Goal: Task Accomplishment & Management: Manage account settings

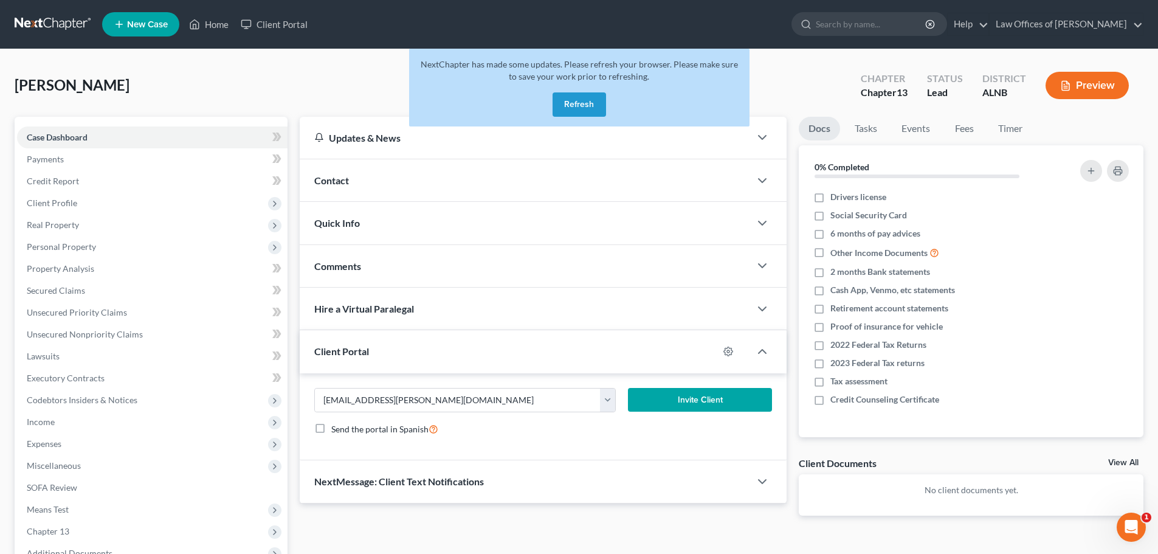
click at [579, 97] on button "Refresh" at bounding box center [579, 104] width 53 height 24
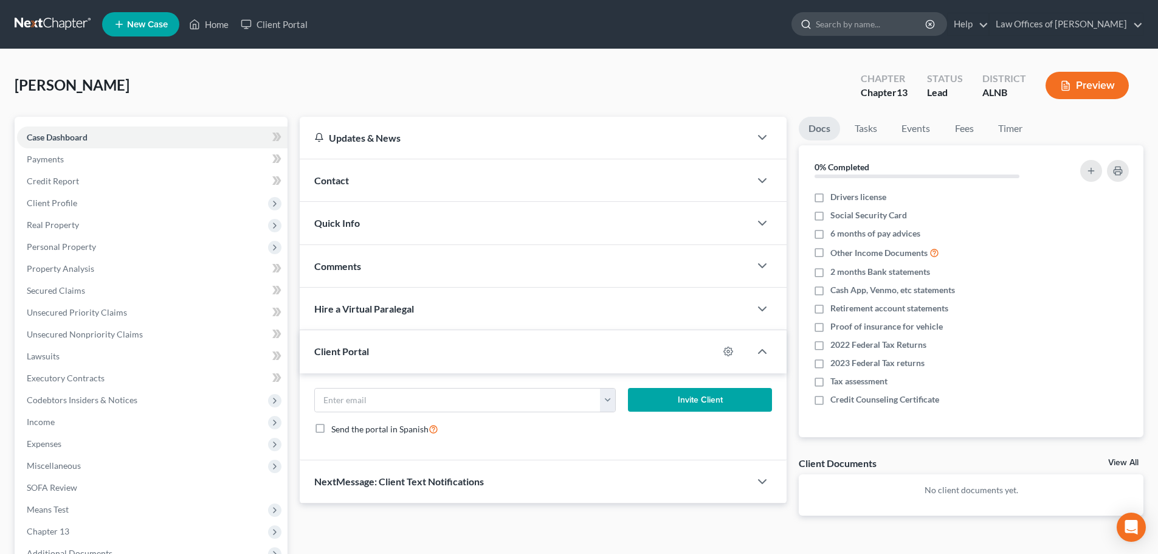
click at [922, 24] on input "search" at bounding box center [871, 24] width 111 height 22
type input "Shult"
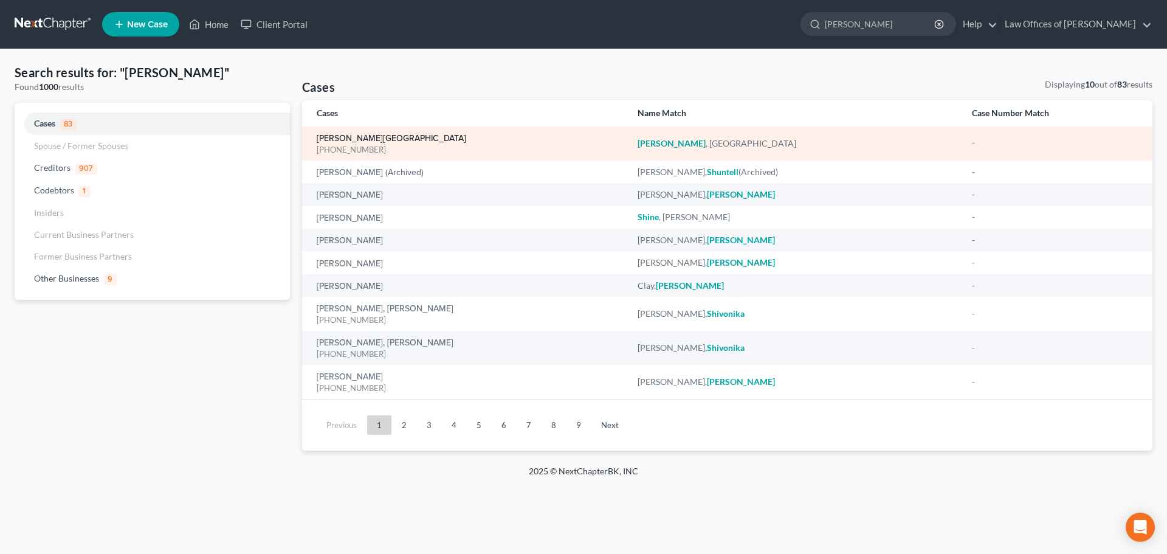
click at [347, 136] on link "Shult, Charlotte" at bounding box center [392, 138] width 150 height 9
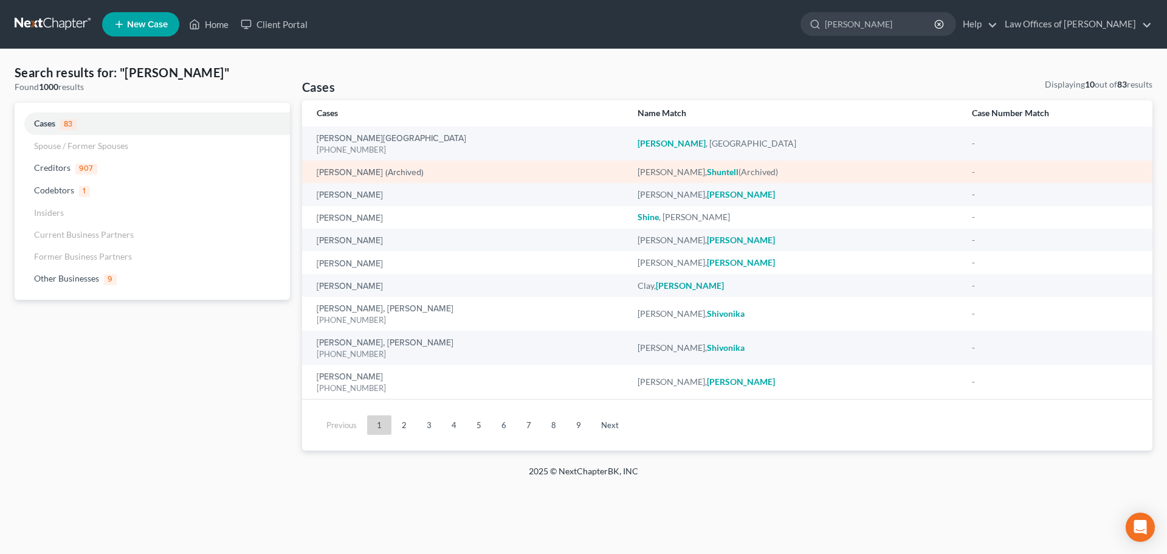
select select "4"
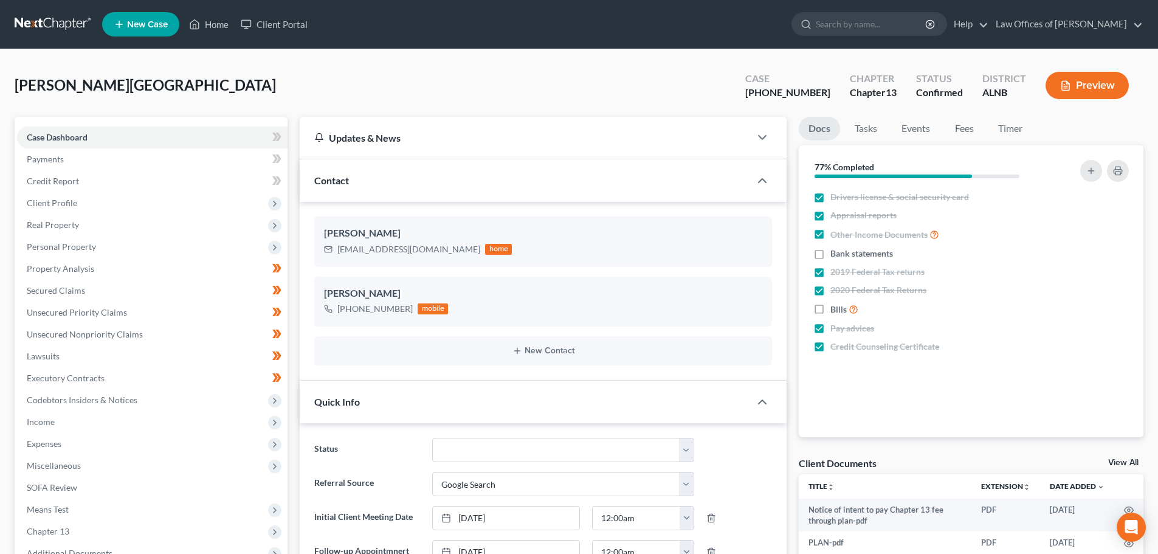
click at [1123, 460] on link "View All" at bounding box center [1123, 462] width 30 height 9
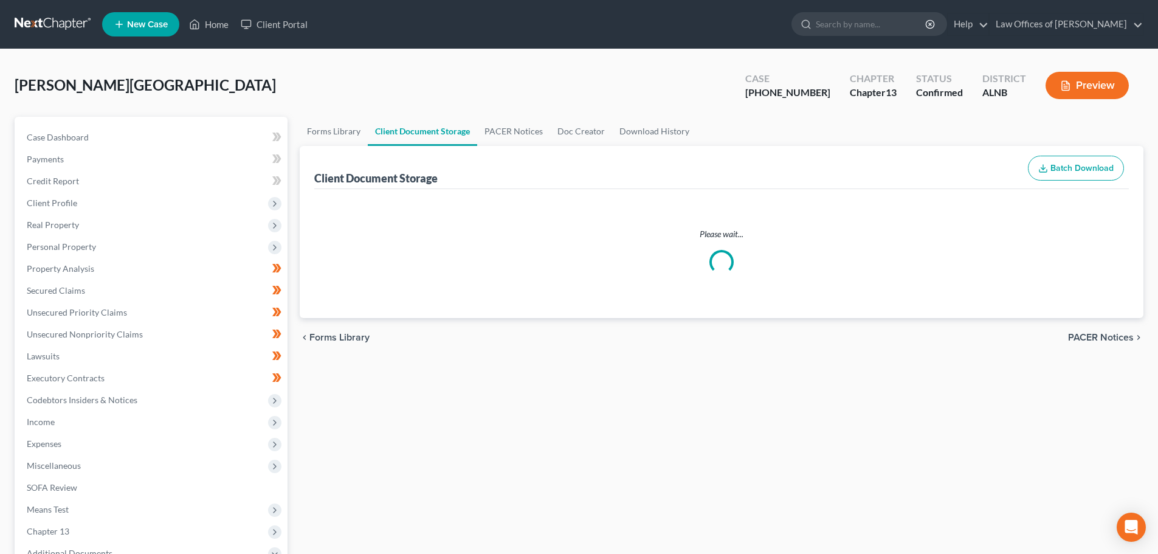
select select "23"
select select "5"
select select "19"
select select "10"
select select "22"
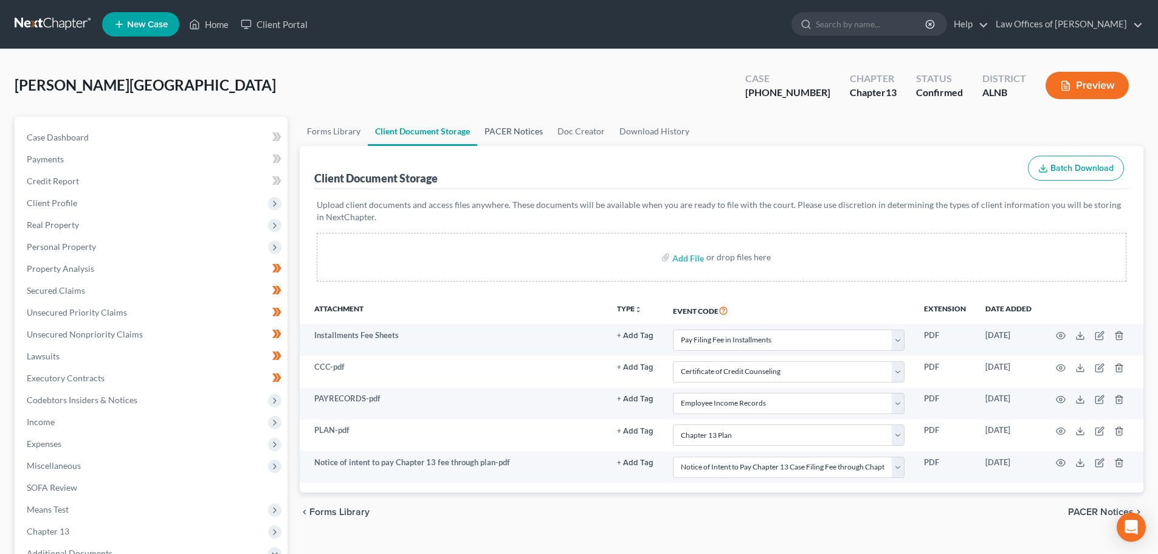
click at [500, 131] on link "PACER Notices" at bounding box center [513, 131] width 73 height 29
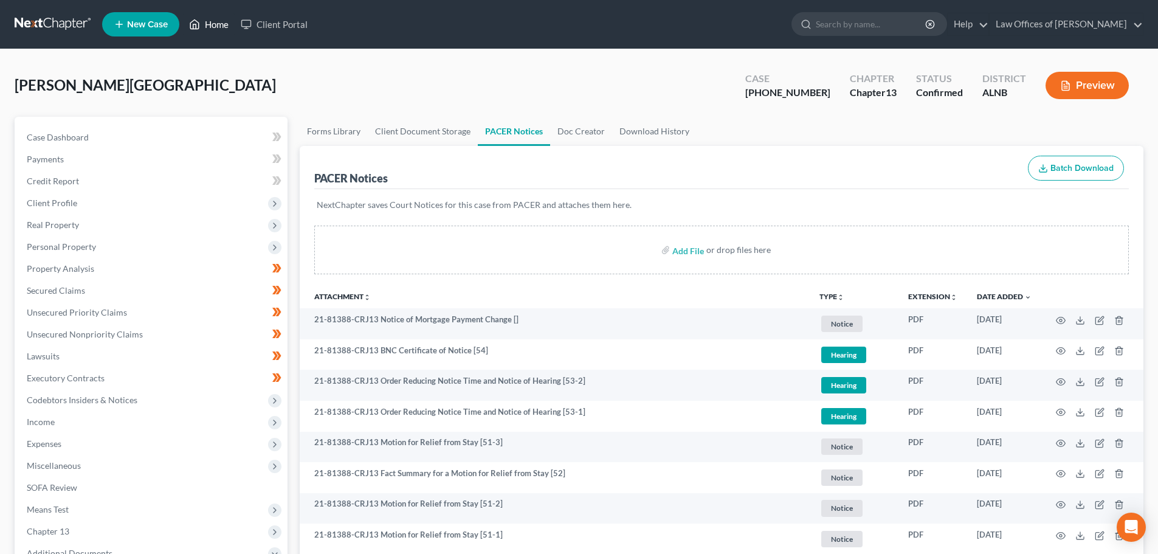
drag, startPoint x: 216, startPoint y: 27, endPoint x: 231, endPoint y: 25, distance: 14.7
click at [216, 27] on link "Home" at bounding box center [209, 24] width 52 height 22
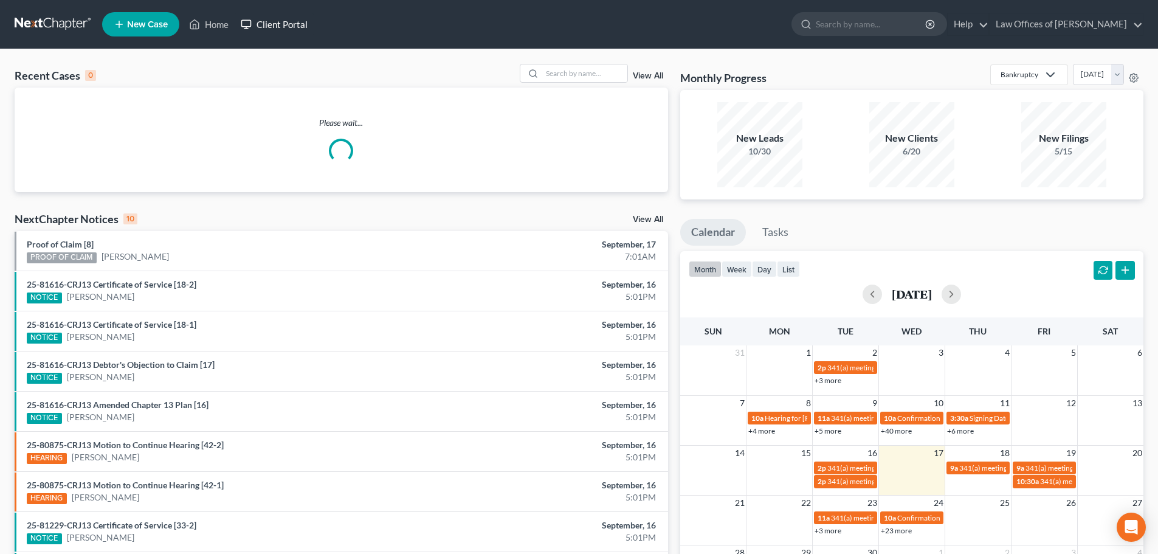
click at [292, 24] on link "Client Portal" at bounding box center [274, 24] width 79 height 22
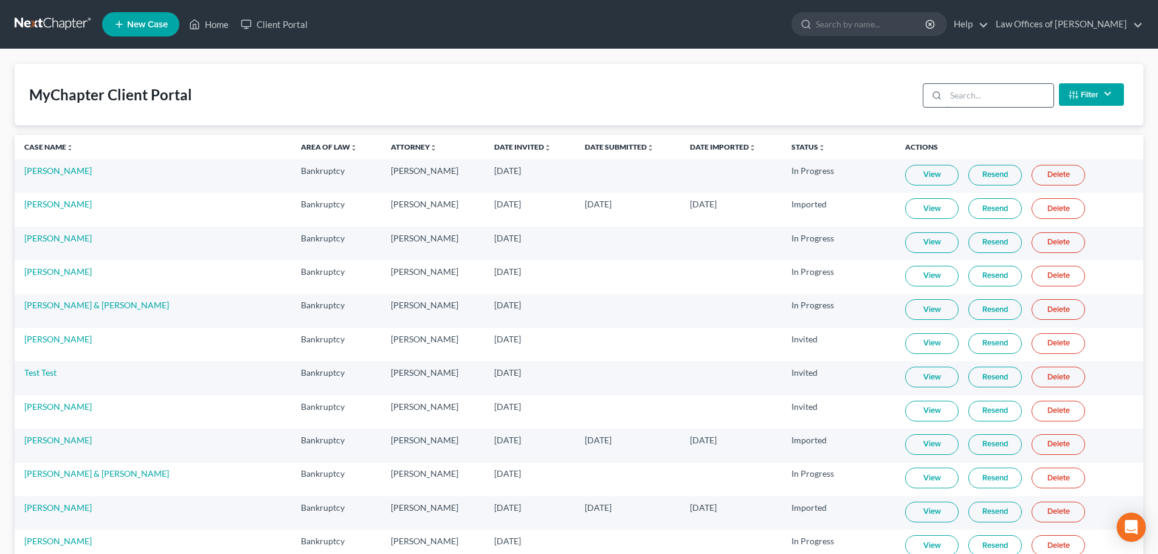
click at [988, 95] on input "search" at bounding box center [1000, 95] width 108 height 23
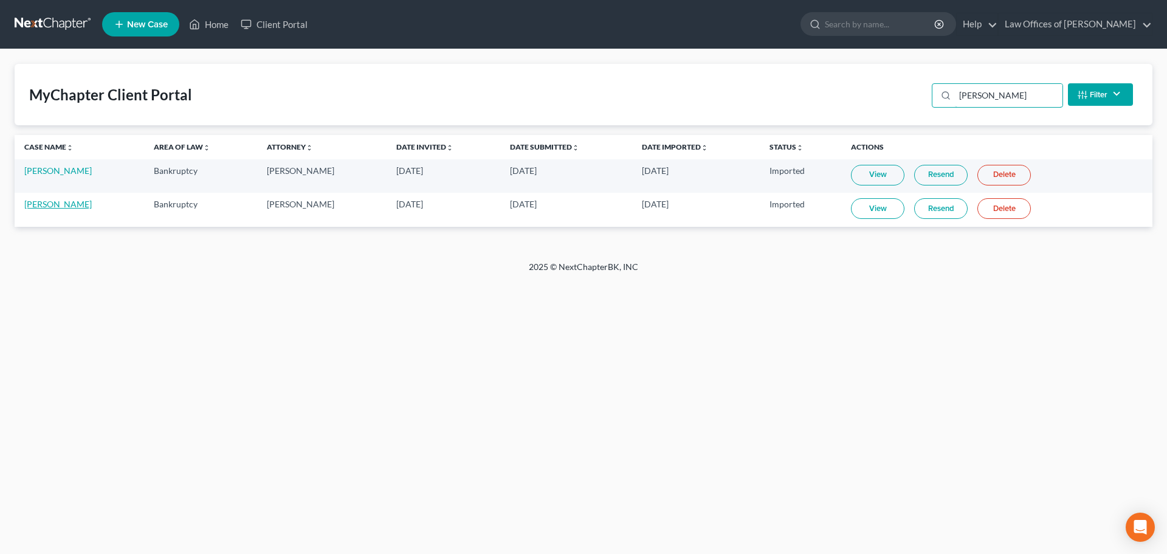
type input "Hillis"
drag, startPoint x: 46, startPoint y: 205, endPoint x: 67, endPoint y: 202, distance: 21.4
click at [46, 205] on link "James Hillis" at bounding box center [57, 204] width 67 height 10
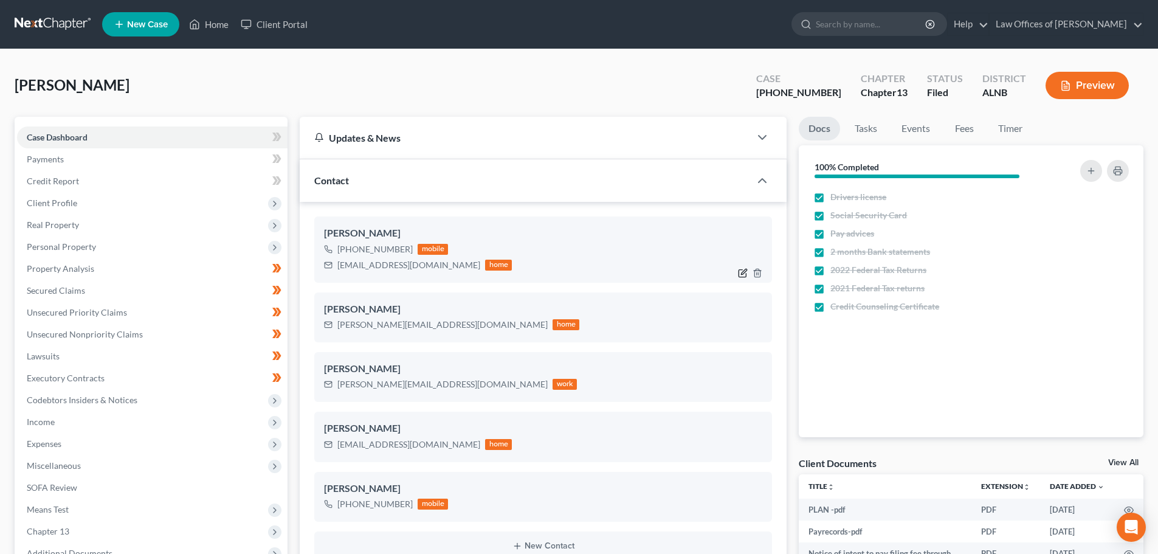
click at [739, 274] on icon "button" at bounding box center [743, 273] width 10 height 10
select select "0"
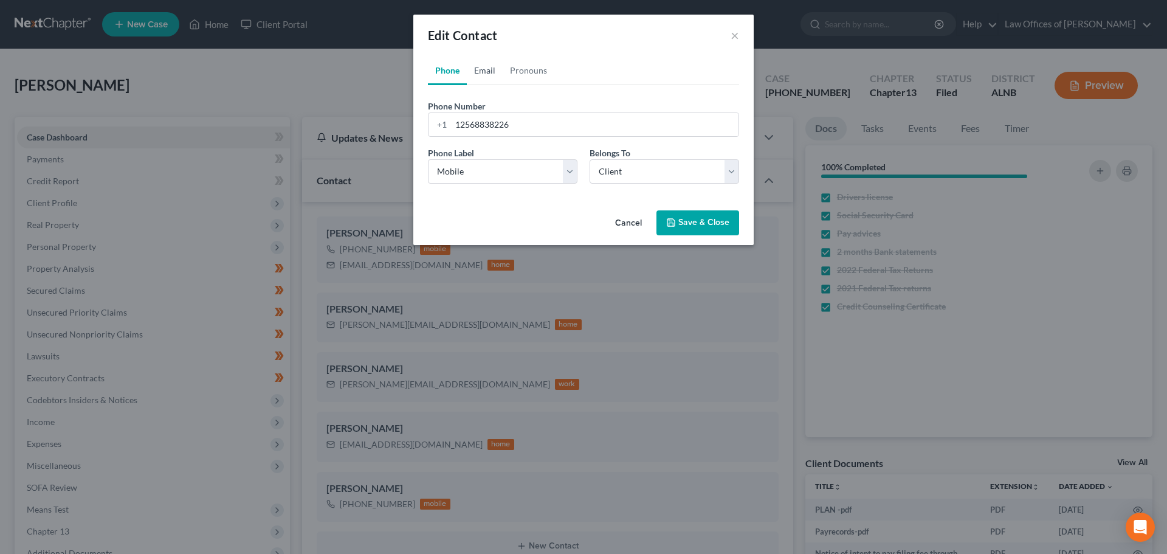
click at [481, 68] on link "Email" at bounding box center [485, 70] width 36 height 29
click at [275, 75] on div "Edit Contact × Phone Email Pronouns Phone Number * +1 12568838226 Ext. Phone La…" at bounding box center [583, 277] width 1167 height 554
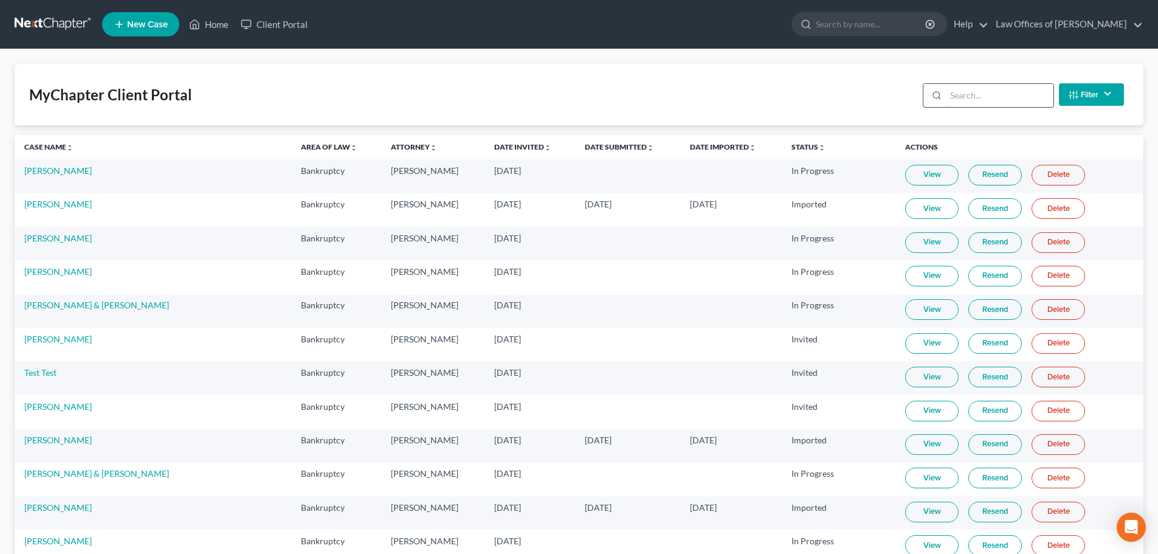
click at [1007, 89] on input "search" at bounding box center [1000, 95] width 108 height 23
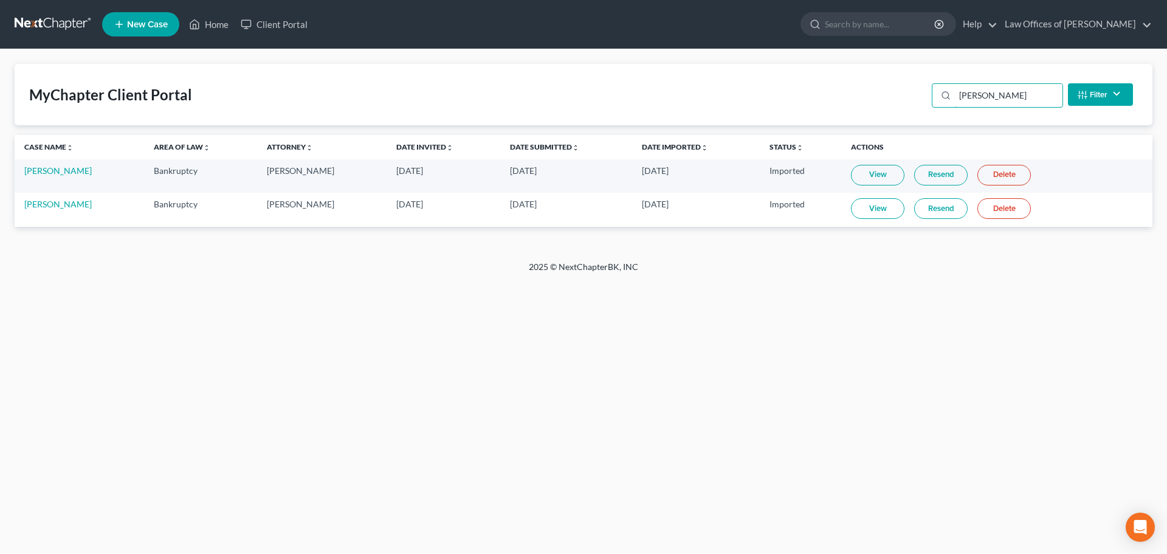
type input "hillis"
click at [926, 213] on link "Resend" at bounding box center [940, 208] width 53 height 21
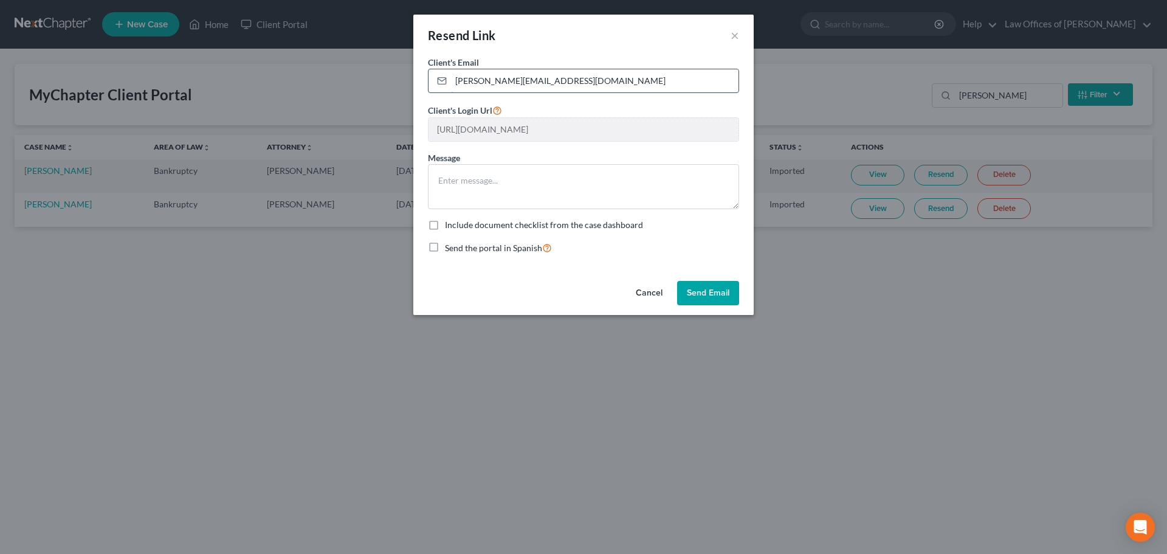
drag, startPoint x: 540, startPoint y: 80, endPoint x: 449, endPoint y: 85, distance: 91.9
click at [449, 85] on div "James@wciparts.com" at bounding box center [583, 81] width 311 height 24
type input "connie.kigore65@gmail.com"
click at [697, 228] on div "Include document checklist from the case dashboard" at bounding box center [583, 225] width 311 height 12
click at [697, 227] on div "Include document checklist from the case dashboard" at bounding box center [583, 225] width 311 height 12
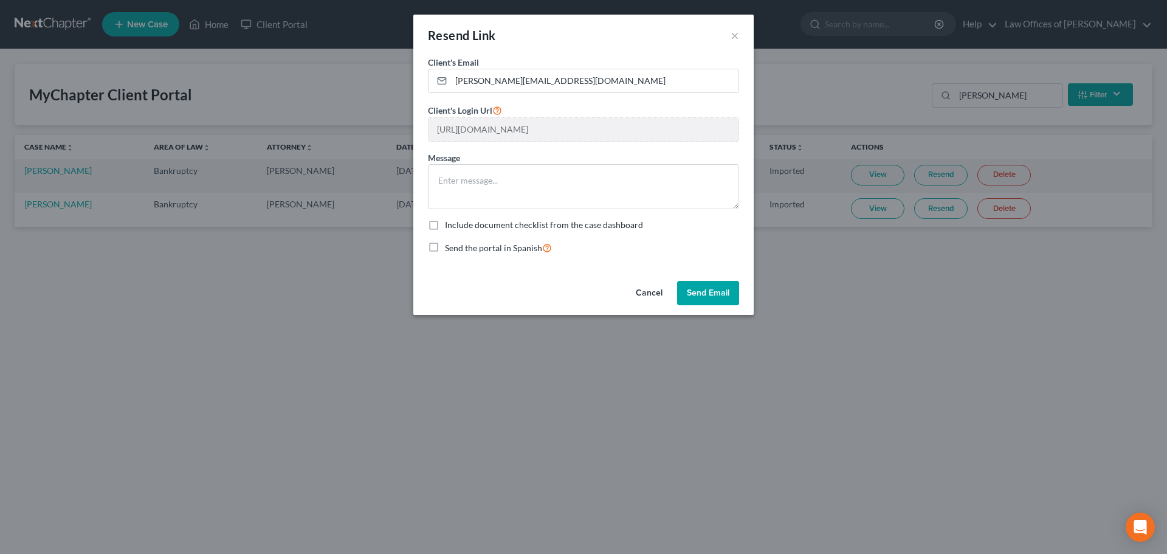
click at [713, 292] on button "Send Email" at bounding box center [708, 293] width 62 height 24
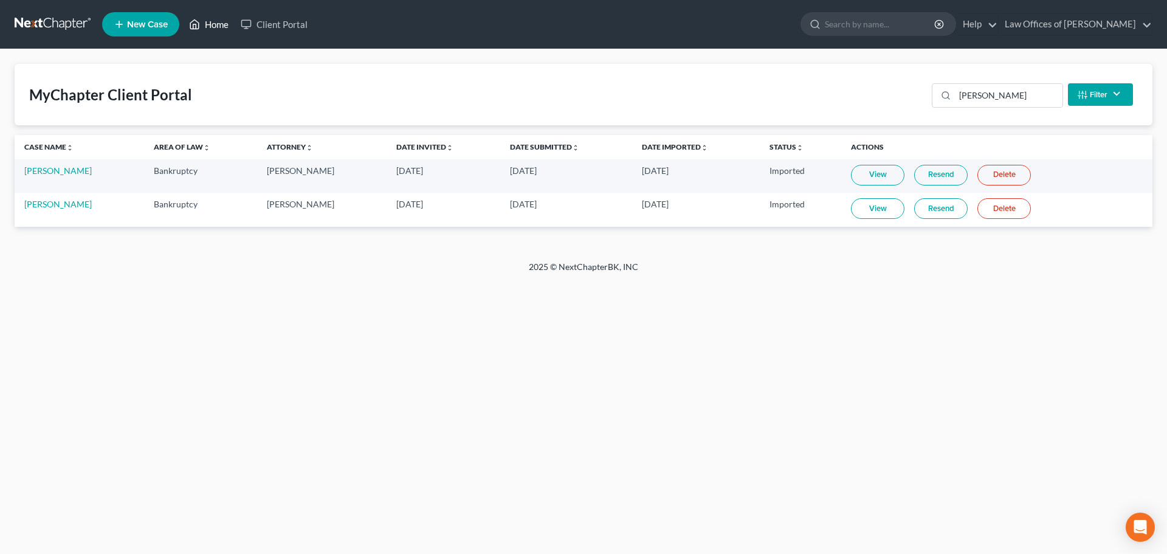
click at [213, 21] on link "Home" at bounding box center [209, 24] width 52 height 22
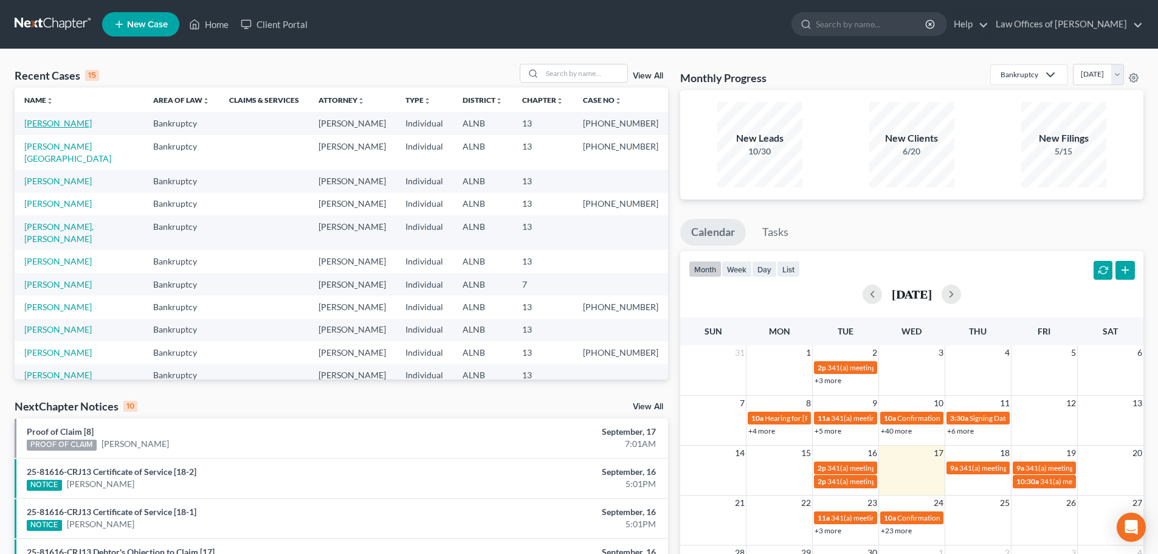
click at [50, 121] on link "Hillis, James" at bounding box center [57, 123] width 67 height 10
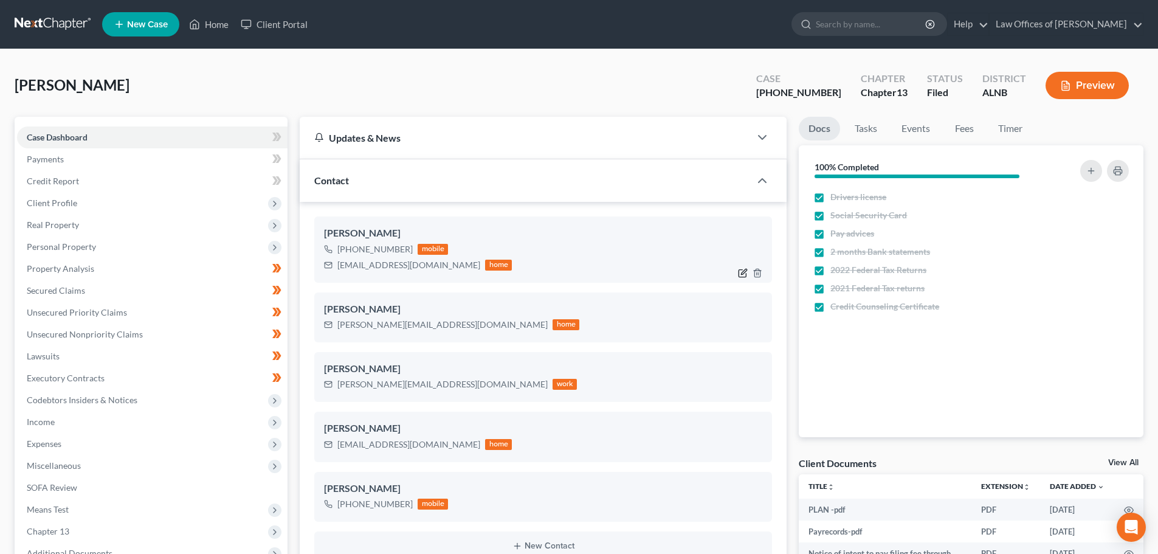
click at [743, 273] on icon "button" at bounding box center [743, 273] width 10 height 10
select select "0"
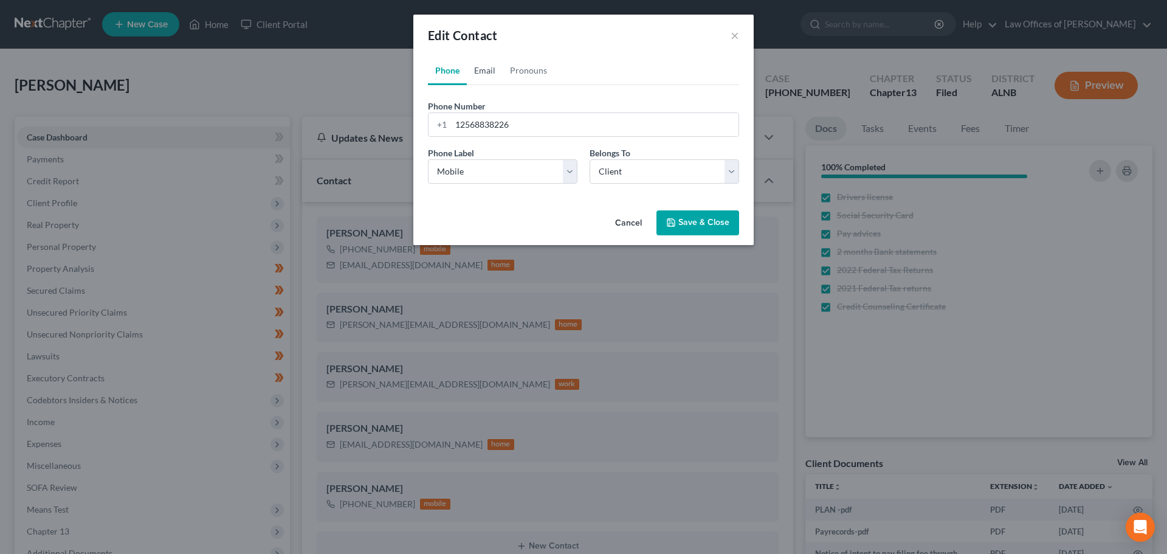
click at [486, 72] on link "Email" at bounding box center [485, 70] width 36 height 29
click at [572, 178] on select "Select Home Work Other" at bounding box center [503, 171] width 150 height 24
select select "2"
click at [428, 159] on select "Select Home Work Other" at bounding box center [503, 171] width 150 height 24
drag, startPoint x: 560, startPoint y: 125, endPoint x: 408, endPoint y: 127, distance: 152.0
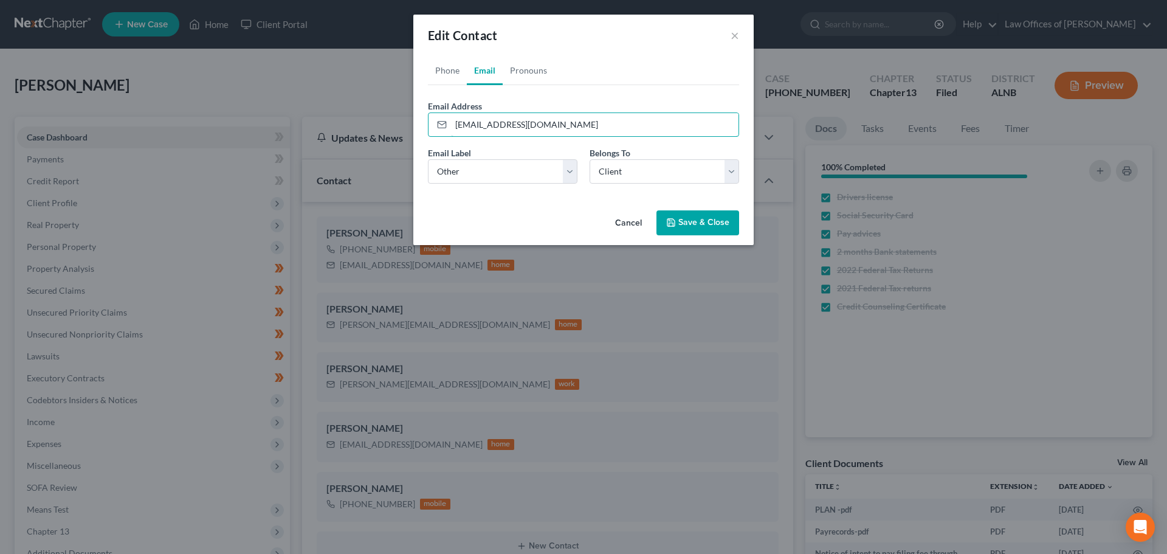
click at [409, 126] on div "Edit Contact × Phone Email Pronouns Phone Number * +1 12568838226 Ext. Phone La…" at bounding box center [583, 277] width 1167 height 554
type input "connie.kilgore65@gmail.com"
click at [719, 224] on button "Save & Close" at bounding box center [698, 223] width 83 height 26
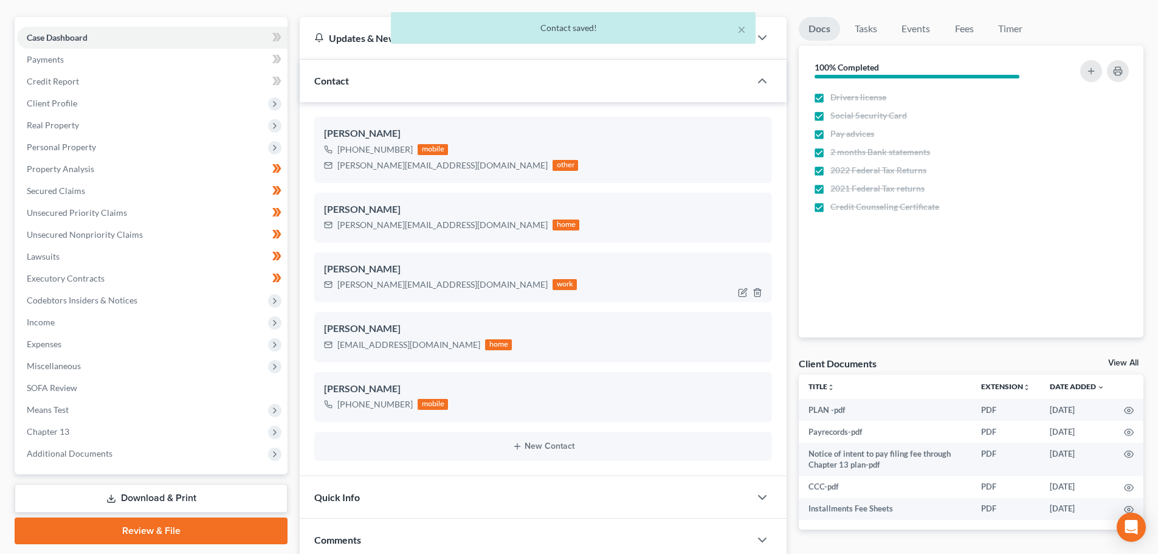
scroll to position [357, 0]
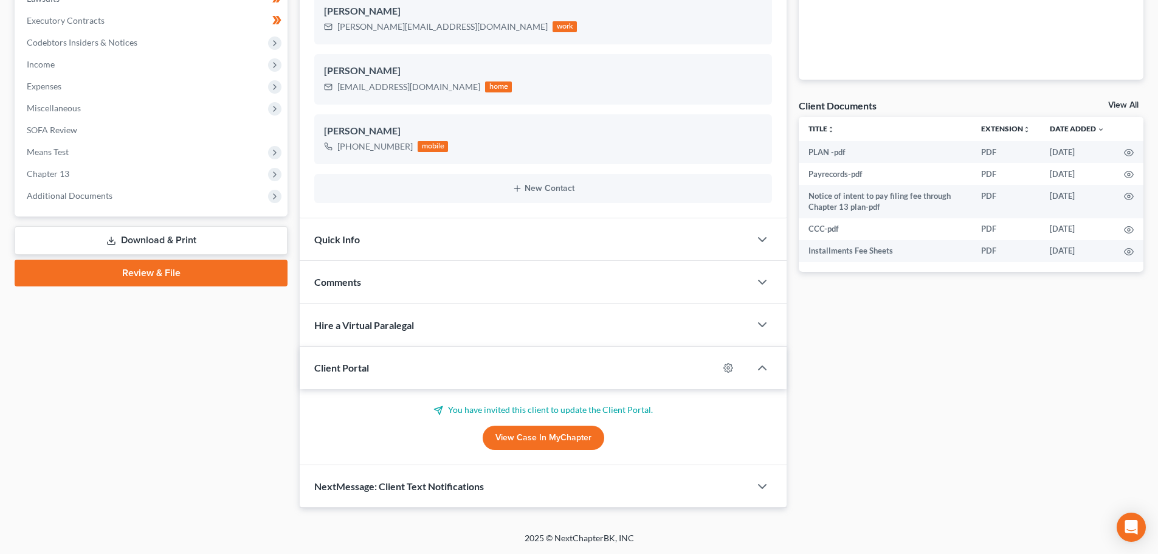
click at [714, 435] on div "View Case in MyChapter" at bounding box center [543, 438] width 458 height 24
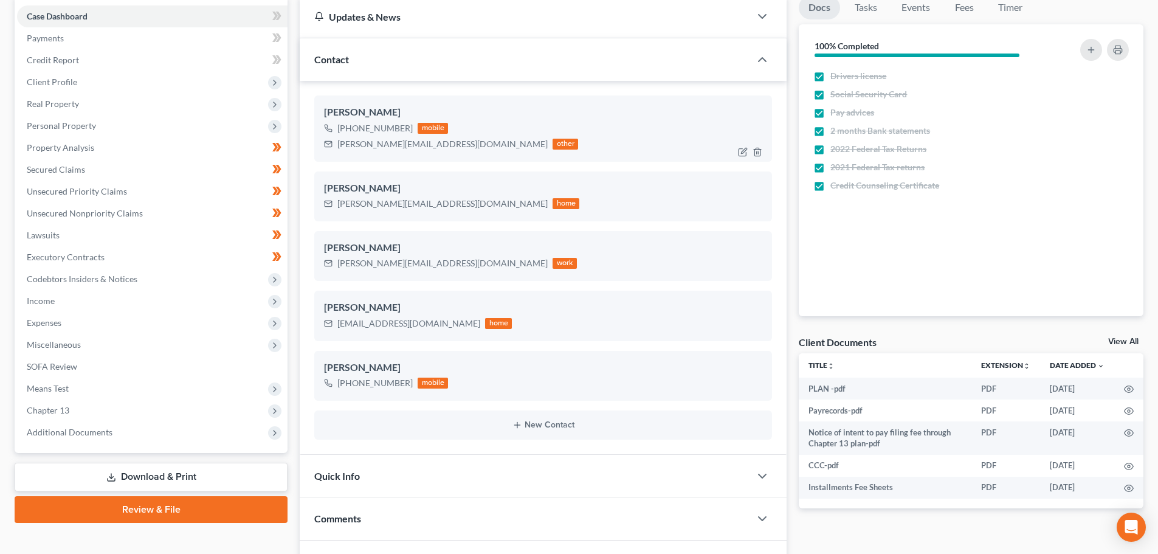
scroll to position [0, 0]
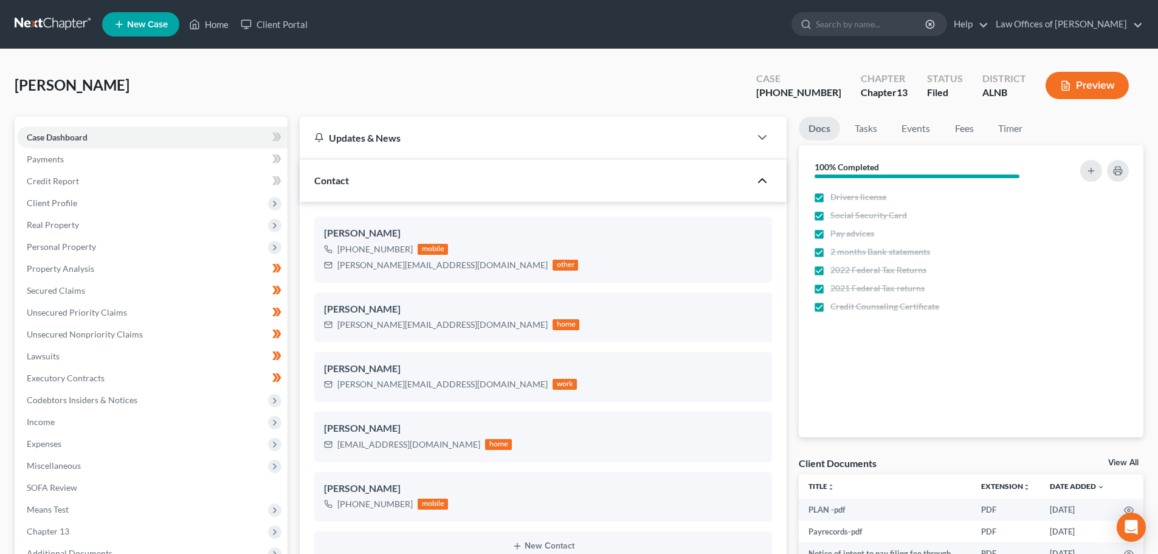
click at [762, 183] on icon "button" at bounding box center [762, 180] width 15 height 15
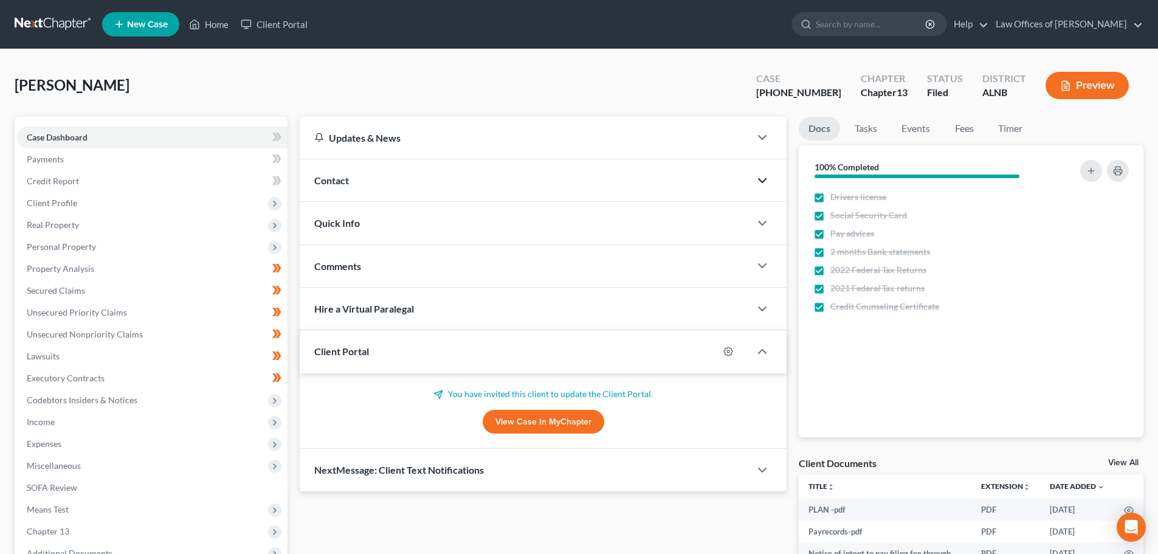
click at [578, 420] on link "View Case in MyChapter" at bounding box center [544, 422] width 122 height 24
click at [292, 24] on link "Client Portal" at bounding box center [274, 24] width 79 height 22
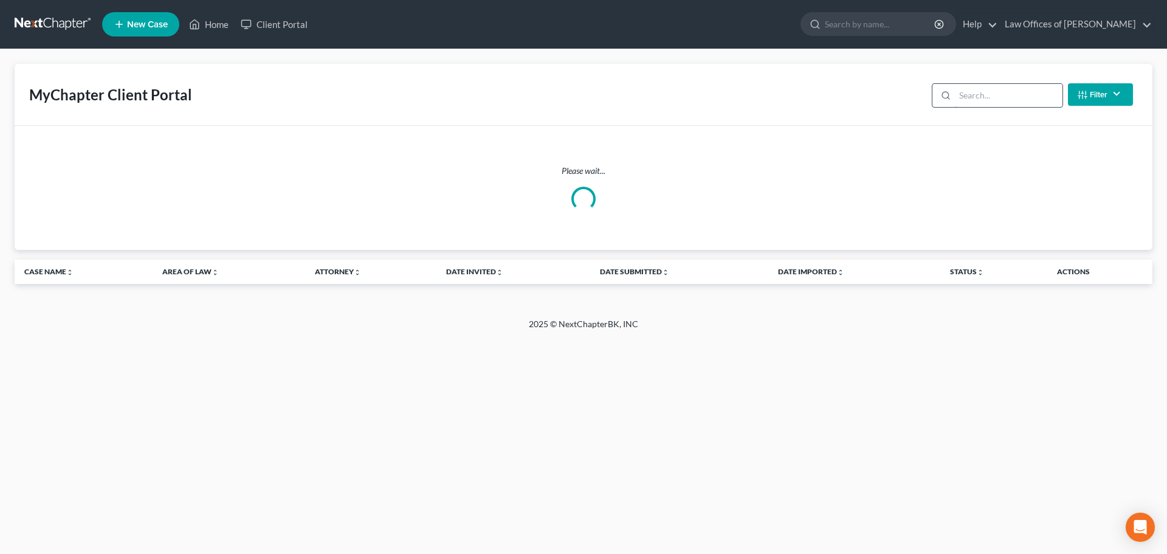
click at [981, 94] on input "search" at bounding box center [1009, 95] width 108 height 23
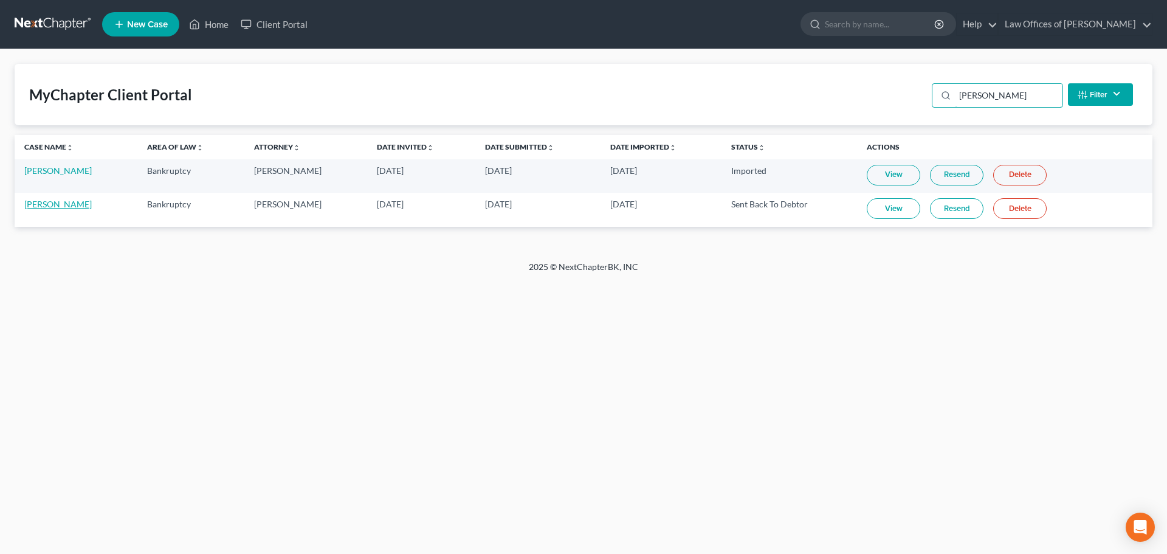
type input "hillis"
click at [49, 208] on link "James Hillis" at bounding box center [57, 204] width 67 height 10
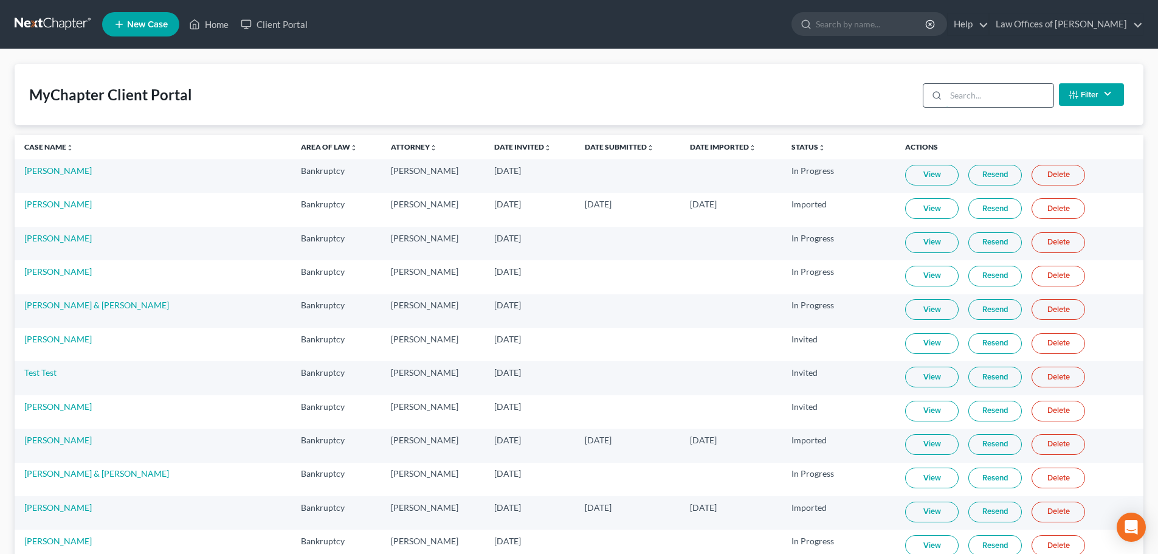
click at [1016, 95] on input "search" at bounding box center [1000, 95] width 108 height 23
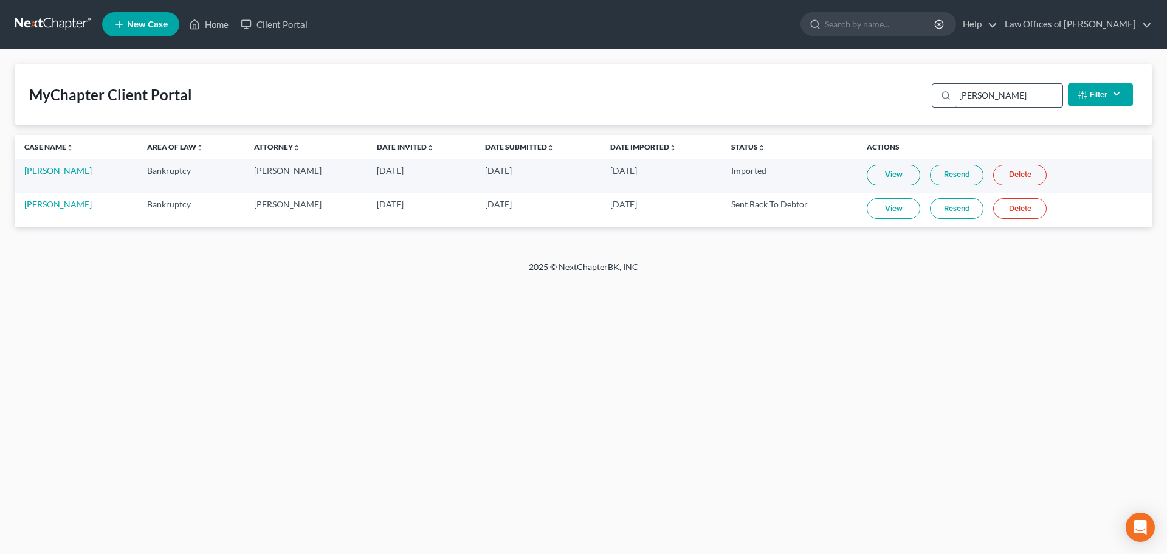
type input "Hillis"
click at [943, 207] on link "Resend" at bounding box center [956, 208] width 53 height 21
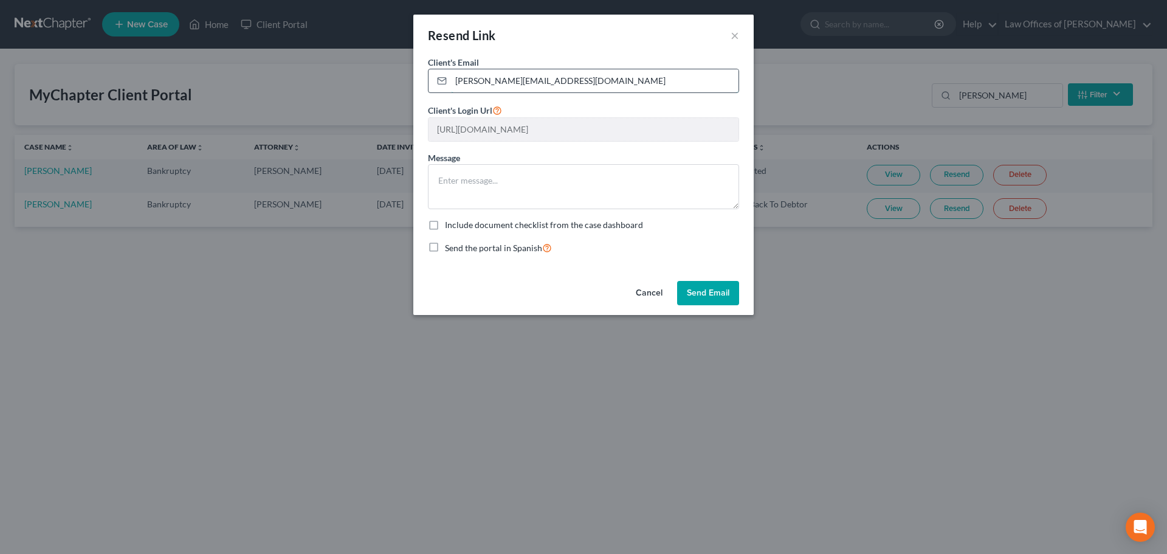
click at [634, 74] on input "connie.kigore65@gmail.com" at bounding box center [595, 80] width 288 height 23
click at [445, 224] on label "Include document checklist from the case dashboard" at bounding box center [544, 225] width 198 height 12
click at [450, 224] on input "Include document checklist from the case dashboard" at bounding box center [454, 223] width 8 height 8
checkbox input "true"
click at [710, 292] on button "Send Email" at bounding box center [708, 293] width 62 height 24
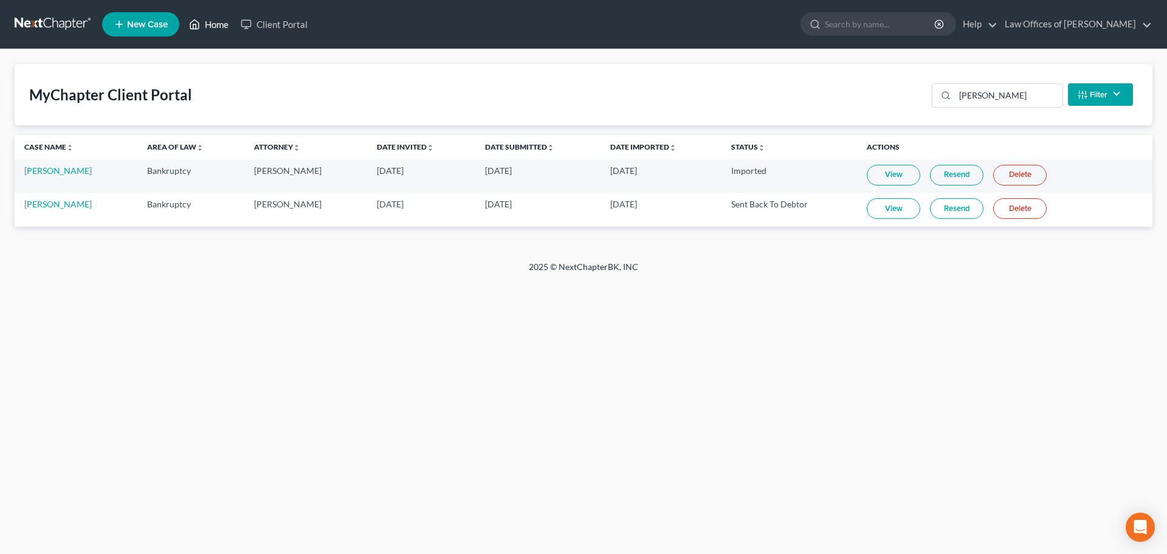
click at [219, 27] on link "Home" at bounding box center [209, 24] width 52 height 22
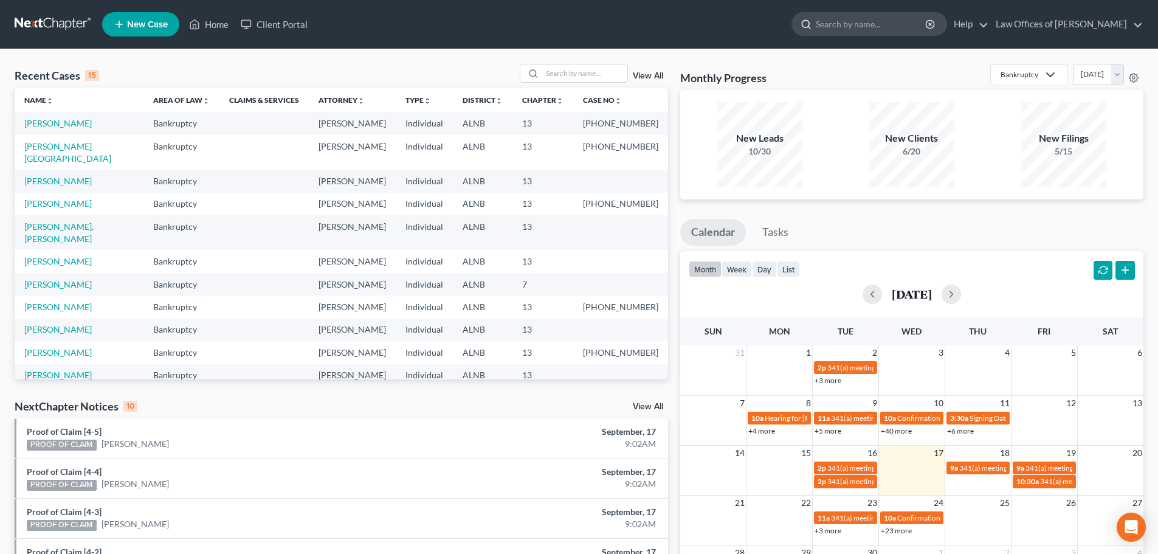
click at [892, 24] on input "search" at bounding box center [871, 24] width 111 height 22
type input "hillis"
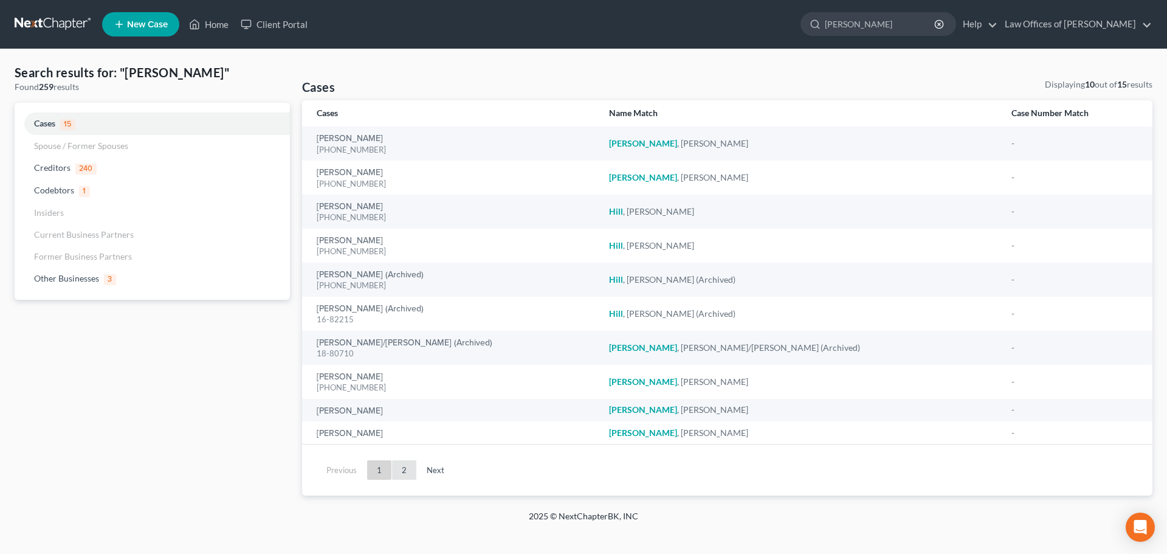
click at [402, 472] on link "2" at bounding box center [404, 469] width 24 height 19
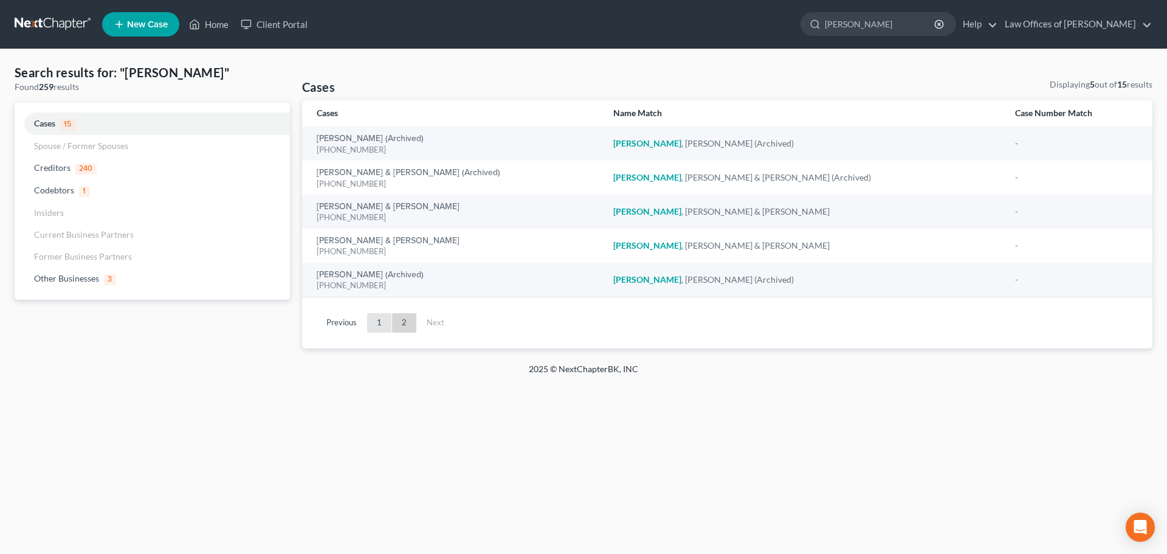
click at [376, 320] on link "1" at bounding box center [379, 322] width 24 height 19
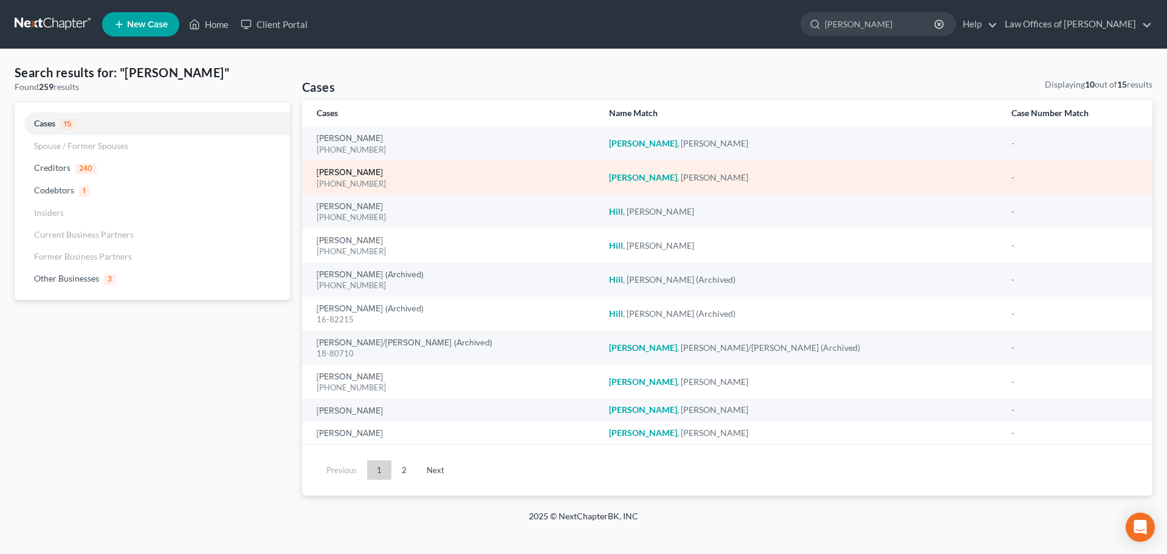
click at [357, 173] on link "Hillis, James" at bounding box center [350, 172] width 66 height 9
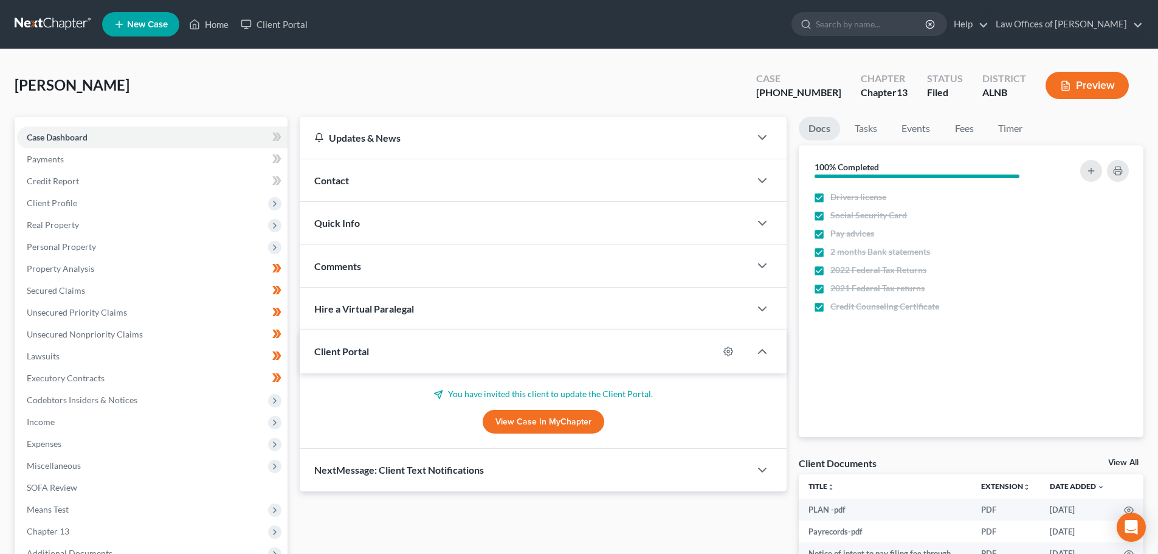
click at [569, 419] on link "View Case in MyChapter" at bounding box center [544, 422] width 122 height 24
click at [723, 349] on div at bounding box center [735, 351] width 32 height 19
click at [726, 351] on icon "button" at bounding box center [728, 352] width 10 height 10
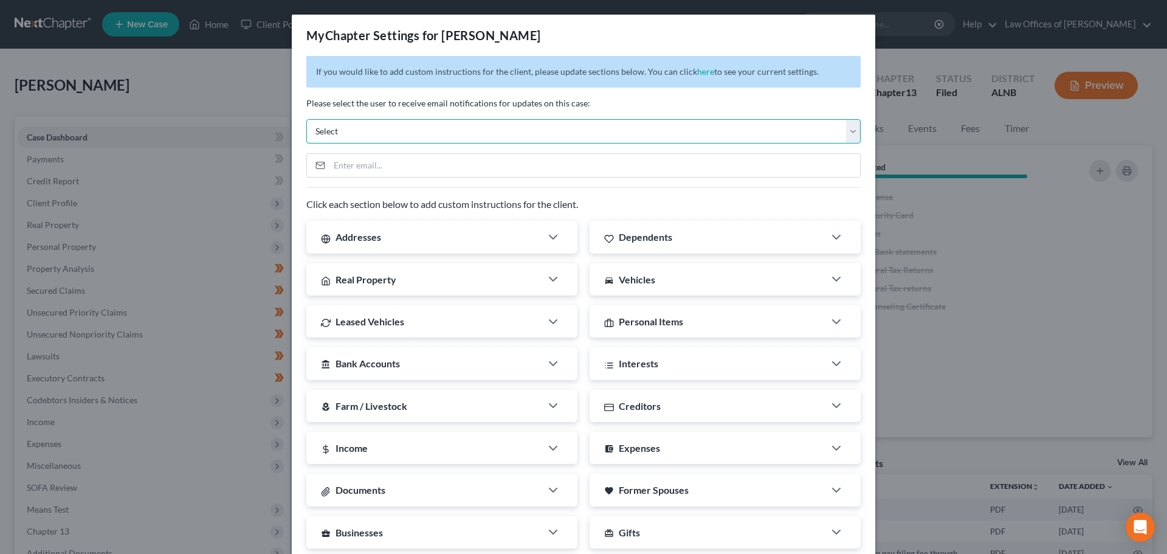
click at [370, 125] on select "Select plevalaw@gmail.com sreneehilt@gmail.com virginiac2918@gmail.com" at bounding box center [583, 131] width 554 height 24
click at [378, 130] on select "Select plevalaw@gmail.com sreneehilt@gmail.com virginiac2918@gmail.com" at bounding box center [583, 131] width 554 height 24
drag, startPoint x: 423, startPoint y: 163, endPoint x: 685, endPoint y: 178, distance: 262.4
click at [423, 163] on input "email" at bounding box center [595, 165] width 531 height 23
click at [463, 160] on input "connie.kilgore65@gmail.com" at bounding box center [595, 165] width 531 height 23
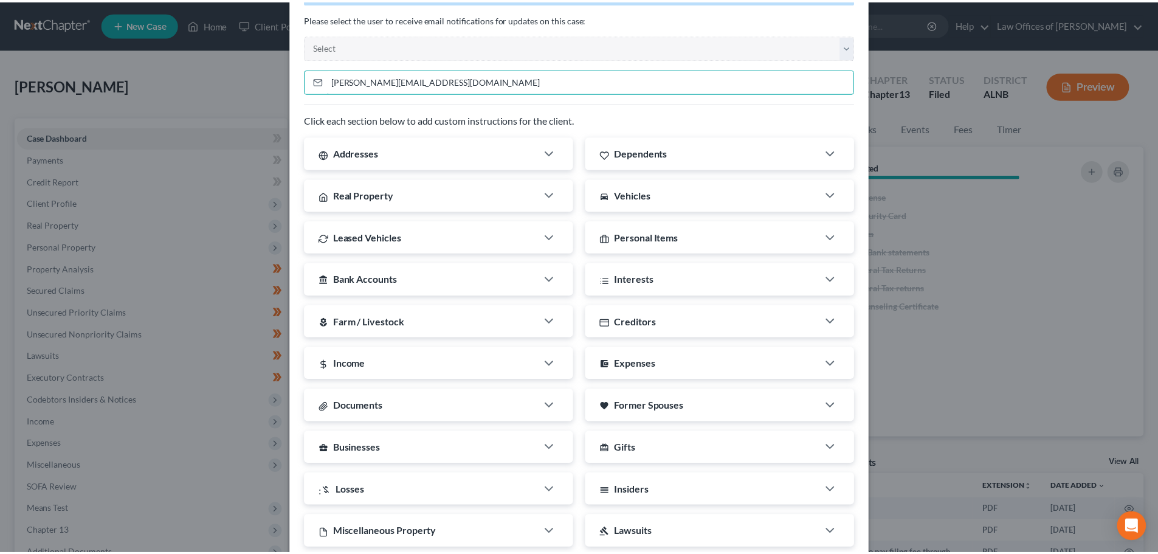
scroll to position [196, 0]
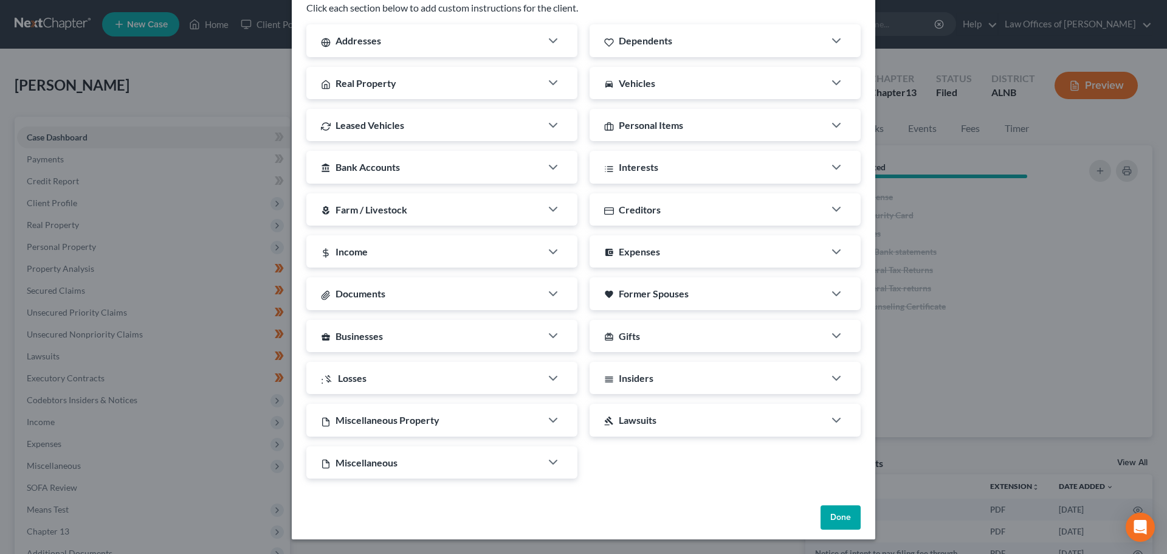
type input "connie.kilgore65@gmail.com"
click at [832, 514] on button "Done" at bounding box center [841, 517] width 40 height 24
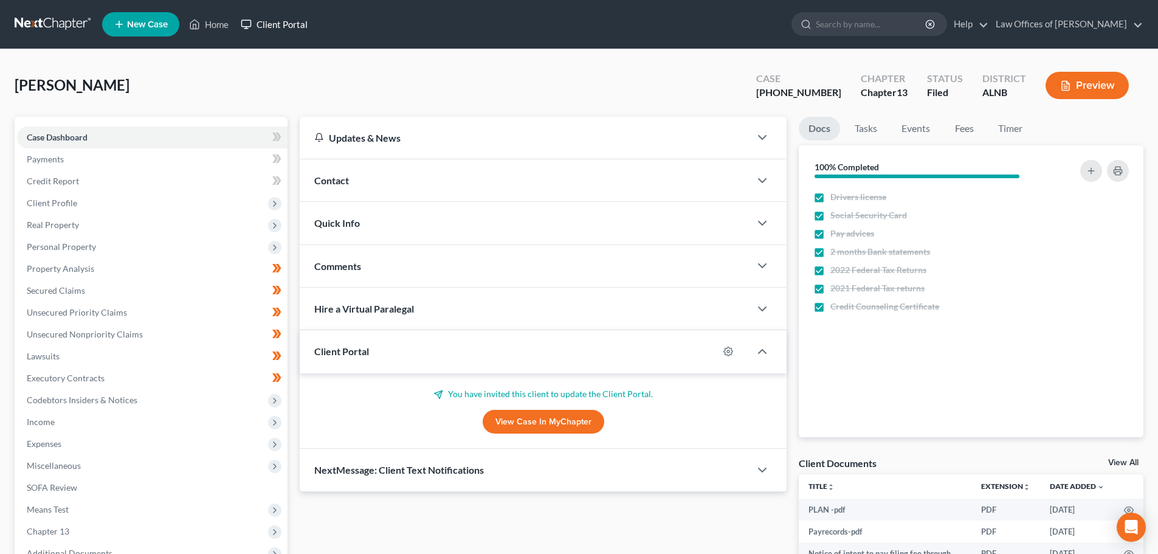
drag, startPoint x: 286, startPoint y: 23, endPoint x: 613, endPoint y: 147, distance: 349.0
click at [286, 23] on link "Client Portal" at bounding box center [274, 24] width 79 height 22
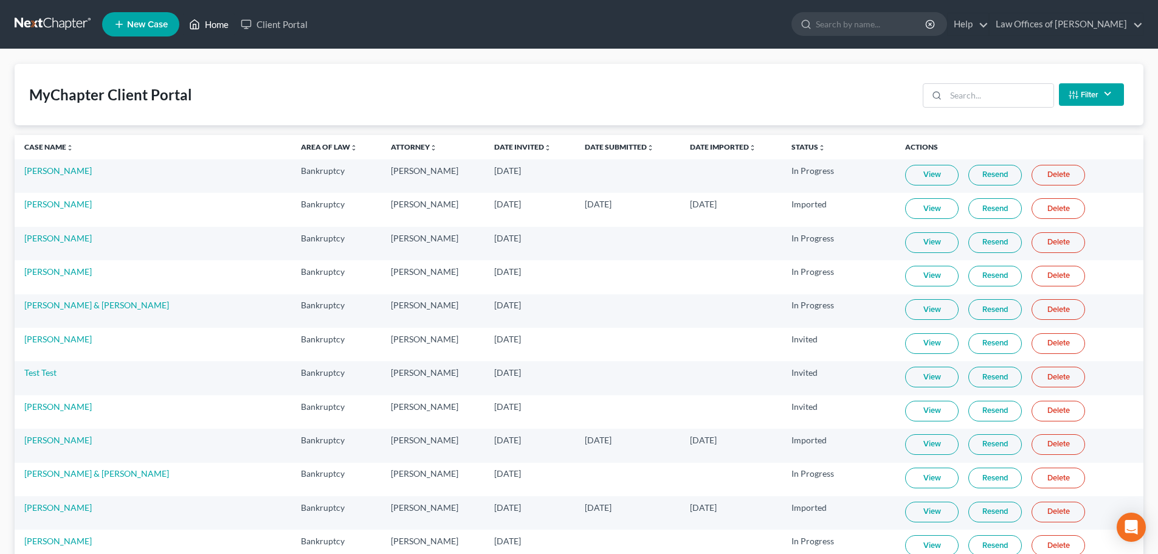
click at [216, 23] on link "Home" at bounding box center [209, 24] width 52 height 22
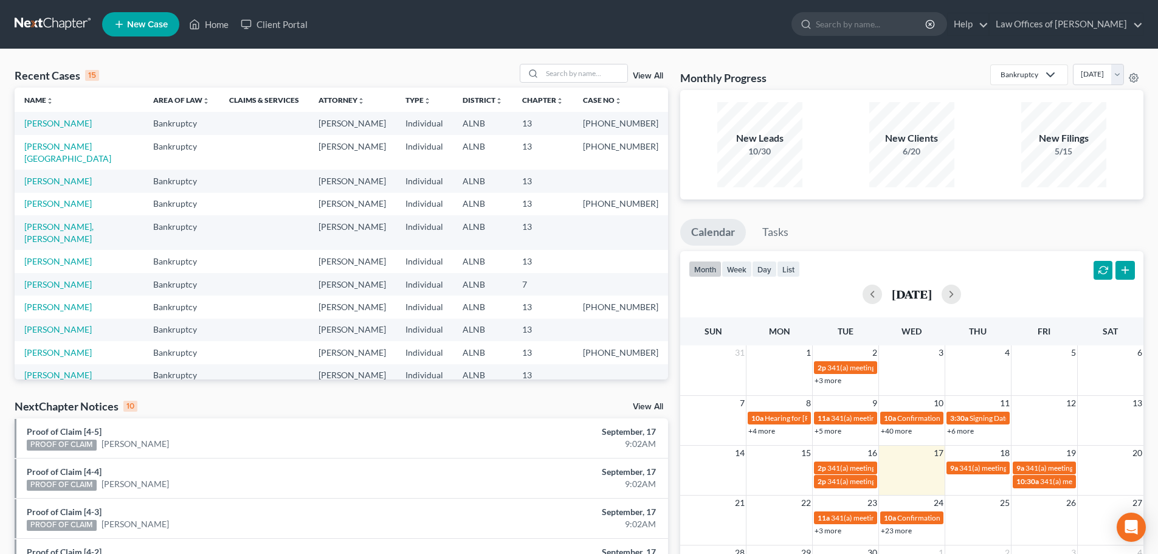
click at [129, 20] on span "New Case" at bounding box center [147, 24] width 41 height 9
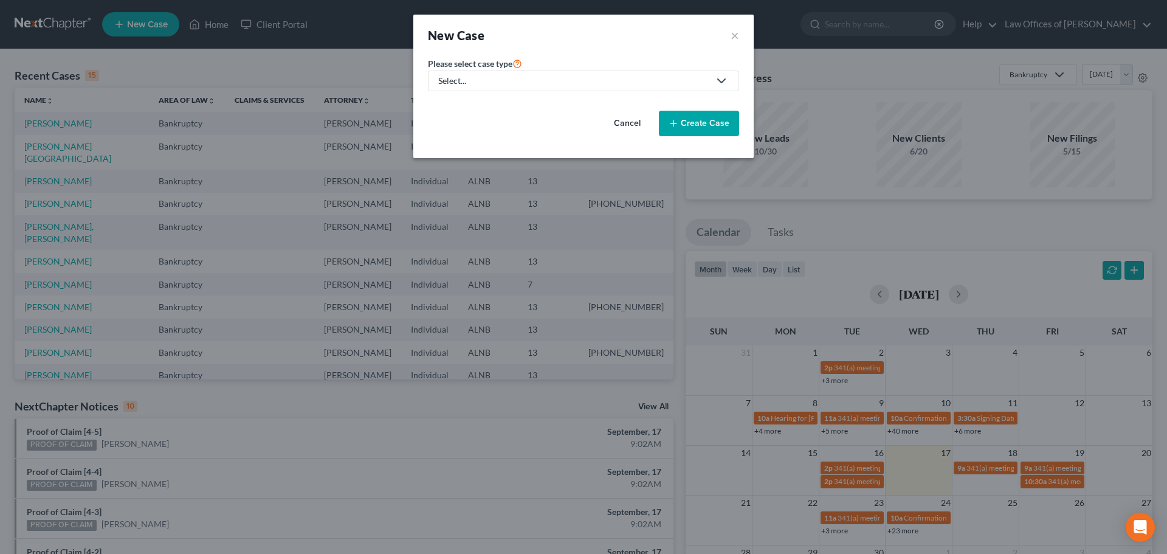
click at [717, 78] on icon at bounding box center [721, 81] width 15 height 15
click at [464, 103] on div "Bankruptcy" at bounding box center [462, 105] width 44 height 12
select select "1"
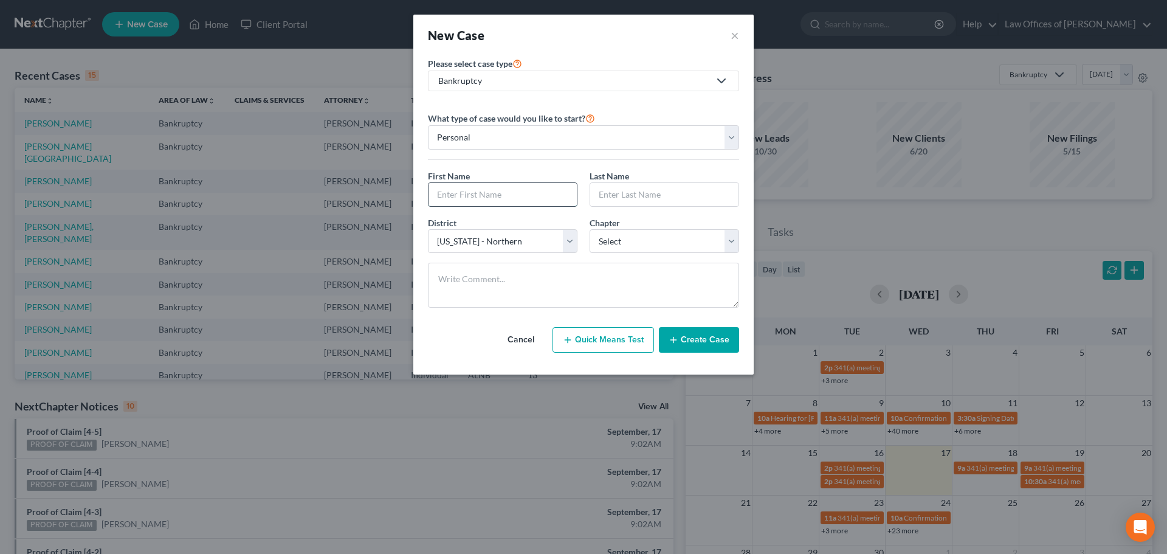
click at [558, 194] on input "text" at bounding box center [503, 194] width 148 height 23
type input "James"
click at [683, 193] on input "text" at bounding box center [664, 194] width 148 height 23
type input "Hillis"
click at [731, 246] on select "Select 7 11 12 13" at bounding box center [665, 241] width 150 height 24
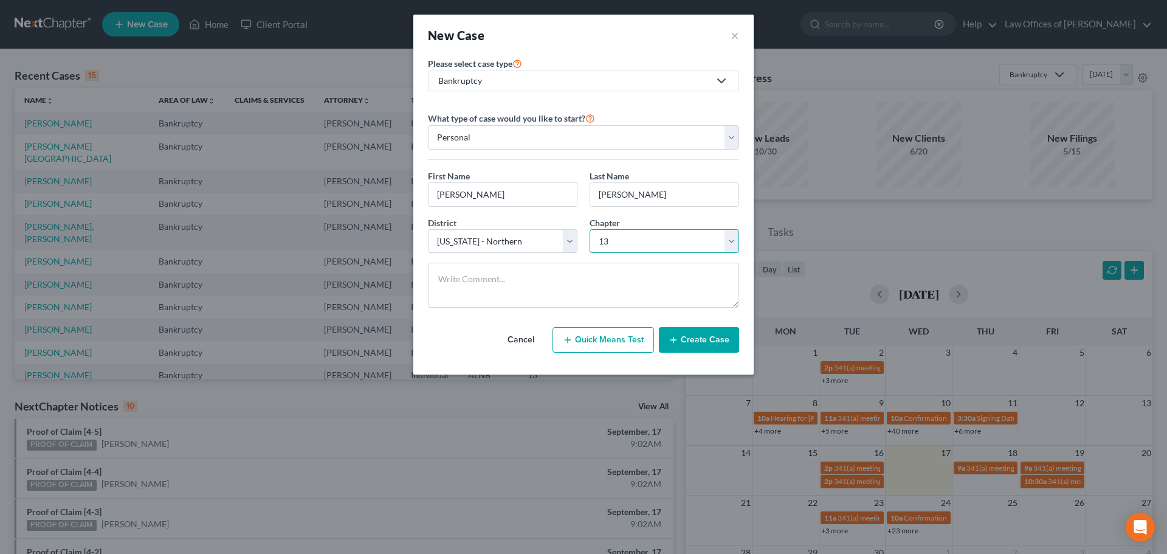
click at [590, 229] on select "Select 7 11 12 13" at bounding box center [665, 241] width 150 height 24
click at [732, 240] on select "Select 7 11 12 13" at bounding box center [665, 241] width 150 height 24
select select "0"
click at [590, 229] on select "Select 7 11 12 13" at bounding box center [665, 241] width 150 height 24
click at [695, 343] on button "Create Case" at bounding box center [699, 340] width 80 height 26
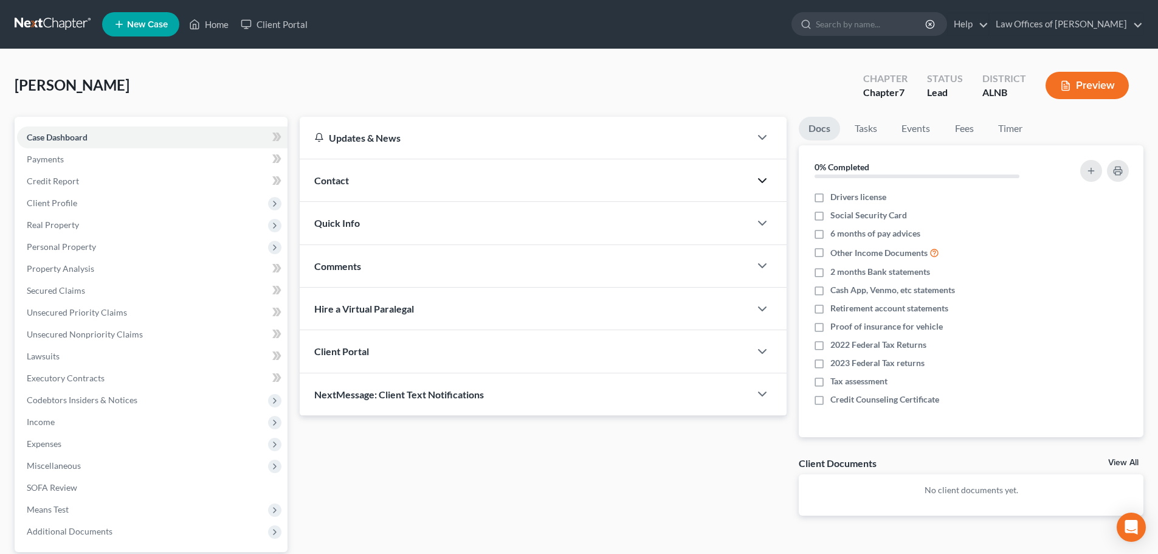
click at [761, 178] on icon "button" at bounding box center [762, 180] width 15 height 15
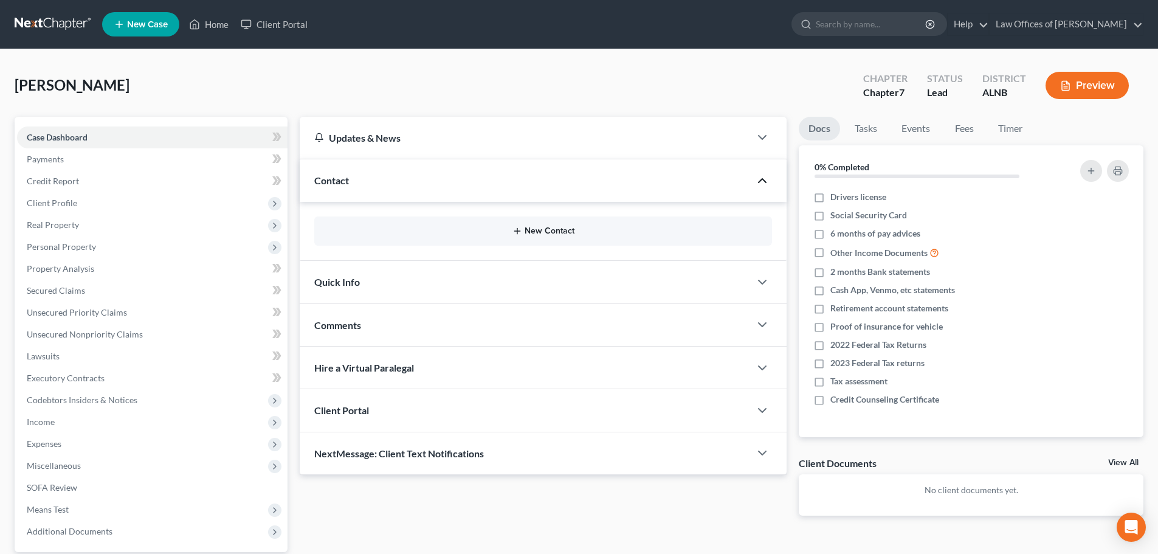
click at [552, 233] on button "New Contact" at bounding box center [543, 231] width 438 height 10
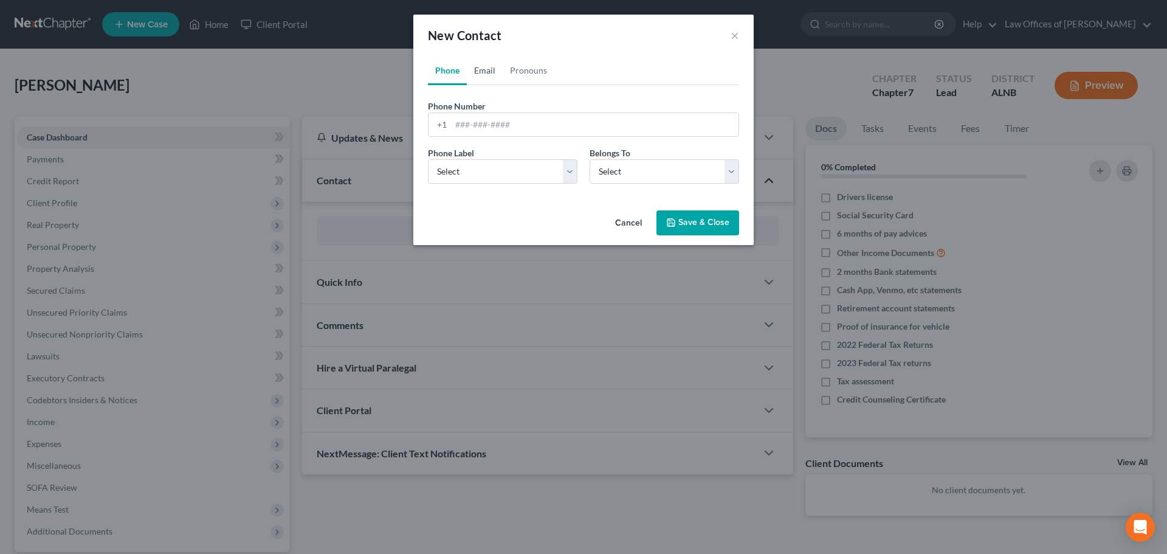
click at [475, 72] on link "Email" at bounding box center [485, 70] width 36 height 29
click at [565, 128] on input "email" at bounding box center [595, 124] width 288 height 23
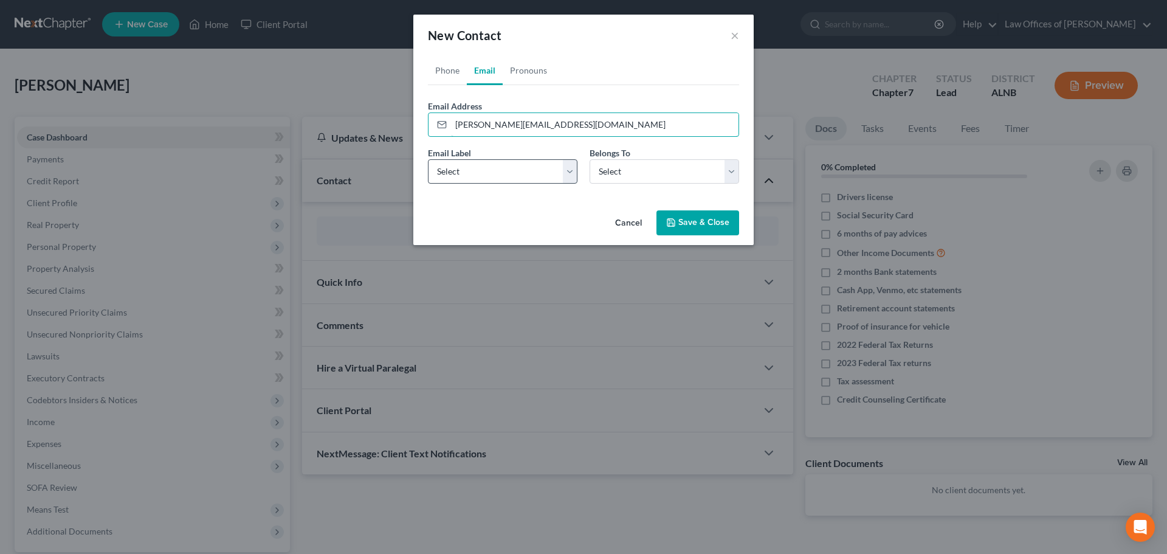
type input "connie.kiigore65@gmail.com"
click at [569, 176] on select "Select Home Work Other" at bounding box center [503, 171] width 150 height 24
select select "2"
click at [428, 159] on select "Select Home Work Other" at bounding box center [503, 171] width 150 height 24
click at [733, 176] on select "Select Client Other" at bounding box center [665, 171] width 150 height 24
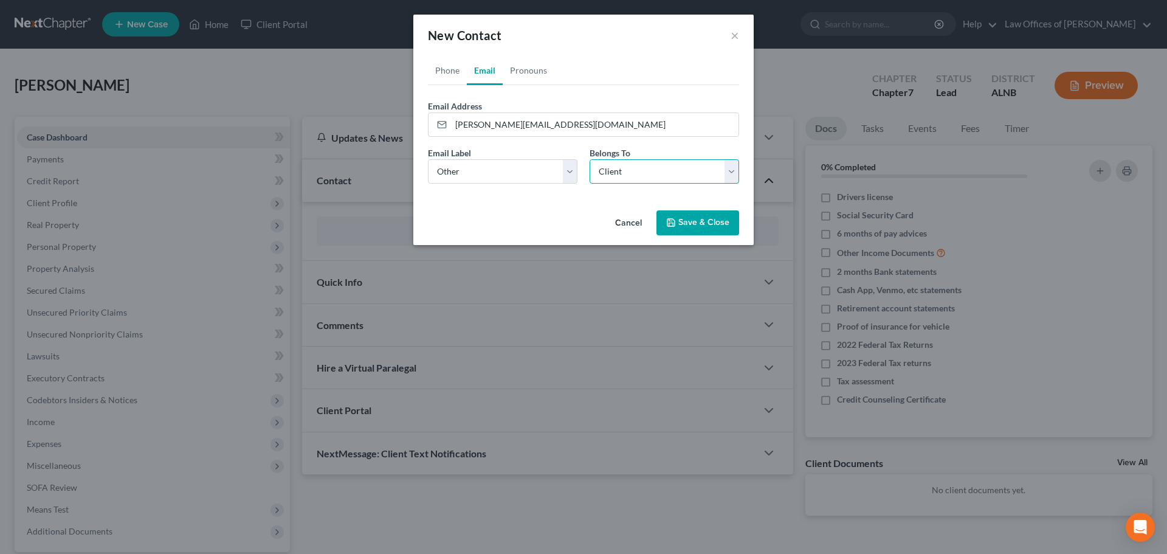
click at [590, 159] on select "Select Client Other" at bounding box center [665, 171] width 150 height 24
click at [732, 170] on select "Select Client Other" at bounding box center [665, 171] width 150 height 24
select select "1"
click at [590, 159] on select "Select Client Other" at bounding box center [665, 171] width 150 height 24
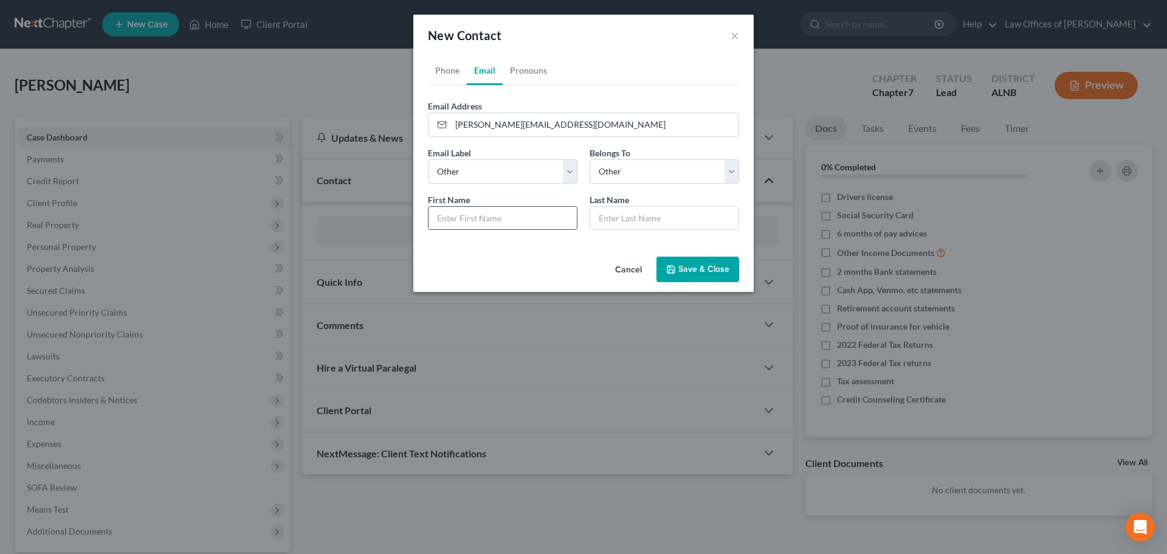
drag, startPoint x: 503, startPoint y: 217, endPoint x: 511, endPoint y: 215, distance: 8.3
click at [503, 217] on input "text" at bounding box center [503, 218] width 148 height 23
type input "Constance"
click at [616, 215] on input "text" at bounding box center [664, 218] width 148 height 23
type input "Hillis"
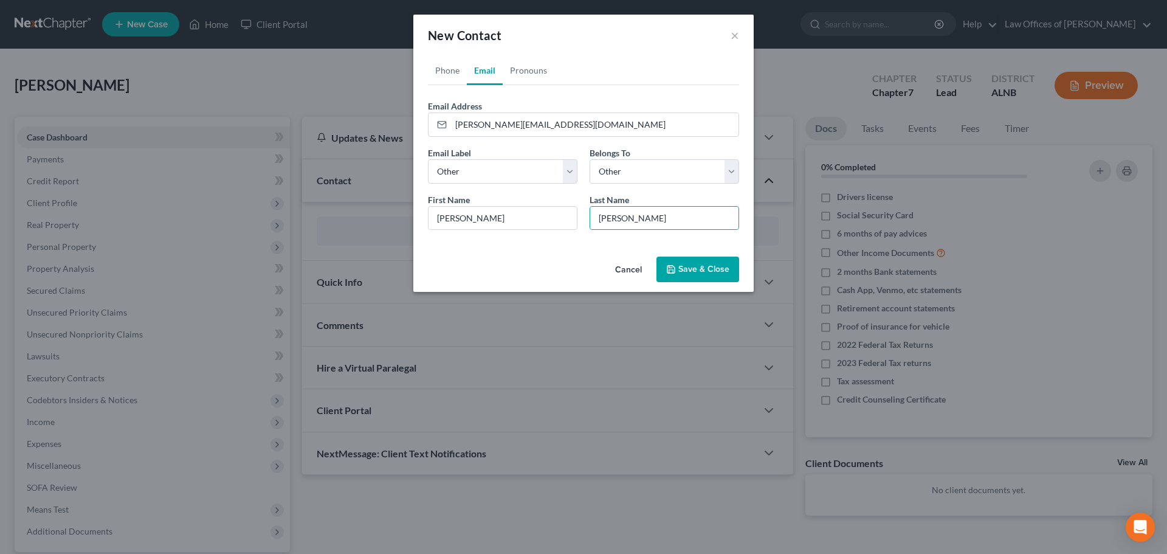
click at [704, 264] on button "Save & Close" at bounding box center [698, 270] width 83 height 26
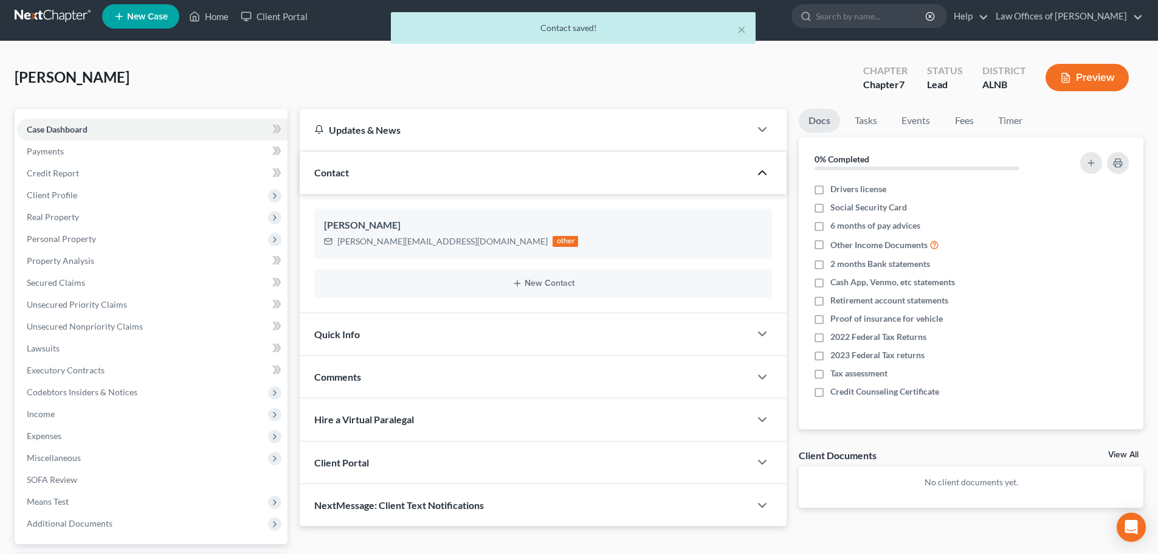
scroll to position [114, 0]
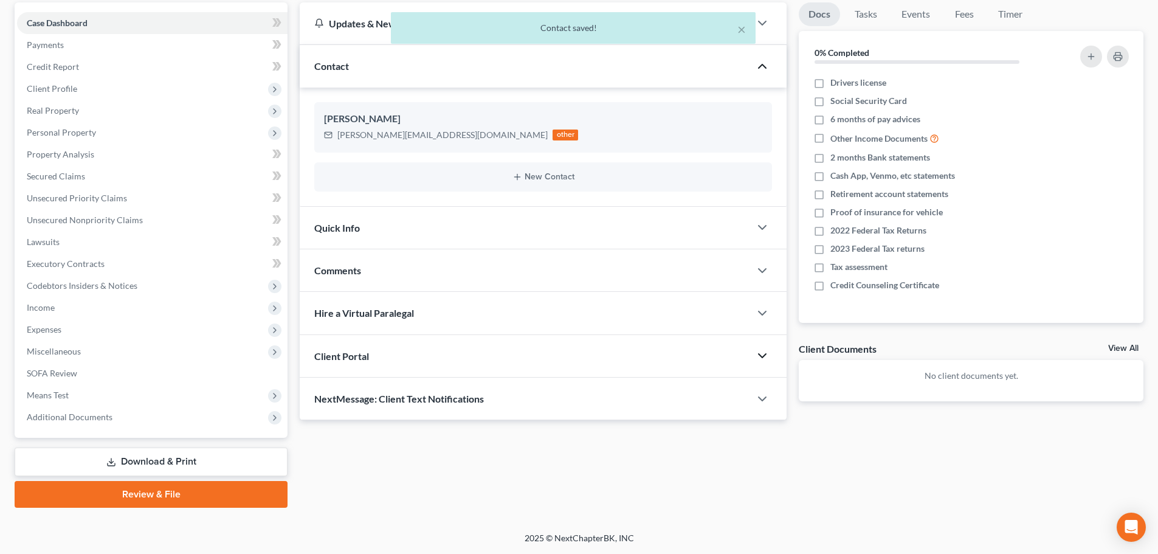
click at [764, 353] on icon "button" at bounding box center [762, 355] width 15 height 15
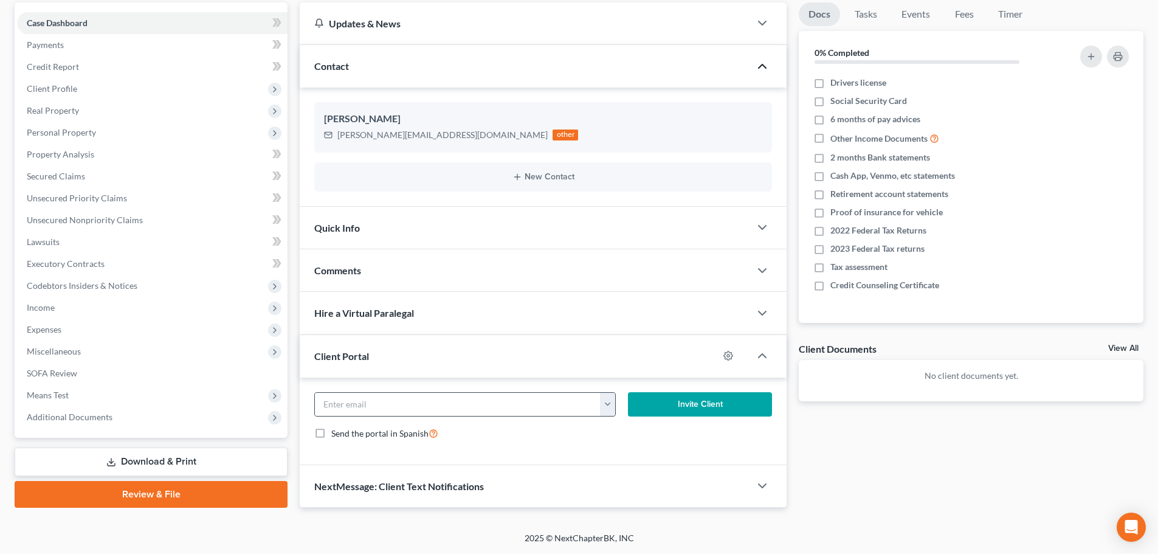
click at [610, 405] on button "button" at bounding box center [607, 404] width 15 height 23
click at [616, 432] on link "connie.kiigore65@gmail.com" at bounding box center [716, 431] width 233 height 21
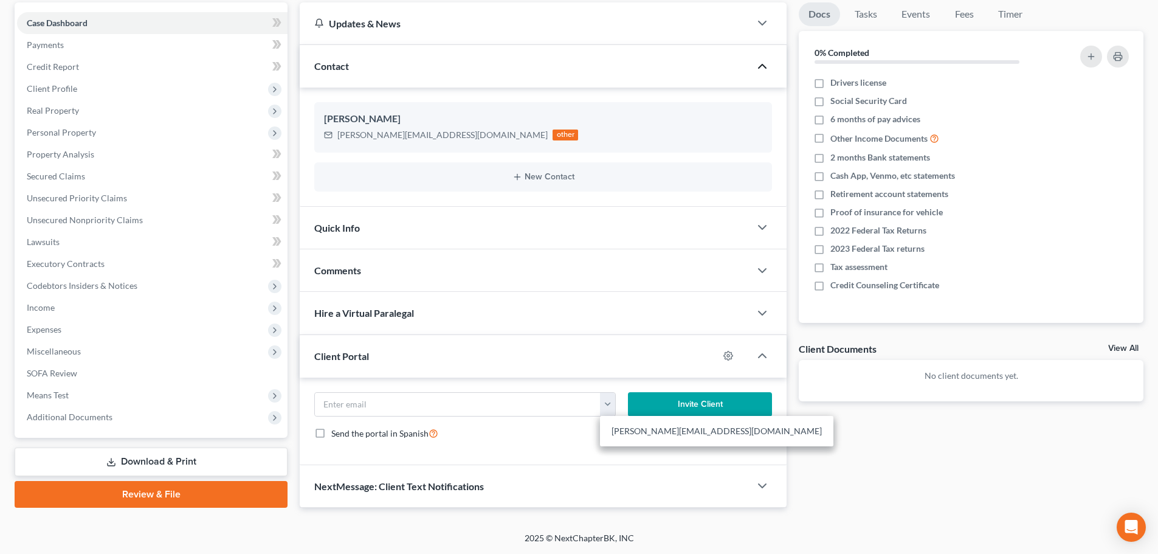
type input "connie.kiigore65@gmail.com"
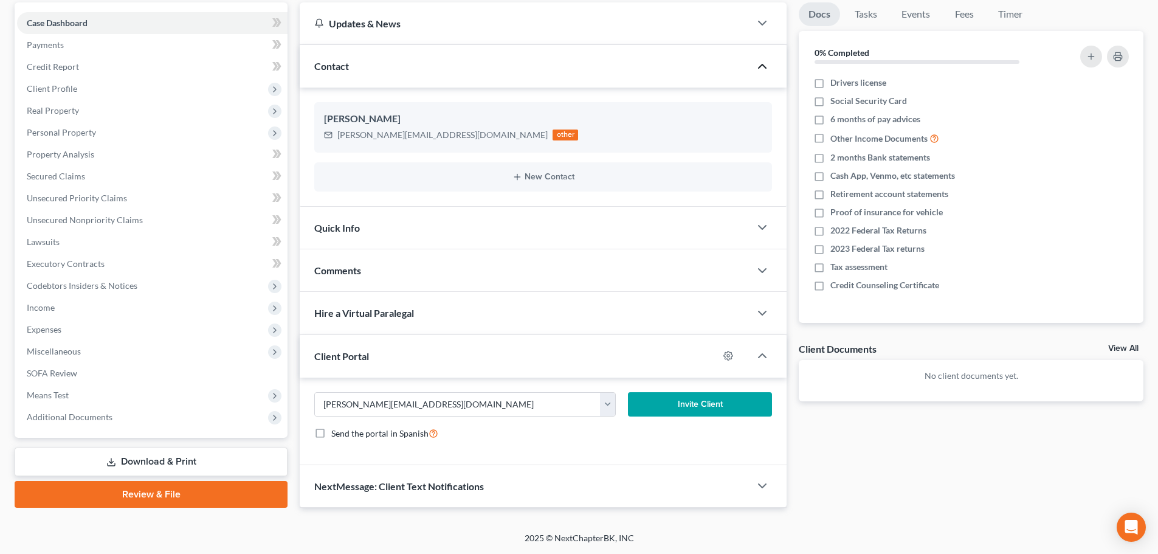
click at [715, 404] on button "Invite Client" at bounding box center [700, 404] width 145 height 24
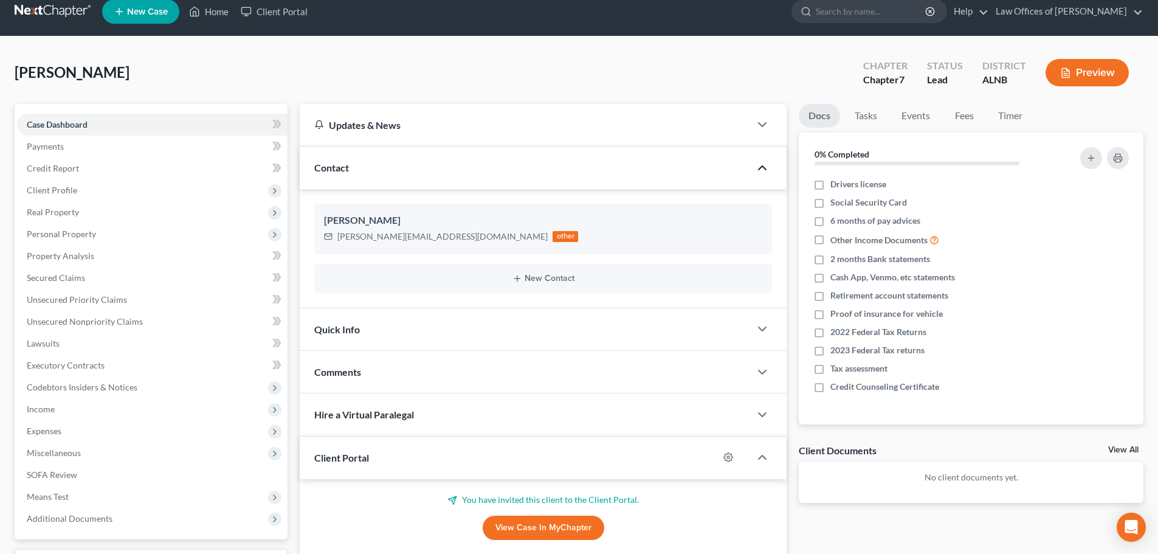
scroll to position [0, 0]
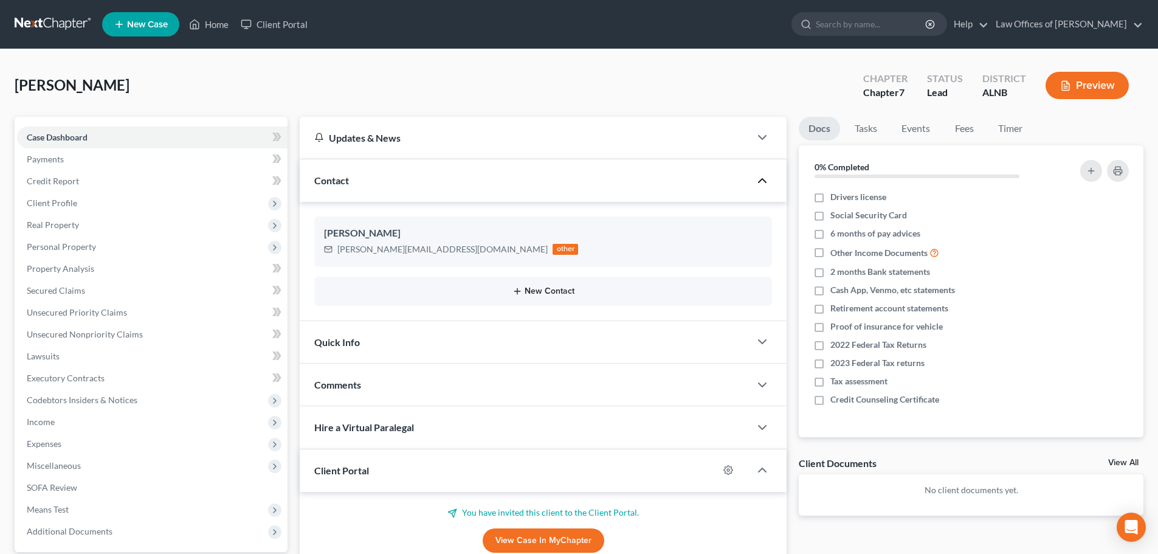
click at [549, 289] on button "New Contact" at bounding box center [543, 291] width 438 height 10
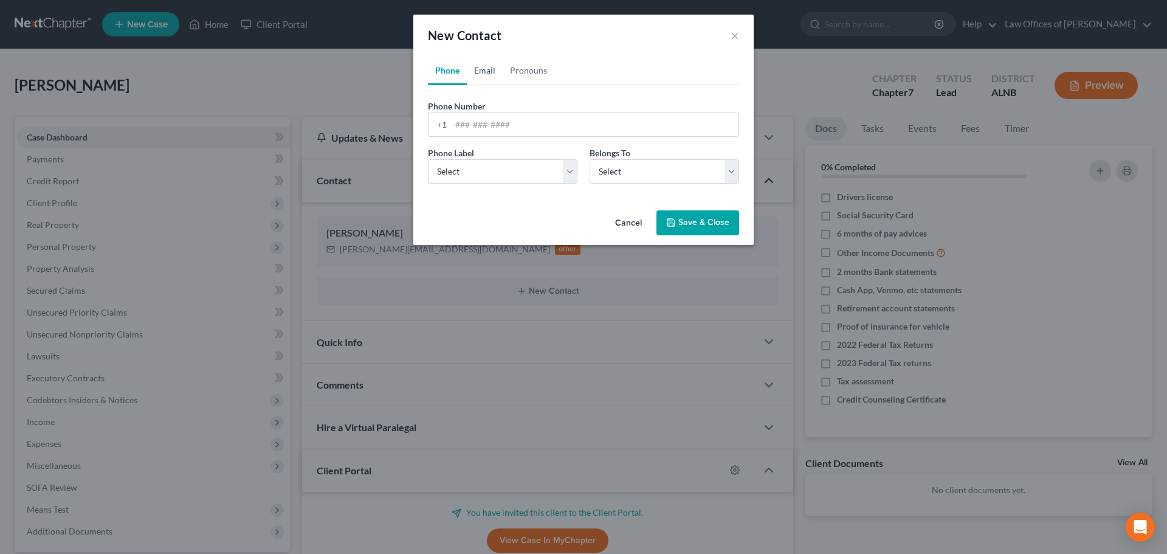
click at [481, 69] on link "Email" at bounding box center [485, 70] width 36 height 29
click at [530, 123] on input "email" at bounding box center [595, 124] width 288 height 23
type input "jhillis1967@gmail.com"
click at [573, 177] on select "Select Home Work Other" at bounding box center [503, 171] width 150 height 24
select select "0"
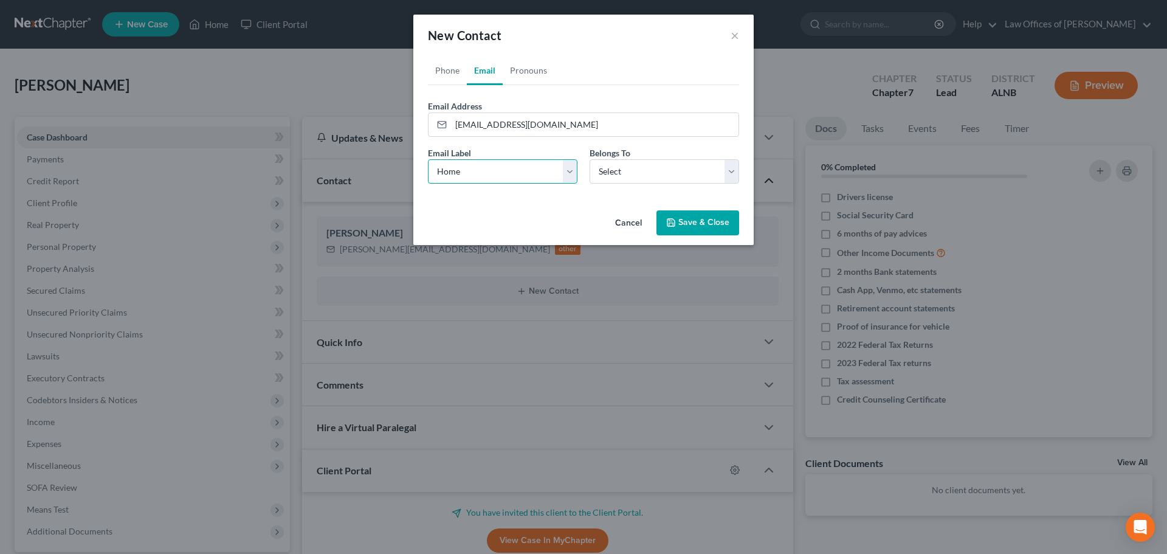
click at [428, 159] on select "Select Home Work Other" at bounding box center [503, 171] width 150 height 24
click at [730, 170] on select "Select Client Other" at bounding box center [665, 171] width 150 height 24
select select "0"
click at [590, 159] on select "Select Client Other" at bounding box center [665, 171] width 150 height 24
click at [689, 220] on button "Save & Close" at bounding box center [698, 223] width 83 height 26
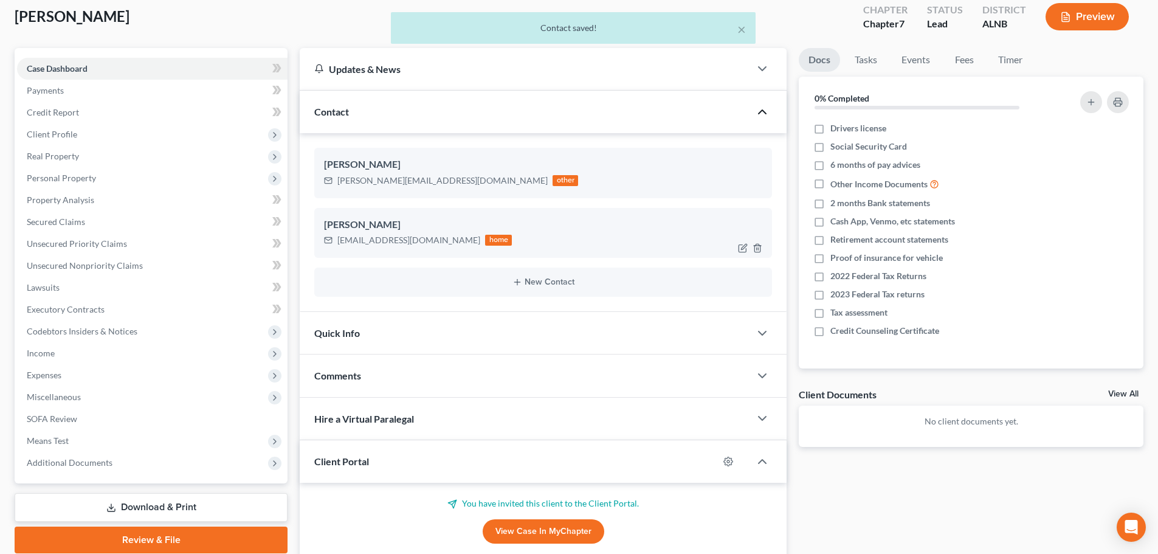
scroll to position [162, 0]
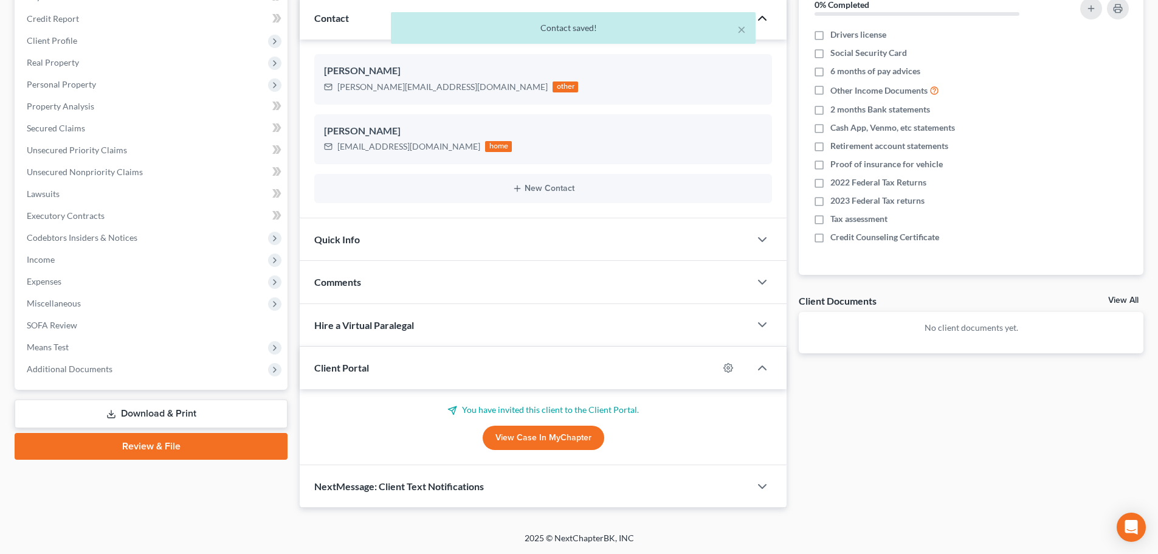
click at [860, 405] on div "Docs Tasks Events Fees Timer 0% Completed Nothing here yet! Drivers license Soc…" at bounding box center [971, 231] width 357 height 554
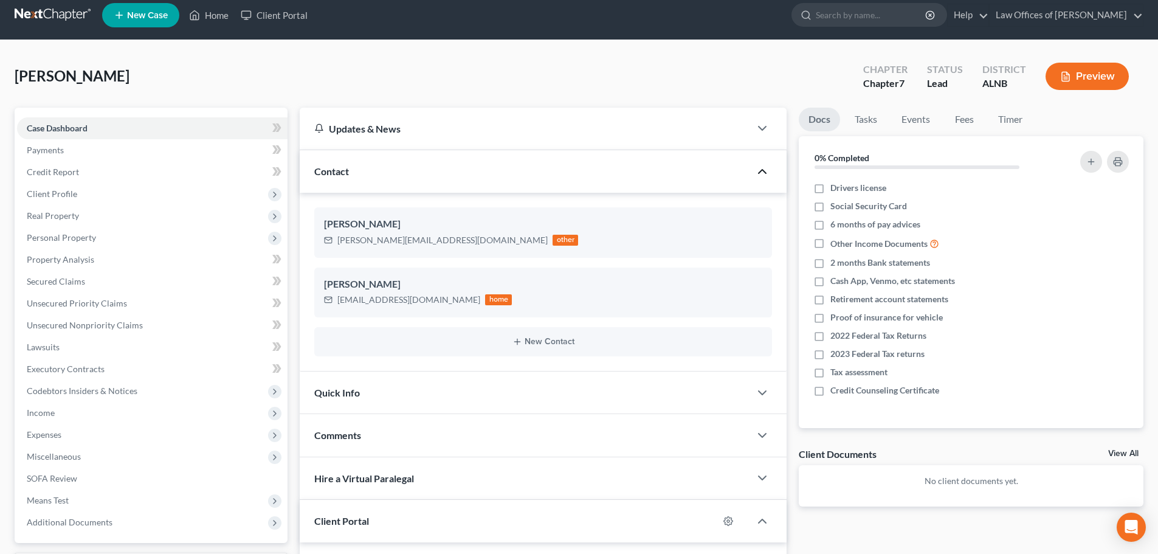
scroll to position [0, 0]
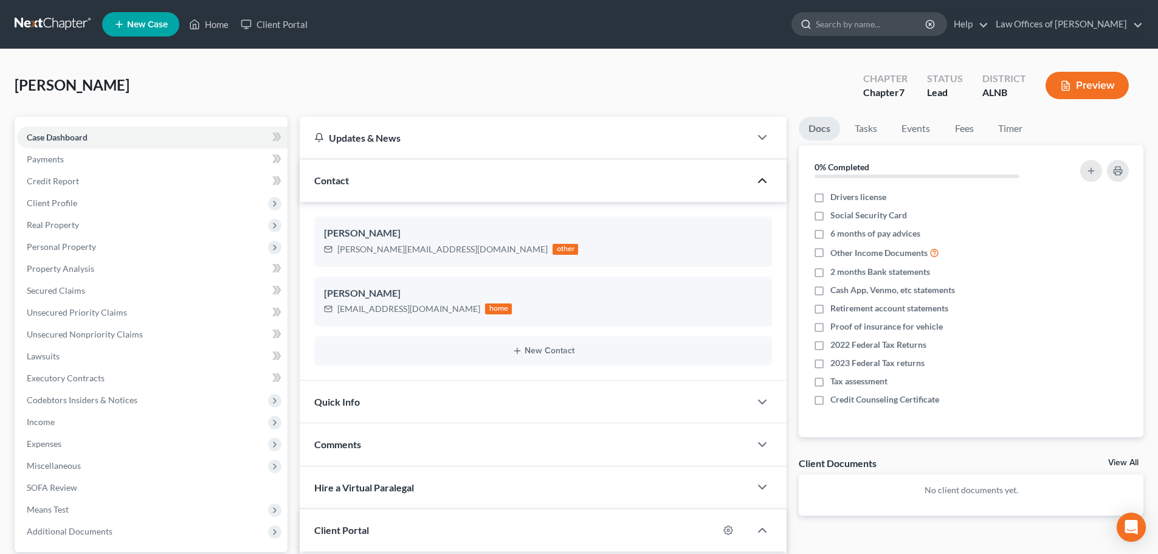
click at [878, 23] on input "search" at bounding box center [871, 24] width 111 height 22
click at [286, 22] on link "Client Portal" at bounding box center [274, 24] width 79 height 22
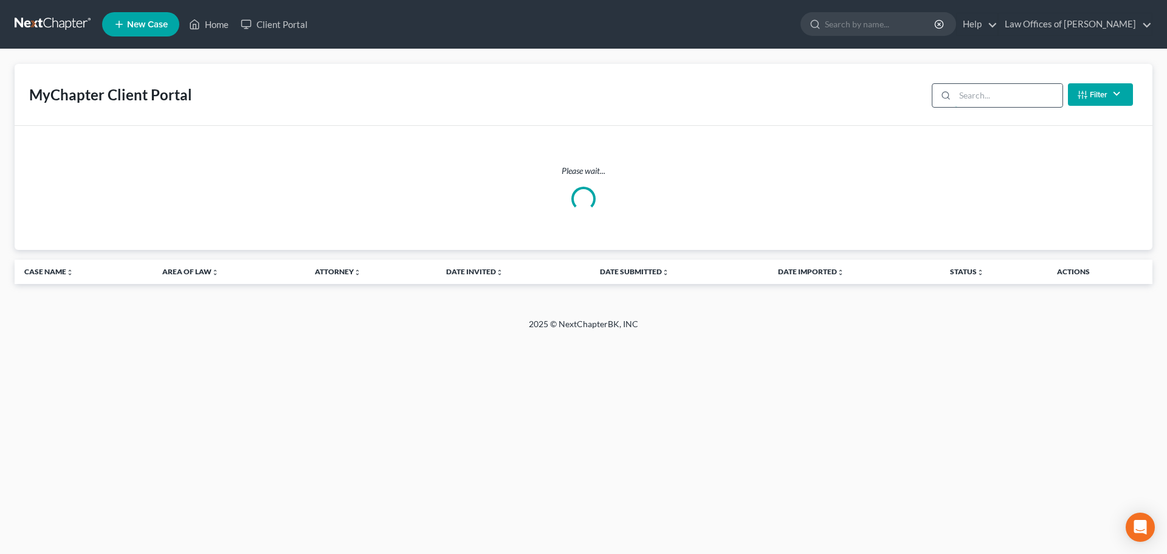
click at [997, 96] on input "search" at bounding box center [1009, 95] width 108 height 23
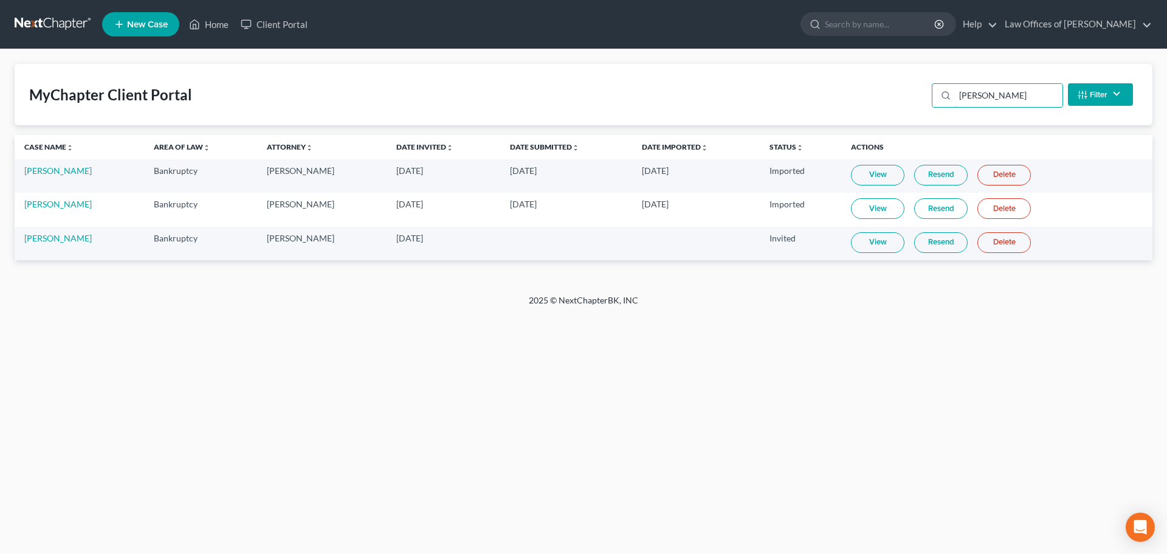
type input "hillis"
click at [932, 241] on link "Resend" at bounding box center [940, 242] width 53 height 21
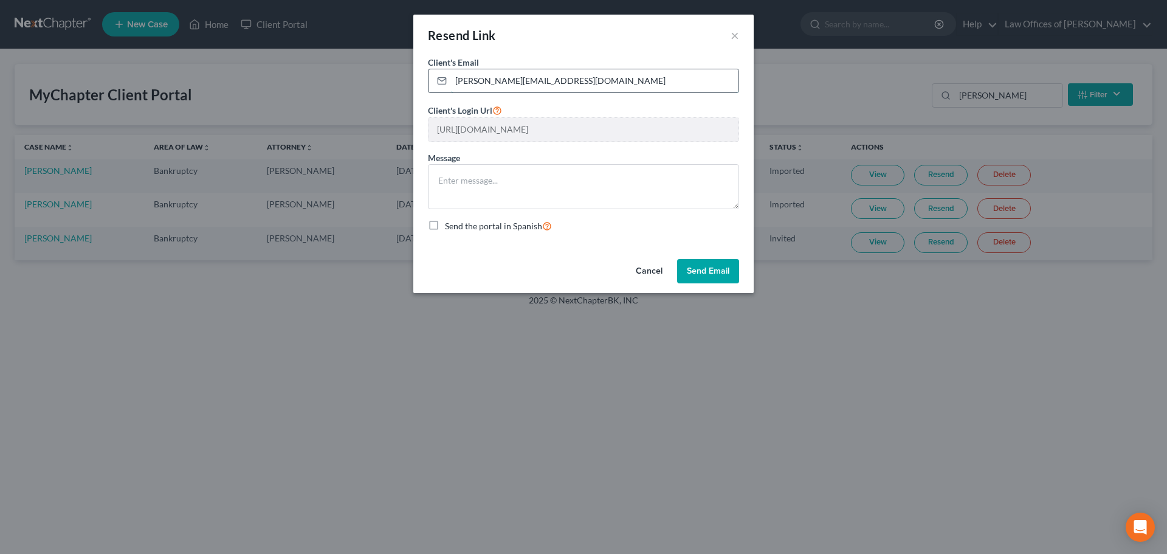
click at [607, 78] on input "connie.kiigore65@gmail.com" at bounding box center [595, 80] width 288 height 23
drag, startPoint x: 607, startPoint y: 78, endPoint x: 419, endPoint y: 80, distance: 188.5
click at [419, 80] on div "Client's Email * connie.kiigore65@gmail.com Client's Login Url https://app.mych…" at bounding box center [583, 155] width 340 height 198
type input "jhillis1967@gmail.com"
click at [549, 255] on div "Cancel Send Email" at bounding box center [583, 273] width 340 height 39
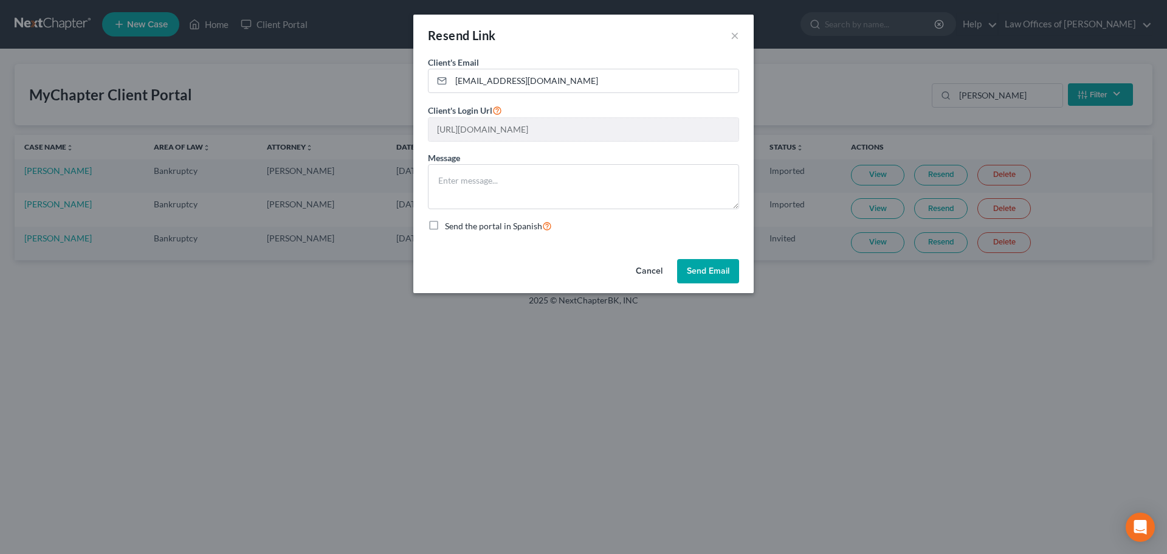
click at [709, 271] on button "Send Email" at bounding box center [708, 271] width 62 height 24
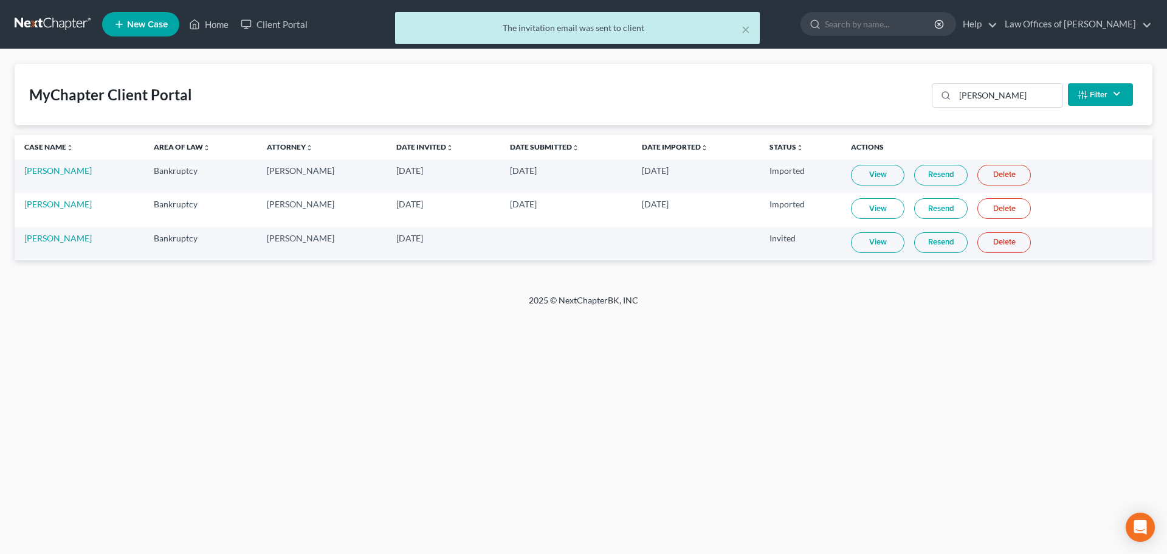
click at [333, 15] on div "× The invitation email was sent to client" at bounding box center [577, 31] width 1167 height 38
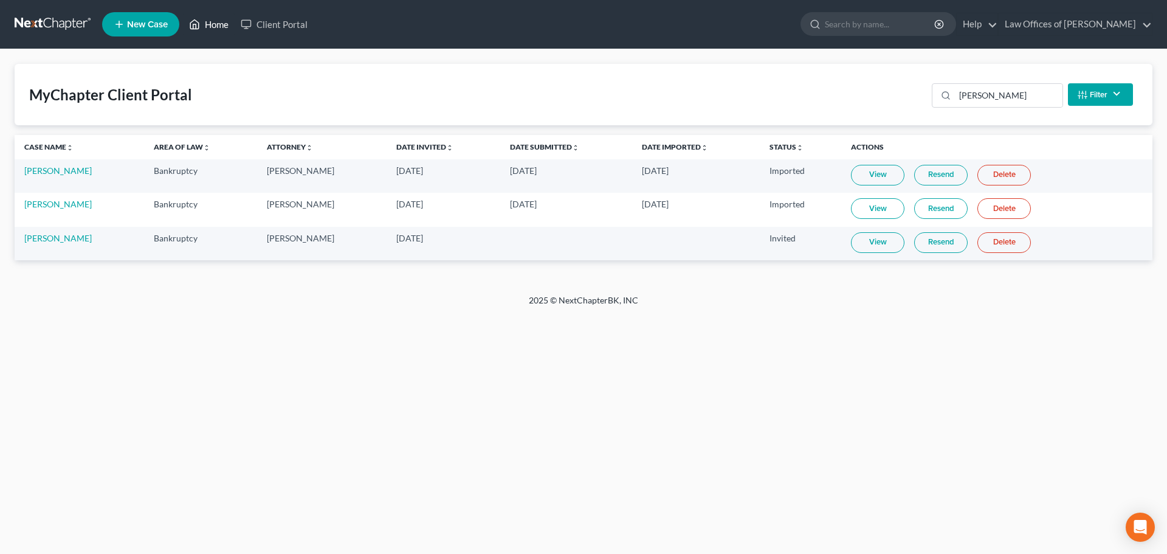
click at [216, 24] on link "Home" at bounding box center [209, 24] width 52 height 22
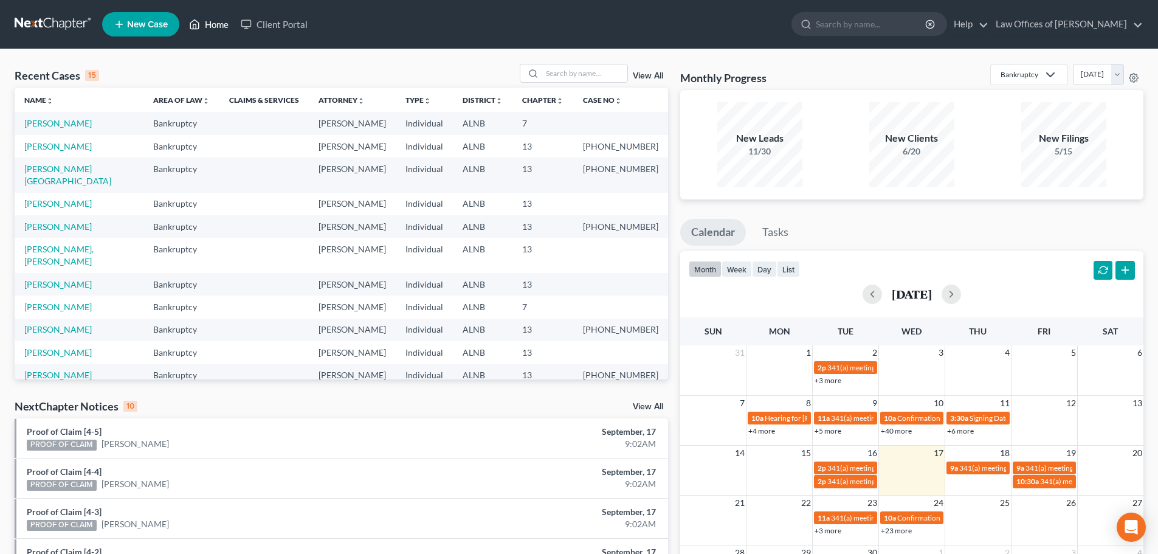
click at [210, 21] on link "Home" at bounding box center [209, 24] width 52 height 22
click at [209, 24] on link "Home" at bounding box center [209, 24] width 52 height 22
click at [902, 19] on input "search" at bounding box center [871, 24] width 111 height 22
type input "Simmons"
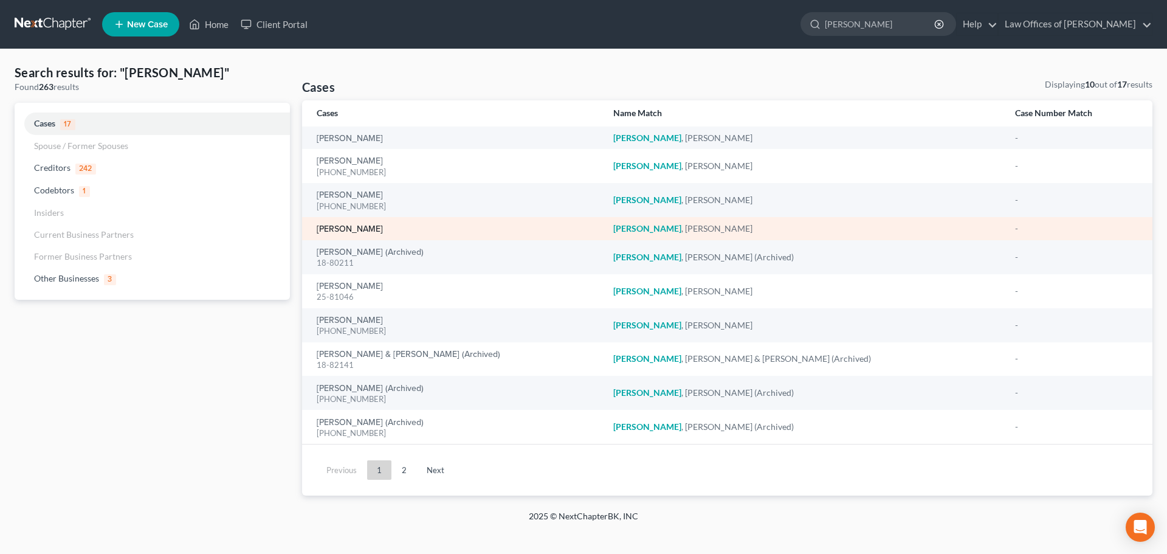
click at [333, 228] on link "[PERSON_NAME]" at bounding box center [350, 229] width 66 height 9
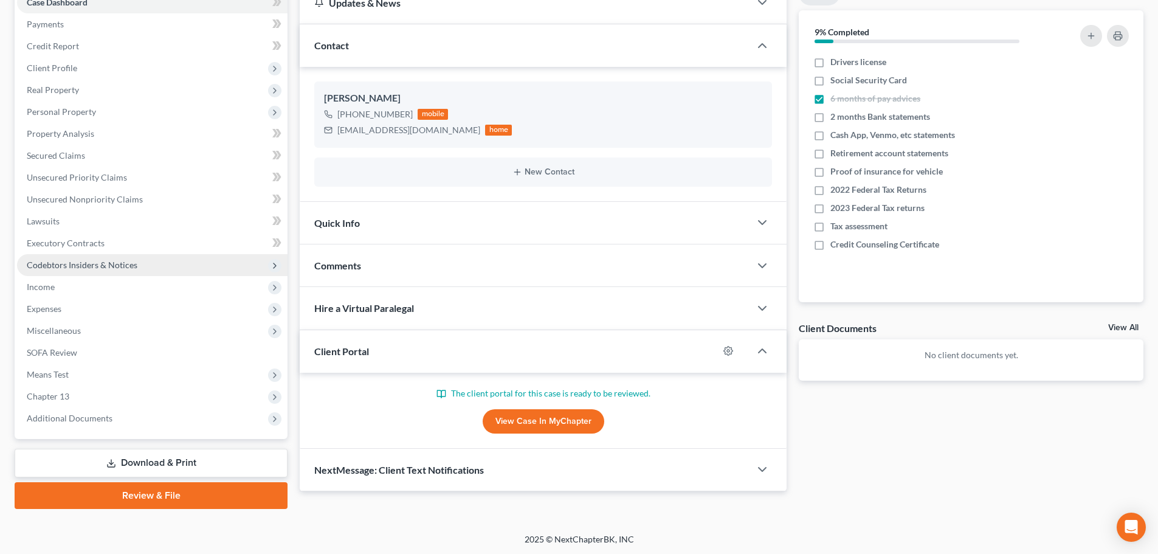
scroll to position [136, 0]
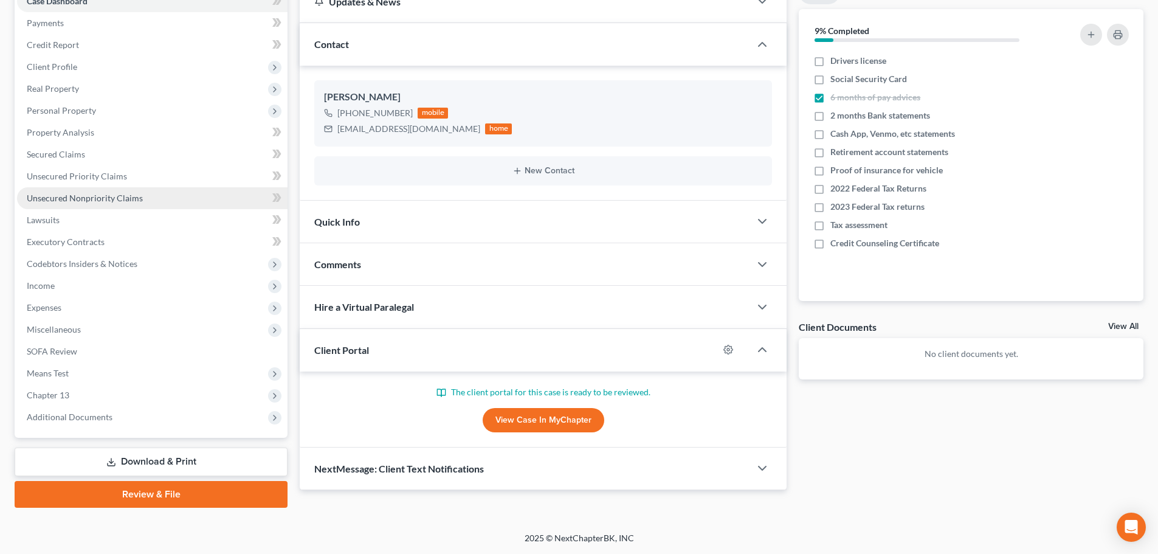
click at [65, 193] on span "Unsecured Nonpriority Claims" at bounding box center [85, 198] width 116 height 10
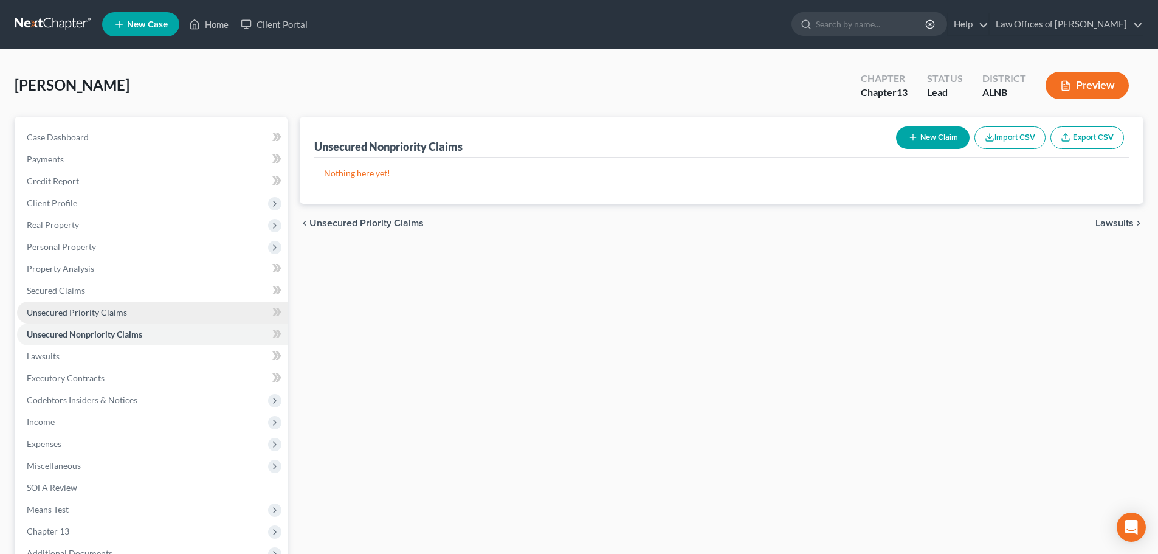
click at [64, 312] on span "Unsecured Priority Claims" at bounding box center [77, 312] width 100 height 10
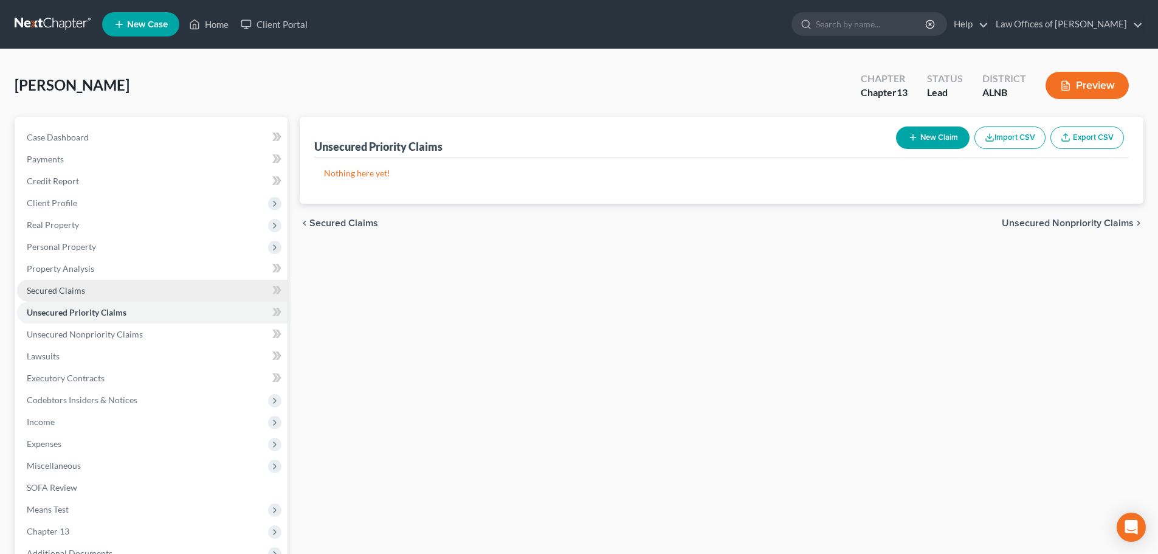
click at [64, 289] on span "Secured Claims" at bounding box center [56, 290] width 58 height 10
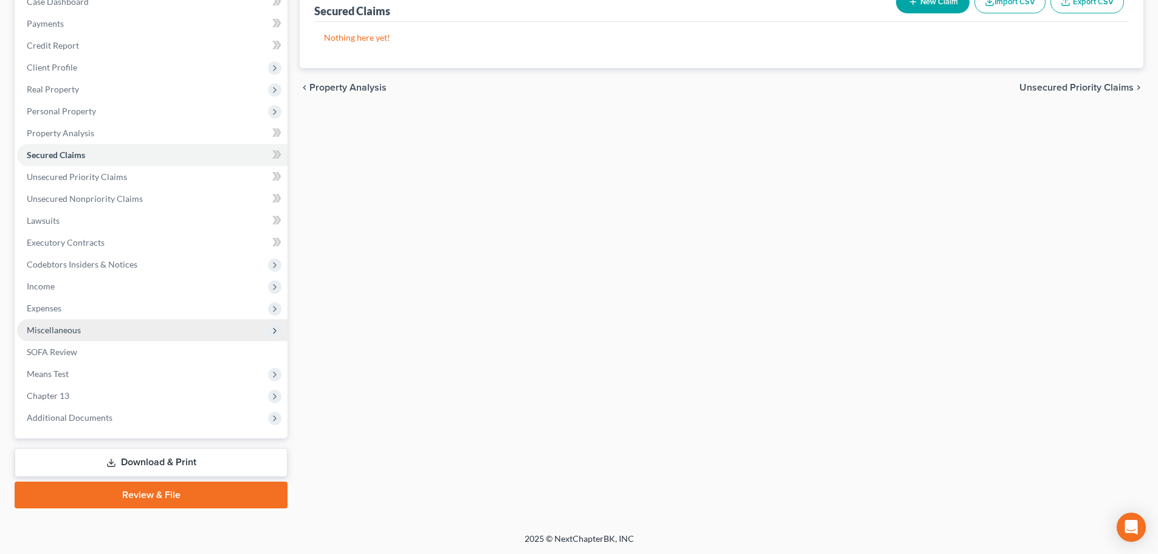
scroll to position [136, 0]
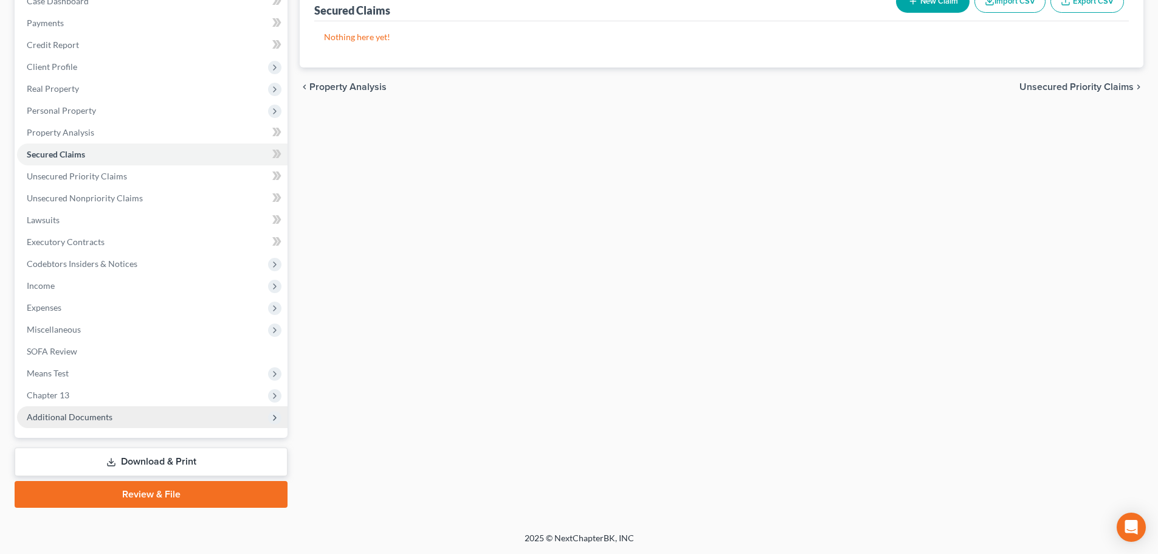
click at [81, 420] on span "Additional Documents" at bounding box center [70, 417] width 86 height 10
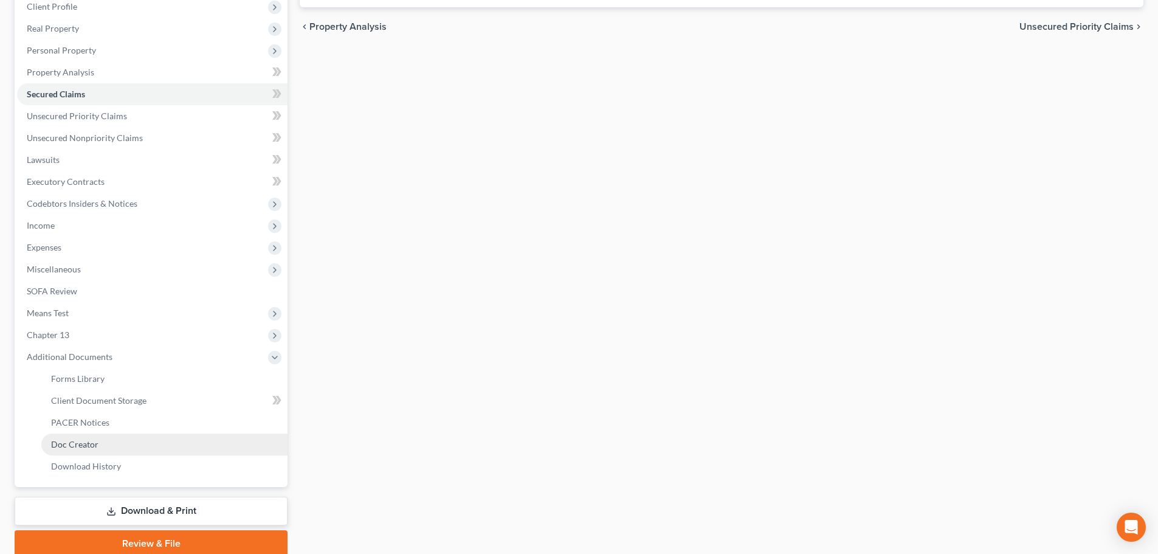
scroll to position [246, 0]
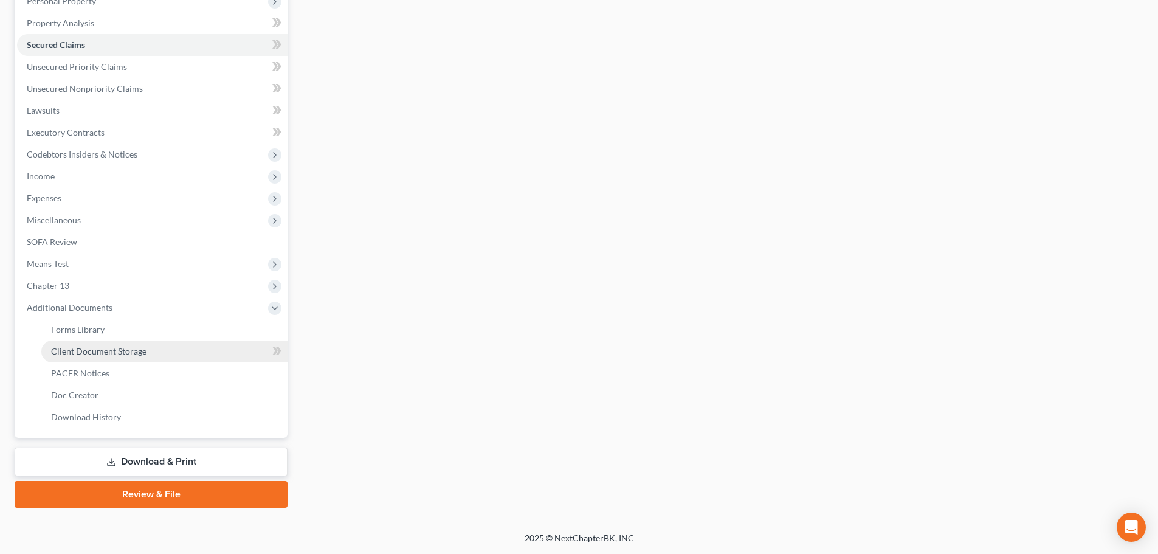
click at [111, 351] on span "Client Document Storage" at bounding box center [98, 351] width 95 height 10
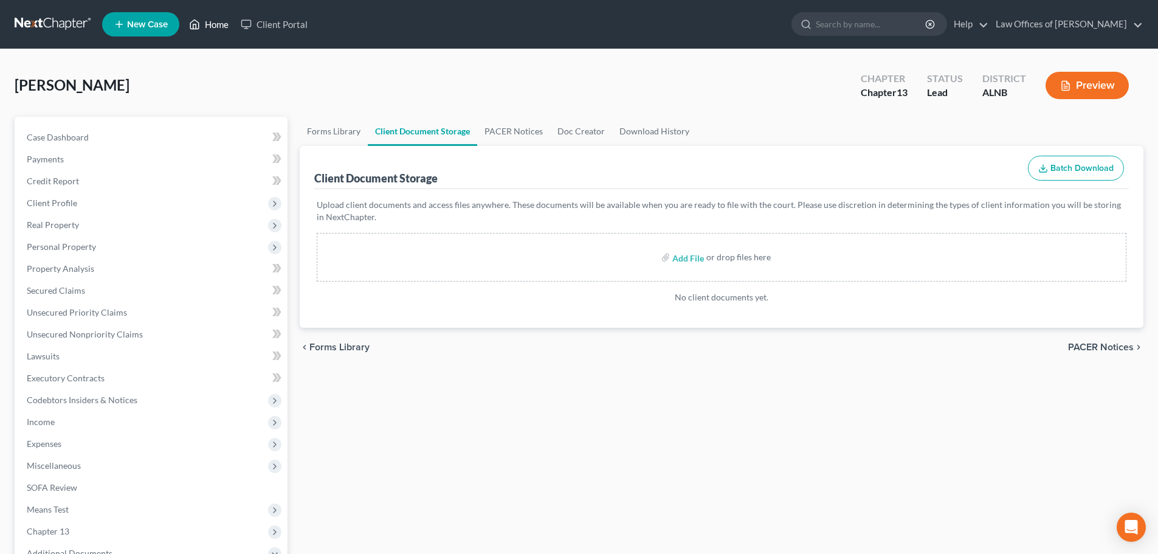
click at [215, 24] on link "Home" at bounding box center [209, 24] width 52 height 22
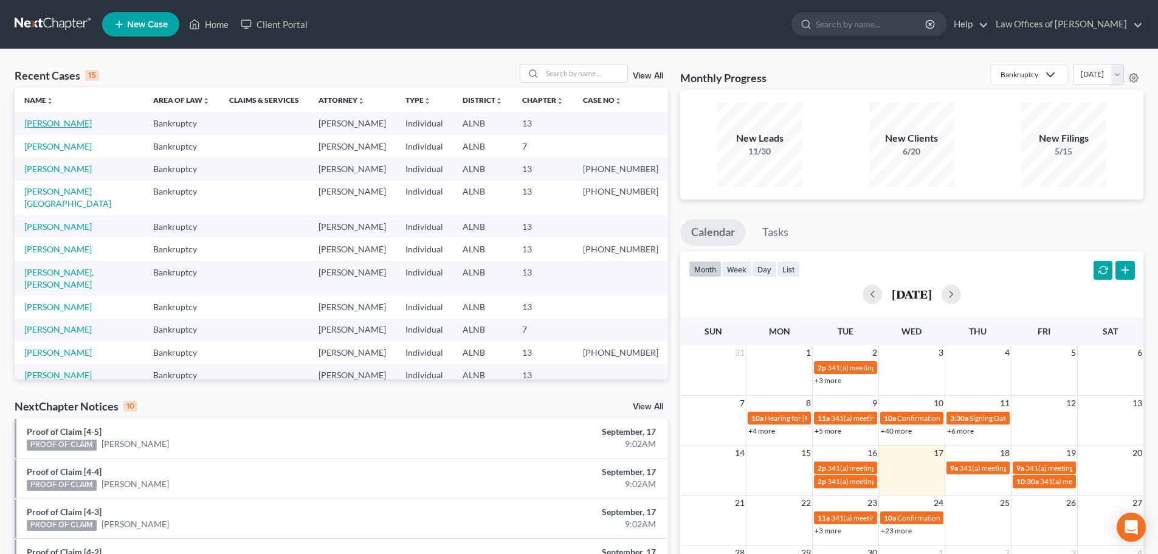
click at [72, 123] on link "[PERSON_NAME]" at bounding box center [57, 123] width 67 height 10
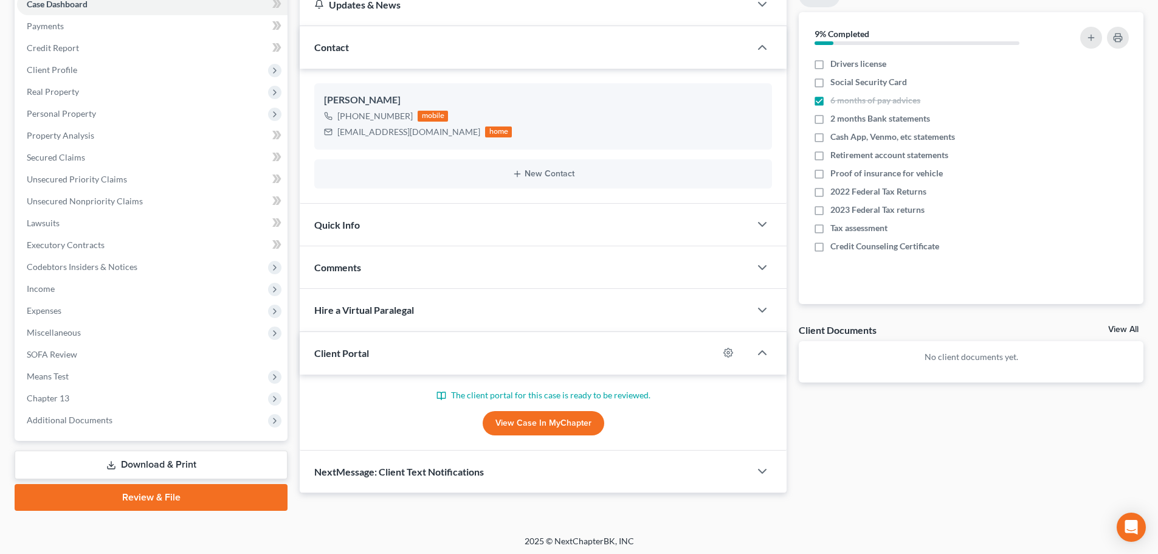
scroll to position [136, 0]
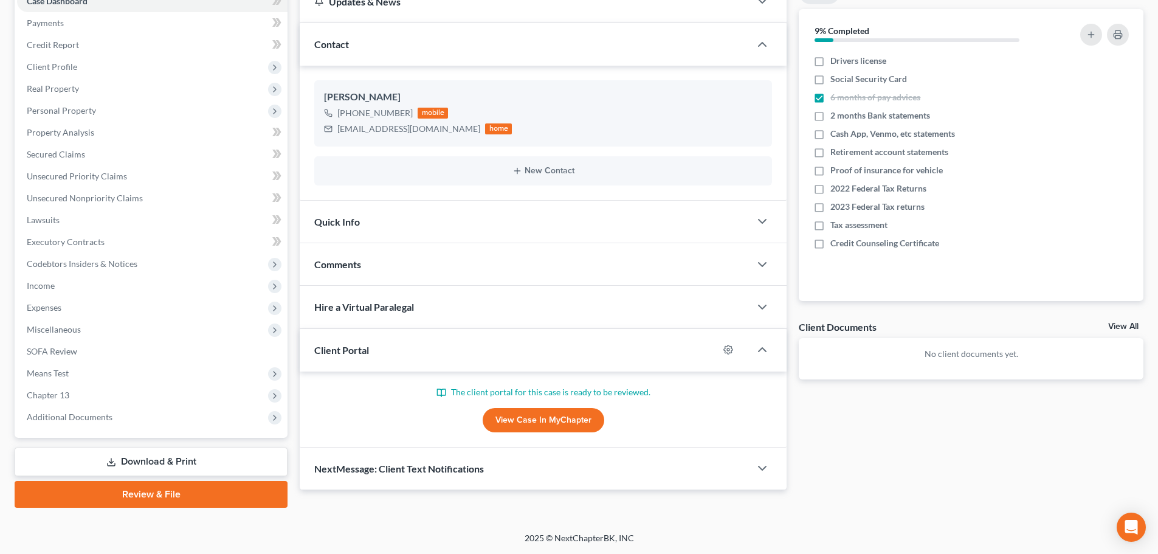
click at [545, 417] on link "View Case in MyChapter" at bounding box center [544, 420] width 122 height 24
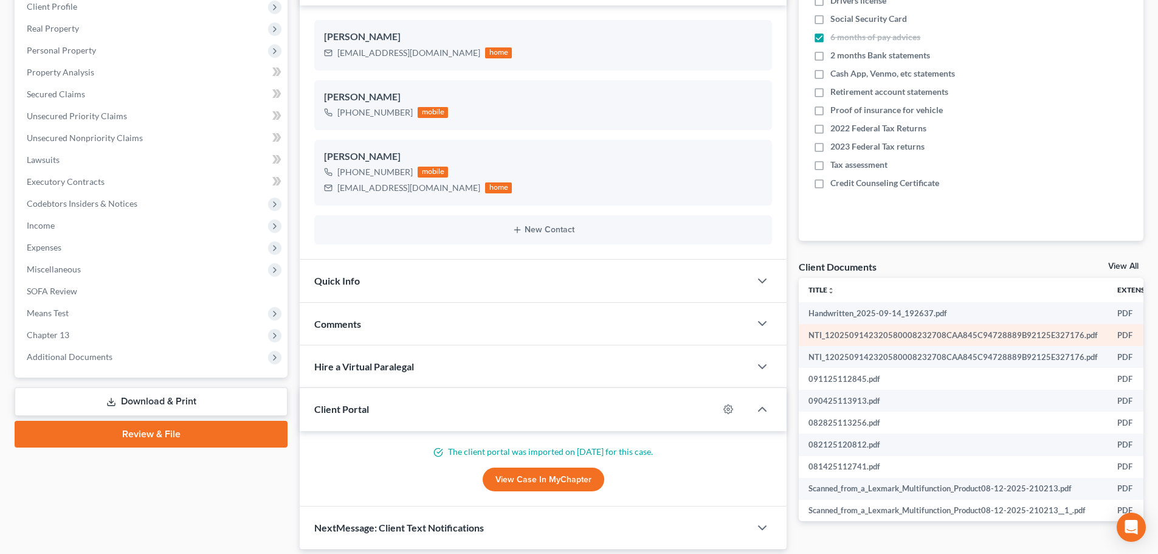
scroll to position [178, 0]
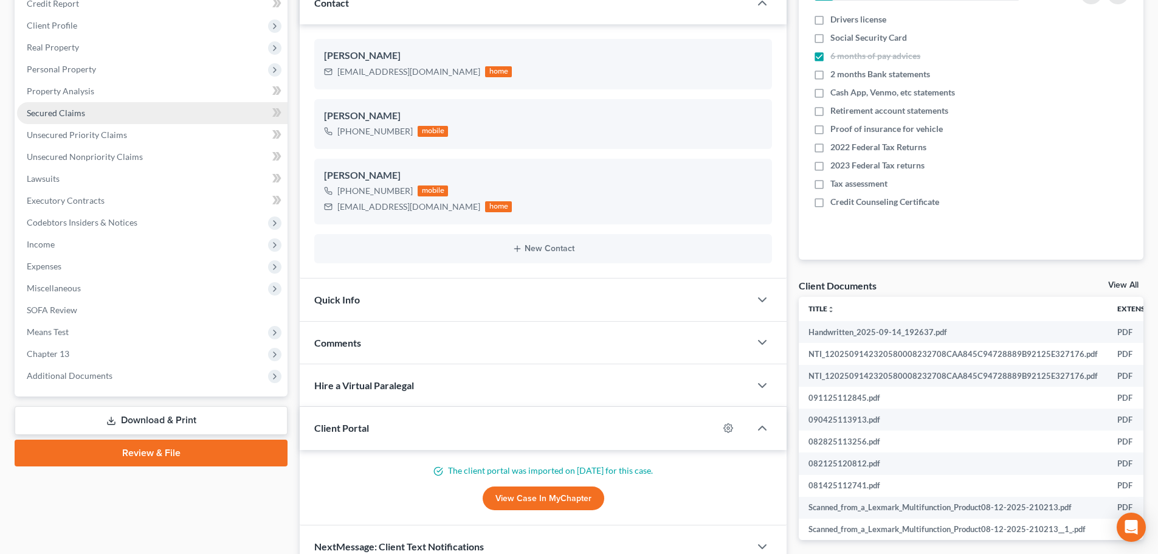
click at [143, 114] on link "Secured Claims" at bounding box center [152, 113] width 271 height 22
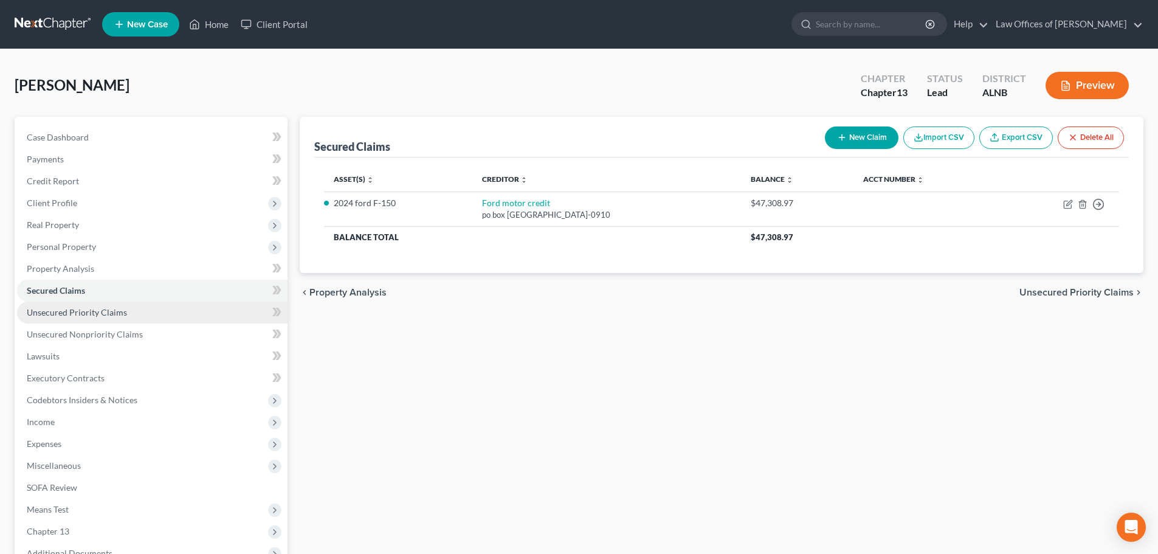
click at [136, 311] on link "Unsecured Priority Claims" at bounding box center [152, 313] width 271 height 22
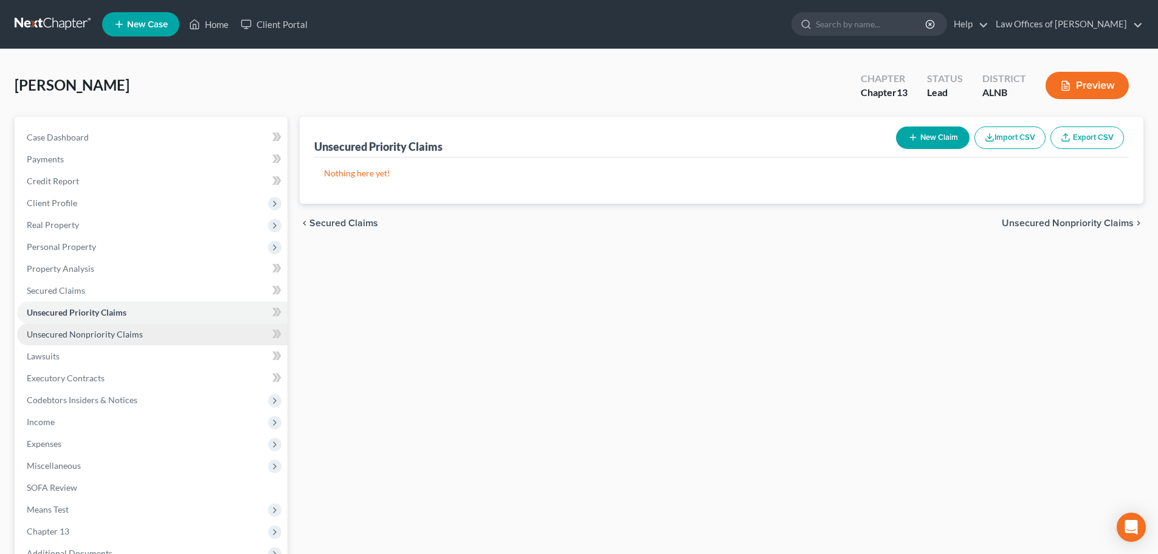
click at [147, 334] on link "Unsecured Nonpriority Claims" at bounding box center [152, 334] width 271 height 22
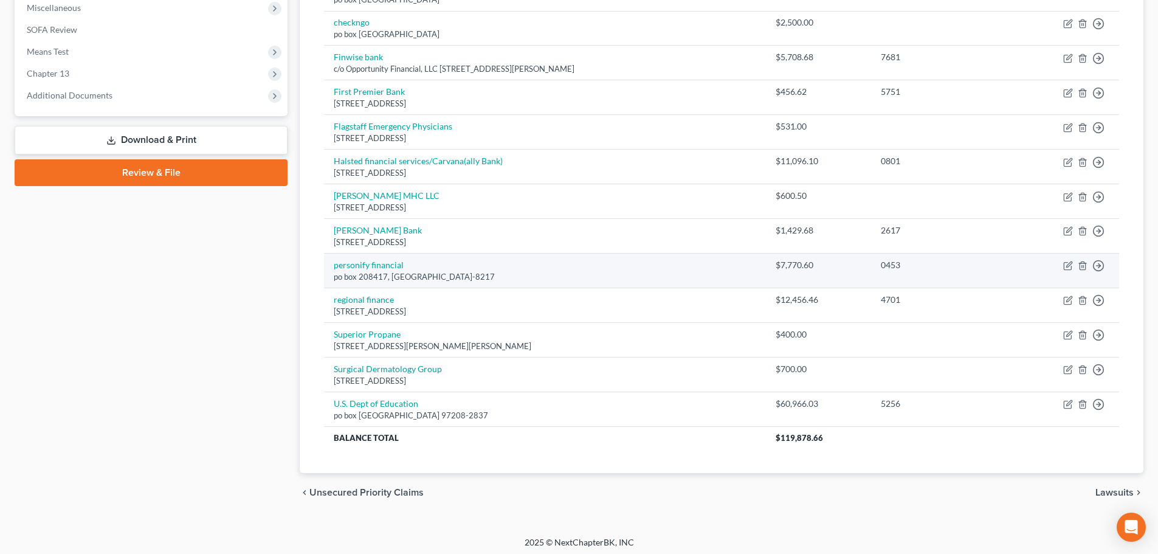
scroll to position [462, 0]
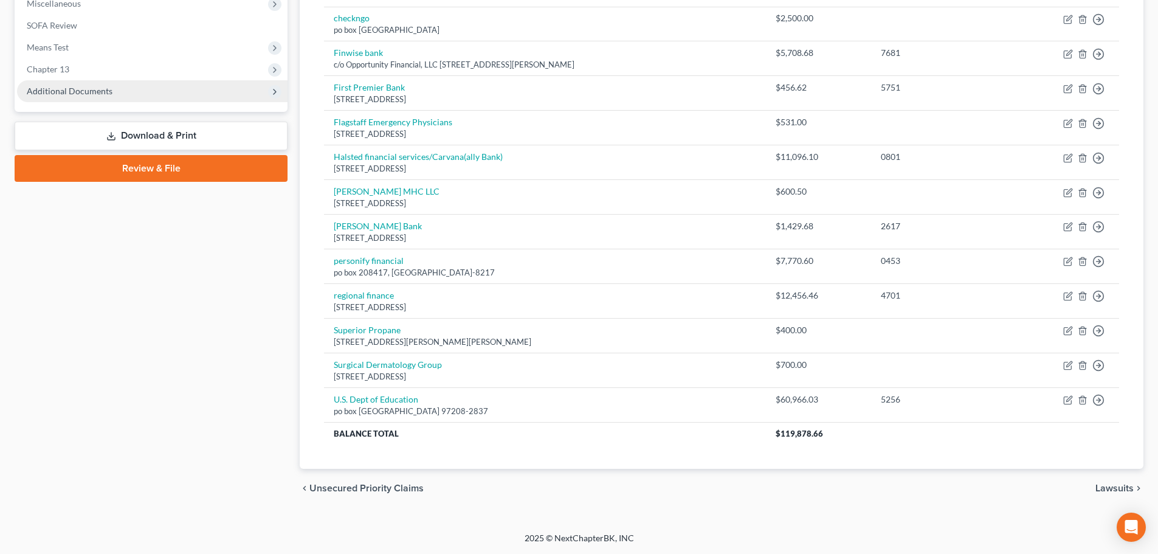
click at [103, 89] on span "Additional Documents" at bounding box center [70, 91] width 86 height 10
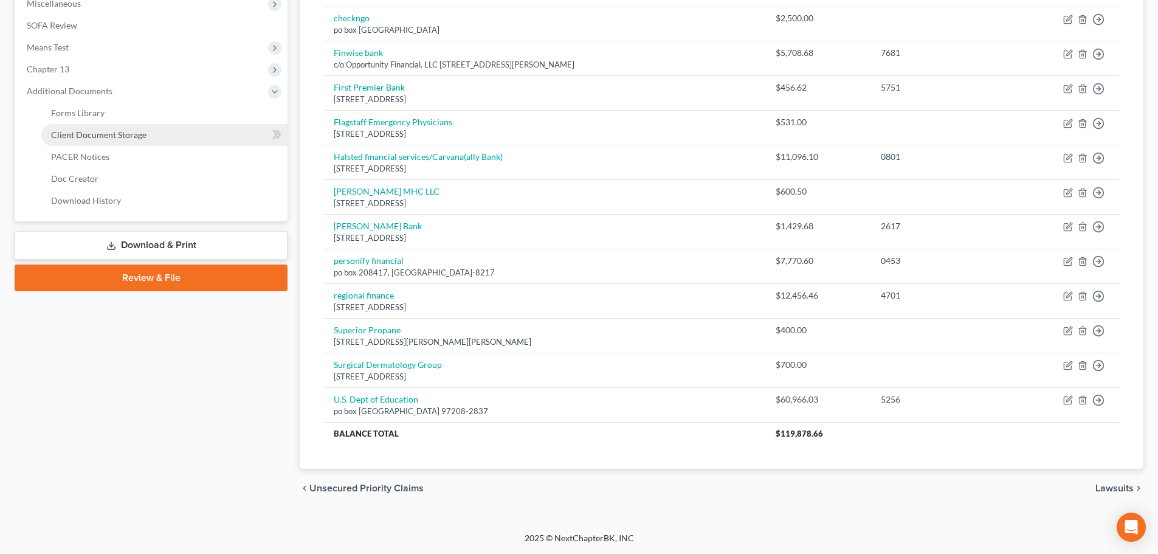
click at [123, 136] on span "Client Document Storage" at bounding box center [98, 134] width 95 height 10
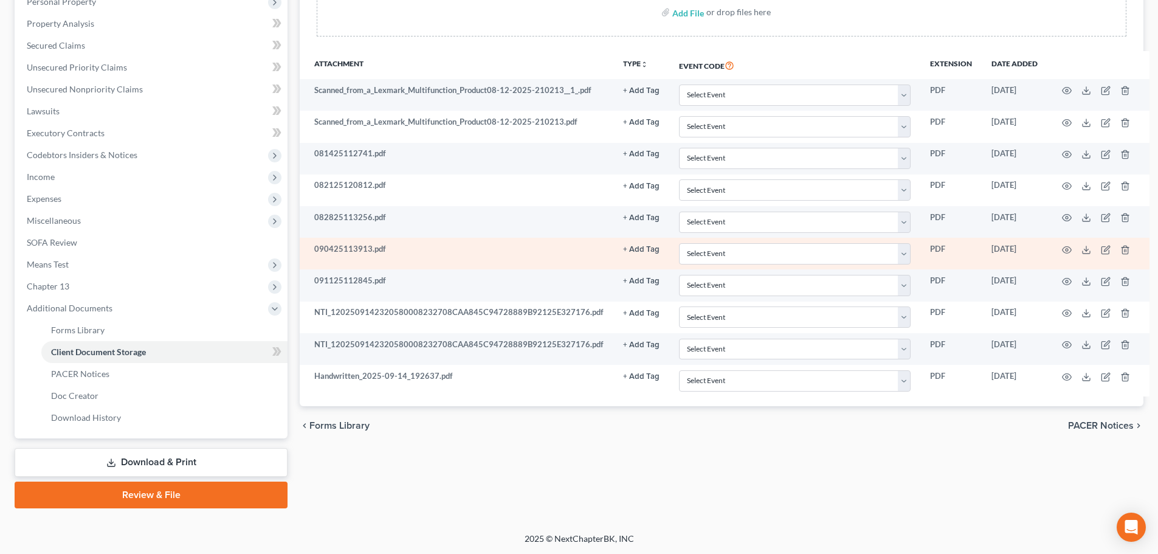
scroll to position [246, 0]
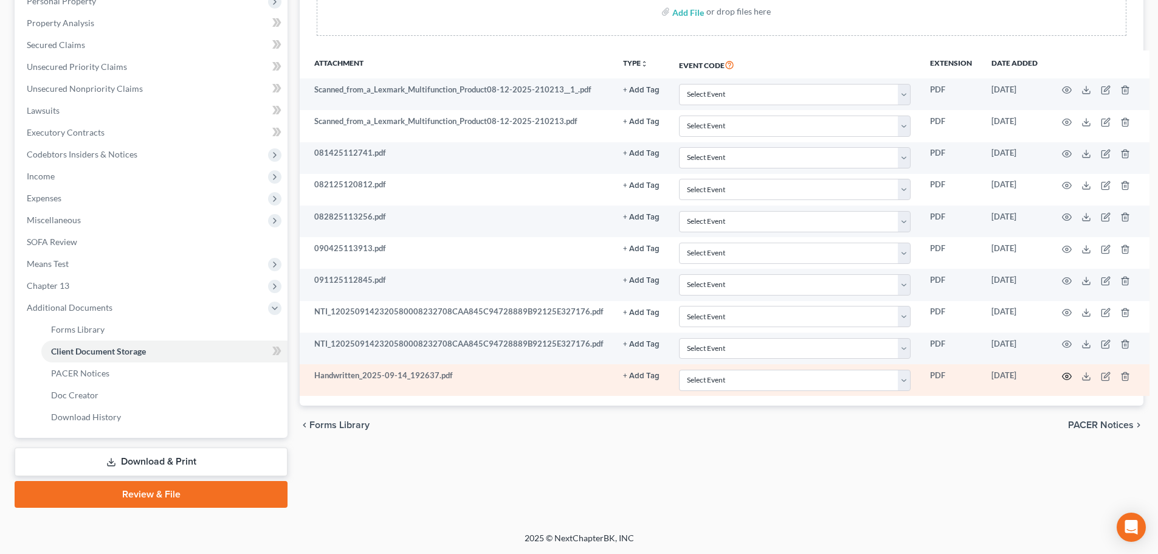
click at [1062, 378] on icon "button" at bounding box center [1067, 376] width 10 height 10
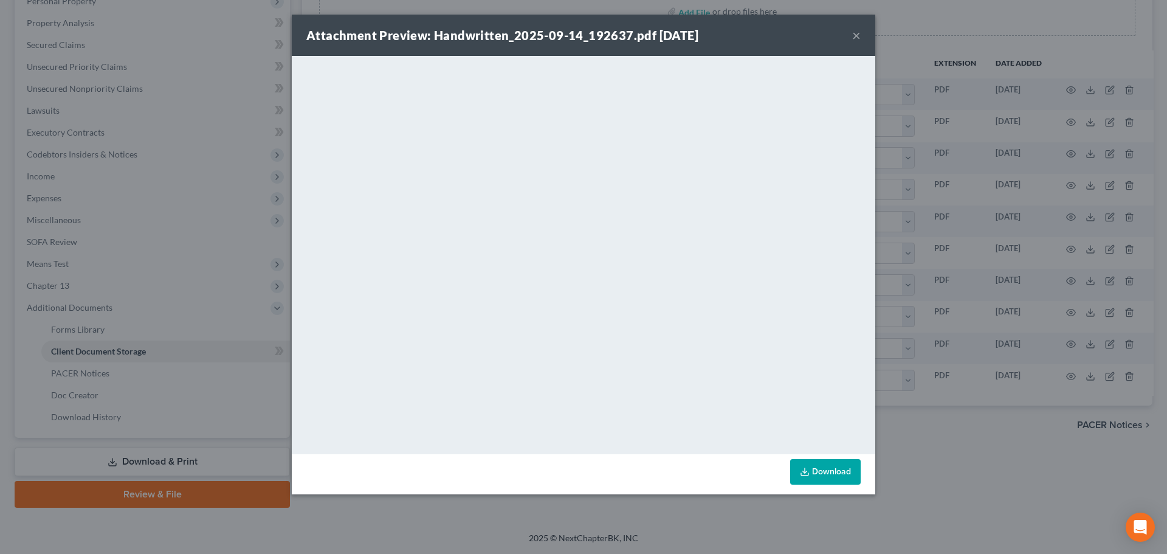
click at [857, 35] on button "×" at bounding box center [856, 35] width 9 height 15
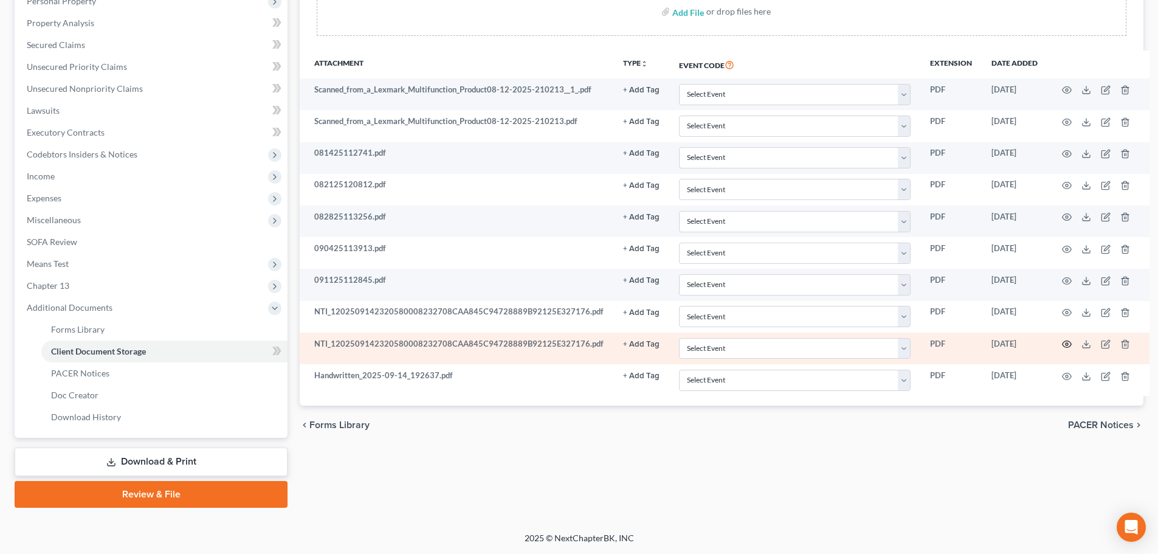
click at [1066, 343] on circle "button" at bounding box center [1067, 344] width 2 height 2
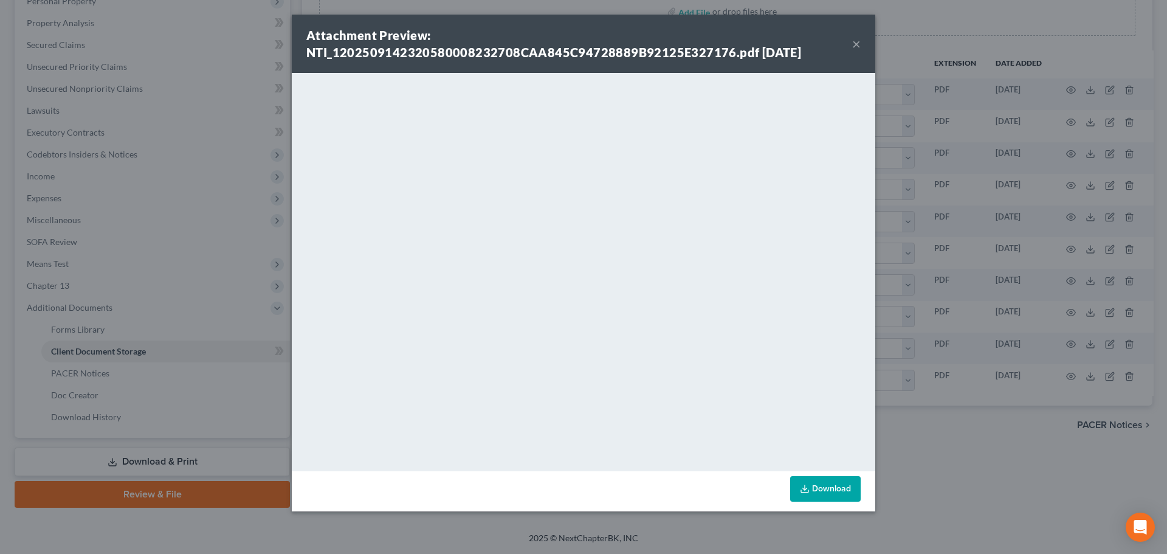
click at [855, 43] on button "×" at bounding box center [856, 43] width 9 height 15
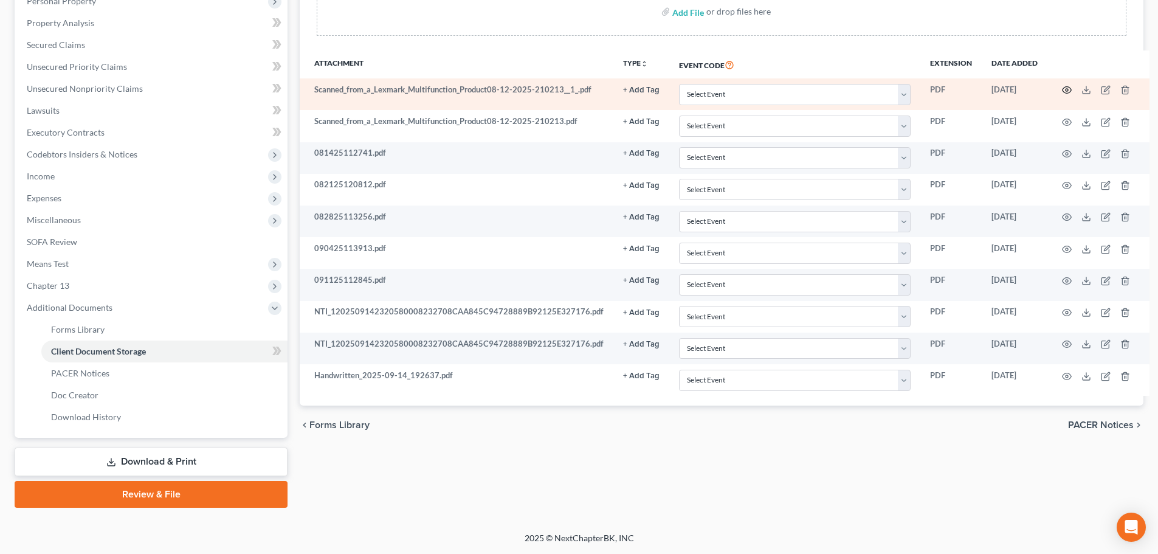
click at [1062, 89] on icon "button" at bounding box center [1067, 90] width 10 height 10
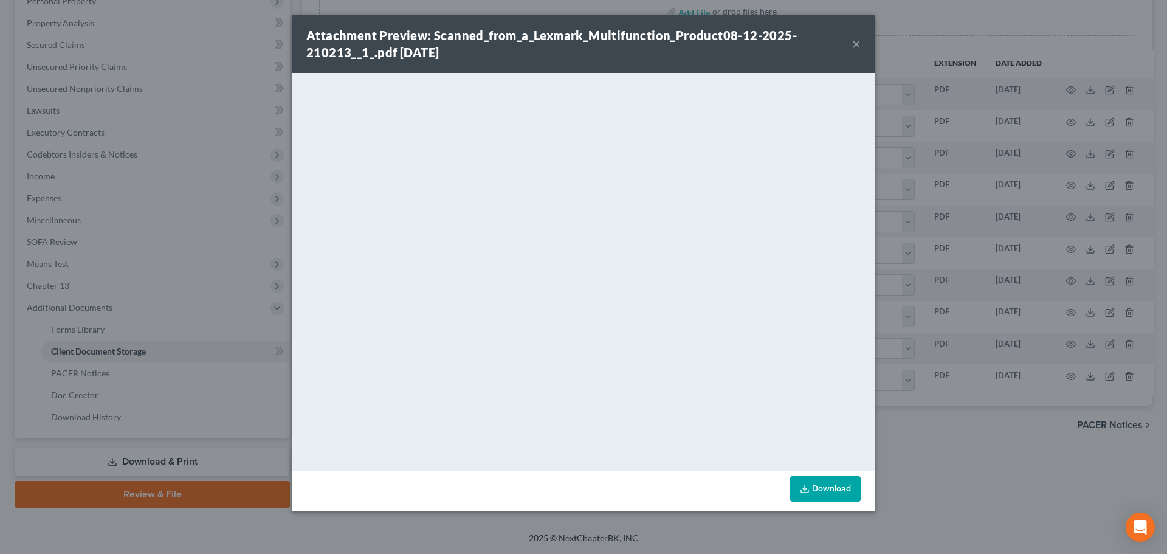
click at [853, 47] on button "×" at bounding box center [856, 43] width 9 height 15
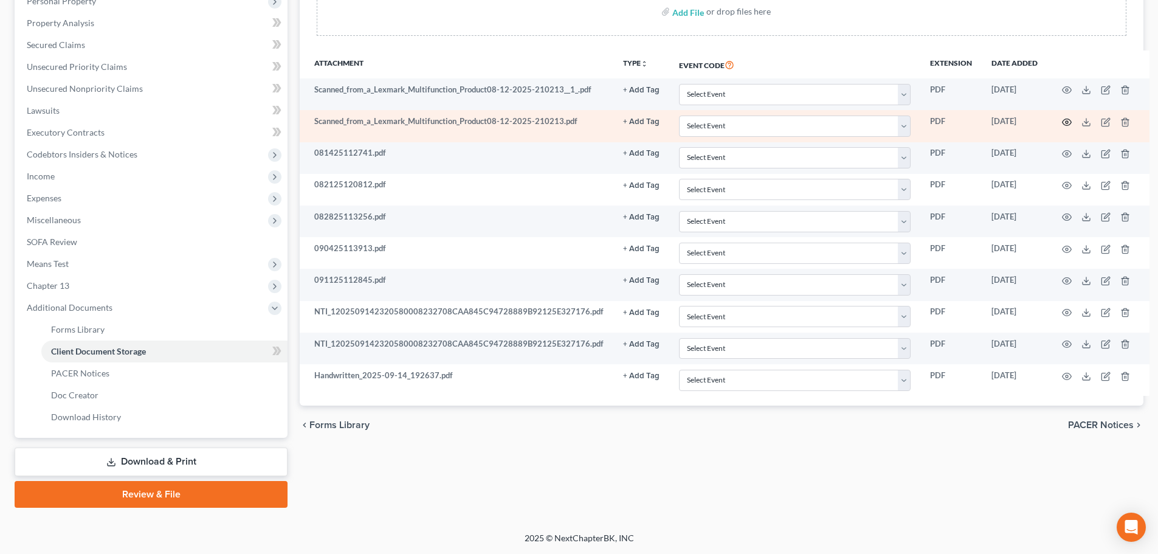
click at [1062, 124] on icon "button" at bounding box center [1067, 122] width 10 height 10
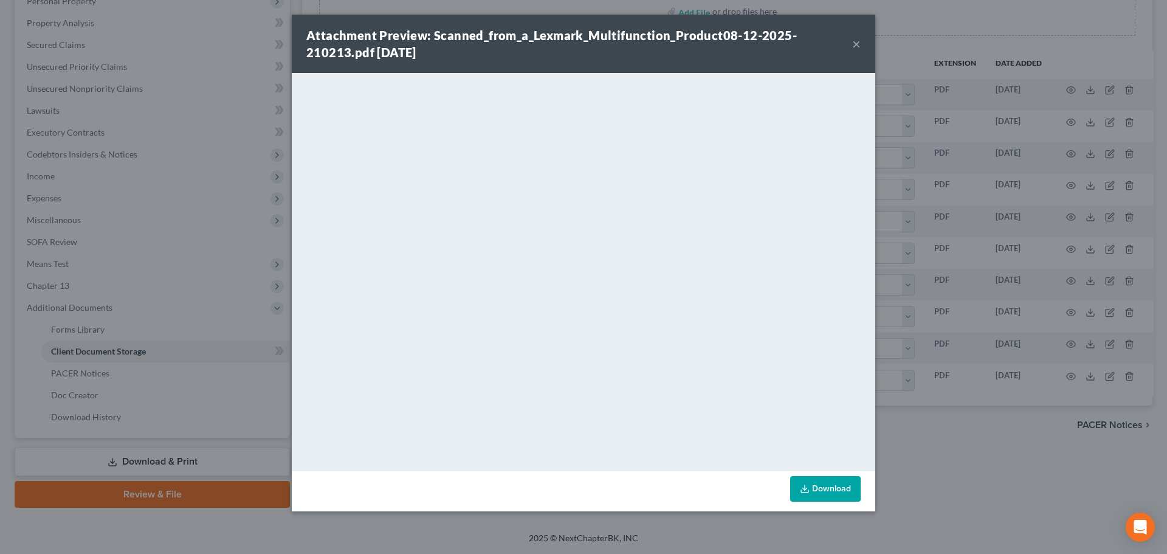
click at [858, 41] on button "×" at bounding box center [856, 43] width 9 height 15
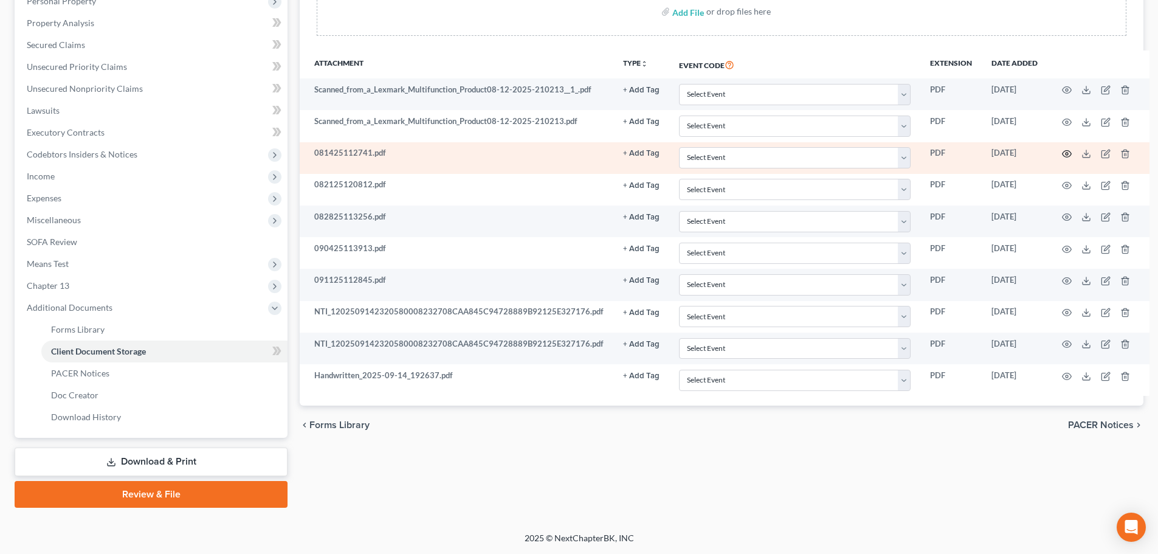
click at [1062, 153] on icon "button" at bounding box center [1067, 154] width 10 height 10
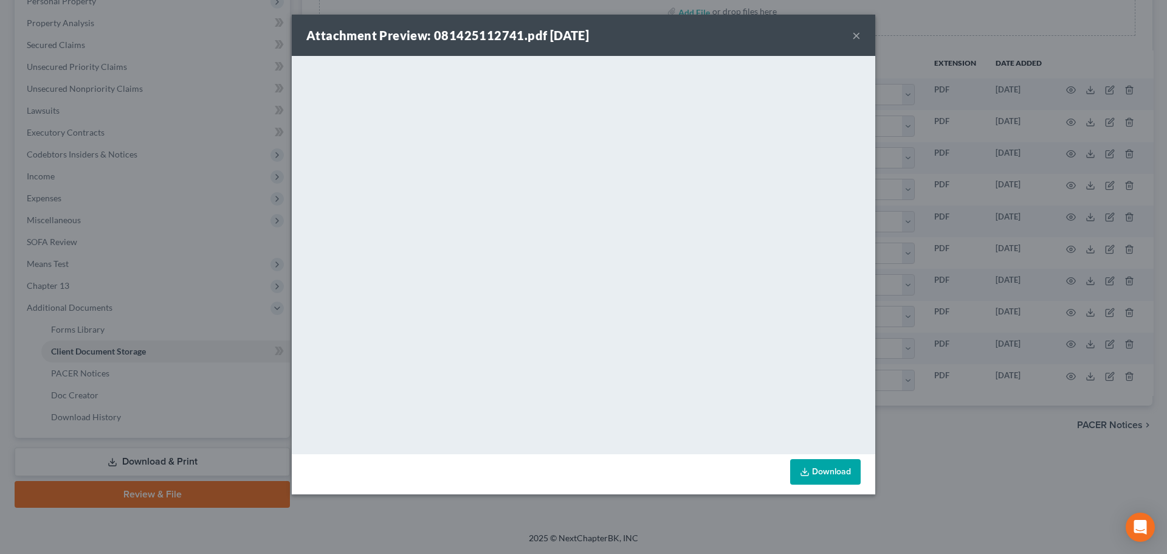
click at [853, 34] on button "×" at bounding box center [856, 35] width 9 height 15
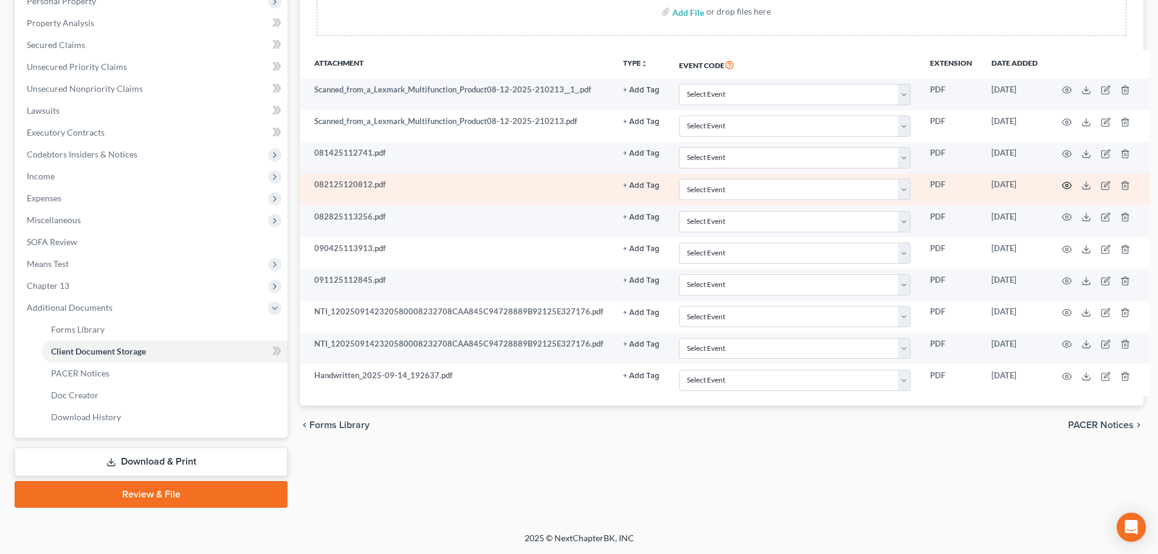
click at [1066, 185] on circle "button" at bounding box center [1067, 185] width 2 height 2
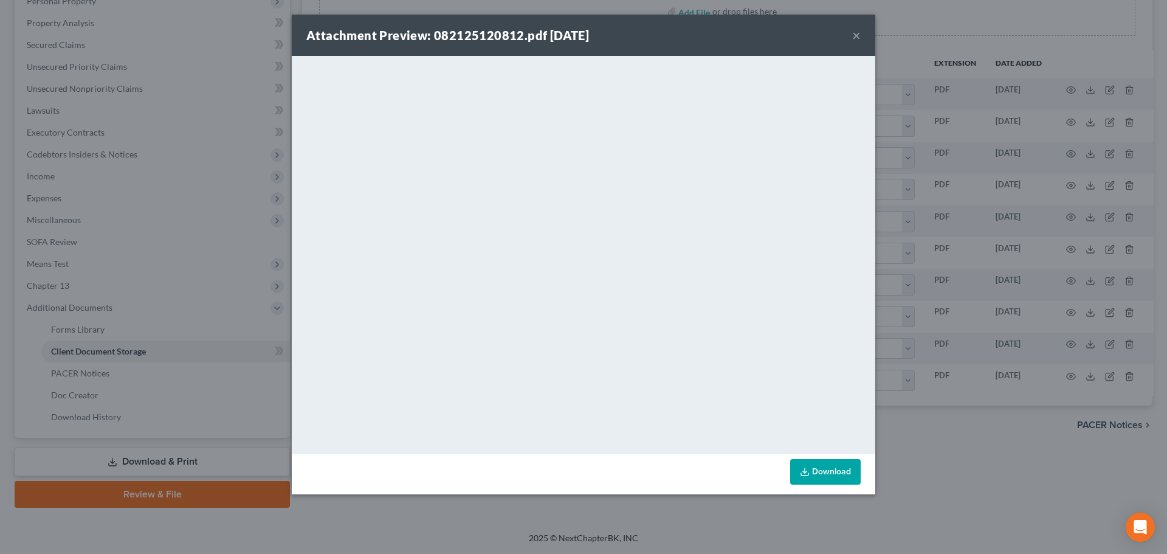
click at [857, 35] on button "×" at bounding box center [856, 35] width 9 height 15
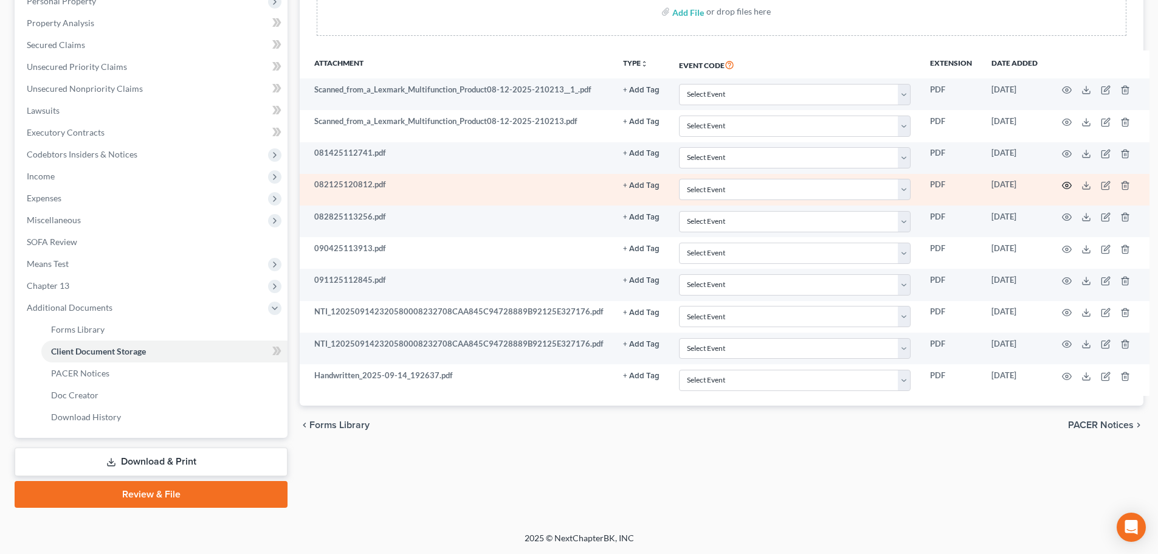
click at [1066, 187] on circle "button" at bounding box center [1067, 185] width 2 height 2
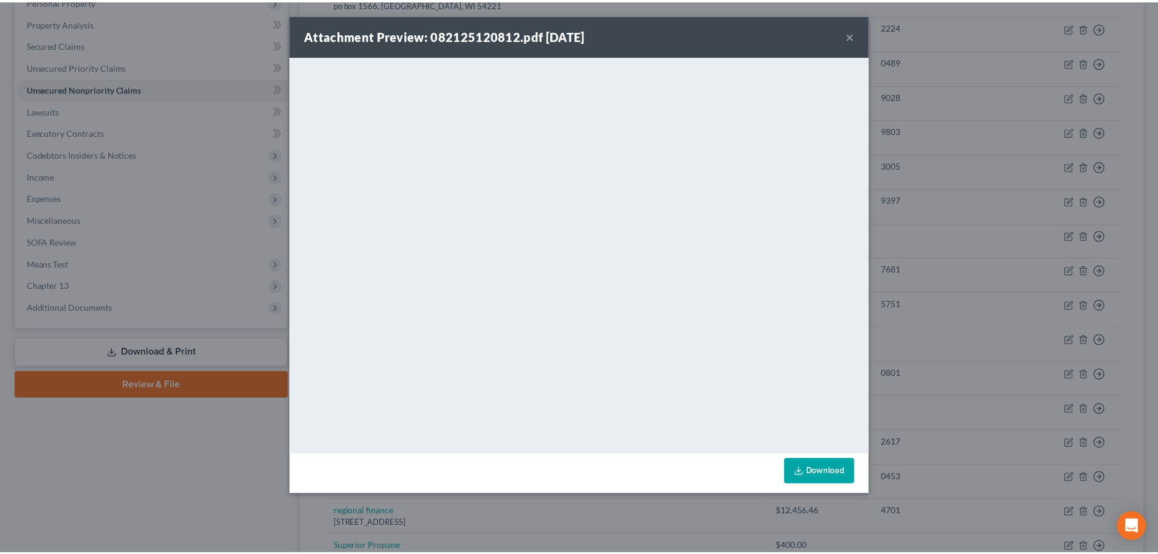
scroll to position [462, 0]
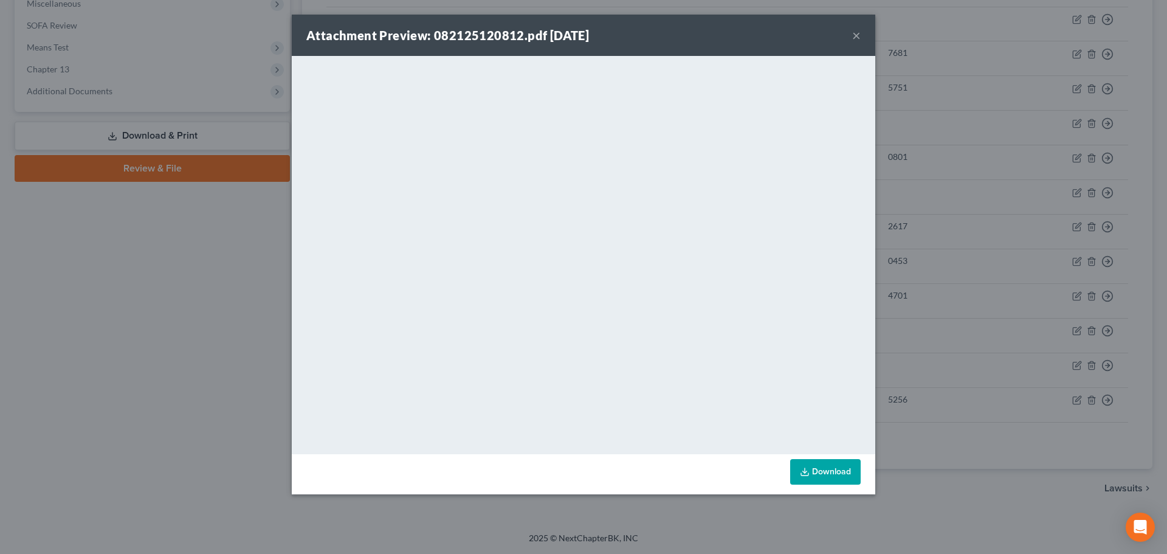
click at [855, 31] on button "×" at bounding box center [856, 35] width 9 height 15
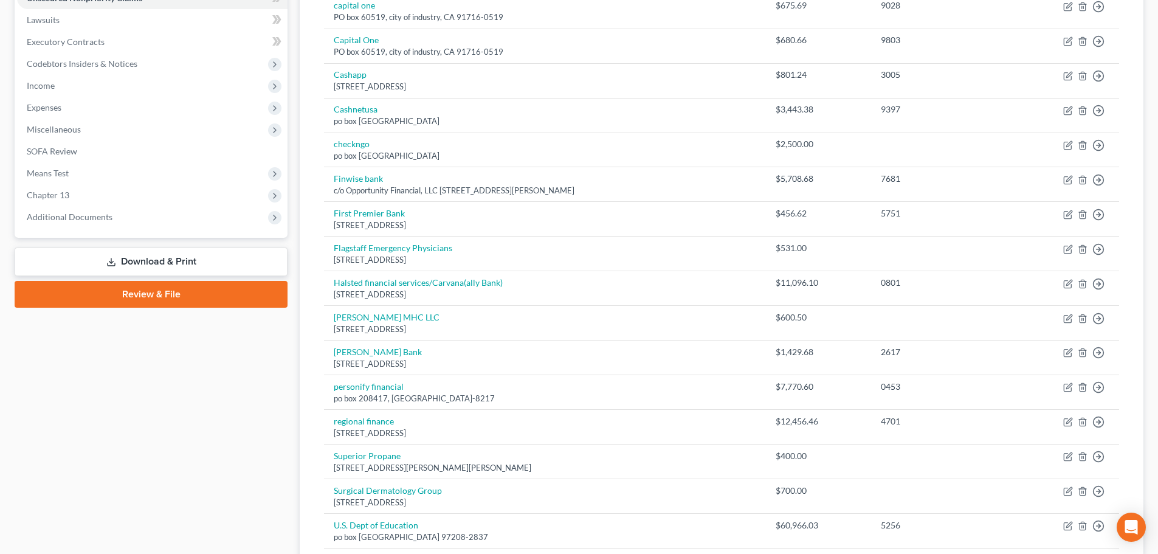
scroll to position [219, 0]
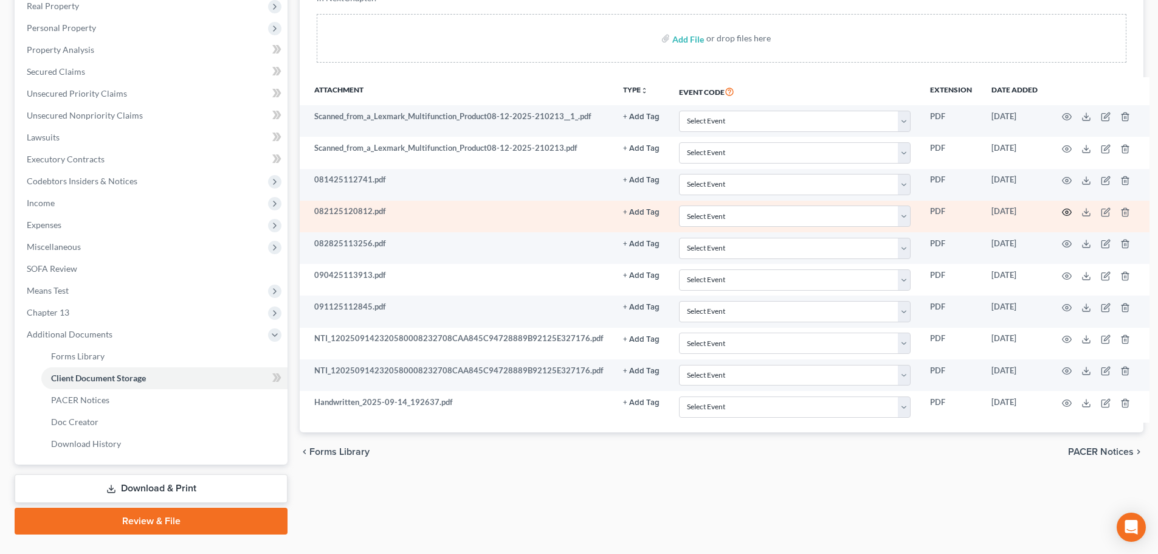
click at [1063, 215] on icon "button" at bounding box center [1067, 212] width 9 height 7
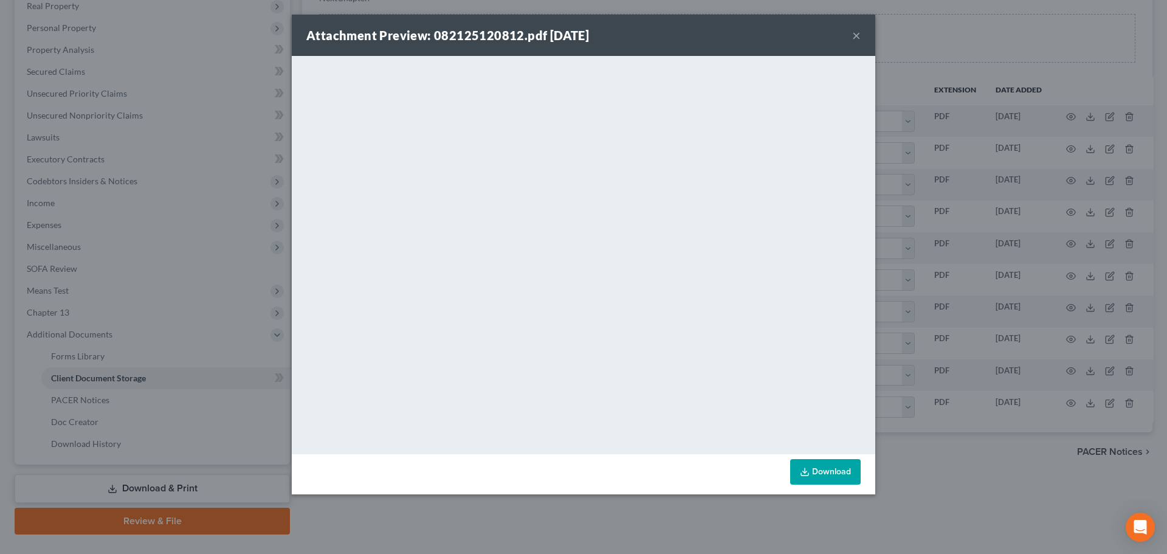
click at [854, 35] on button "×" at bounding box center [856, 35] width 9 height 15
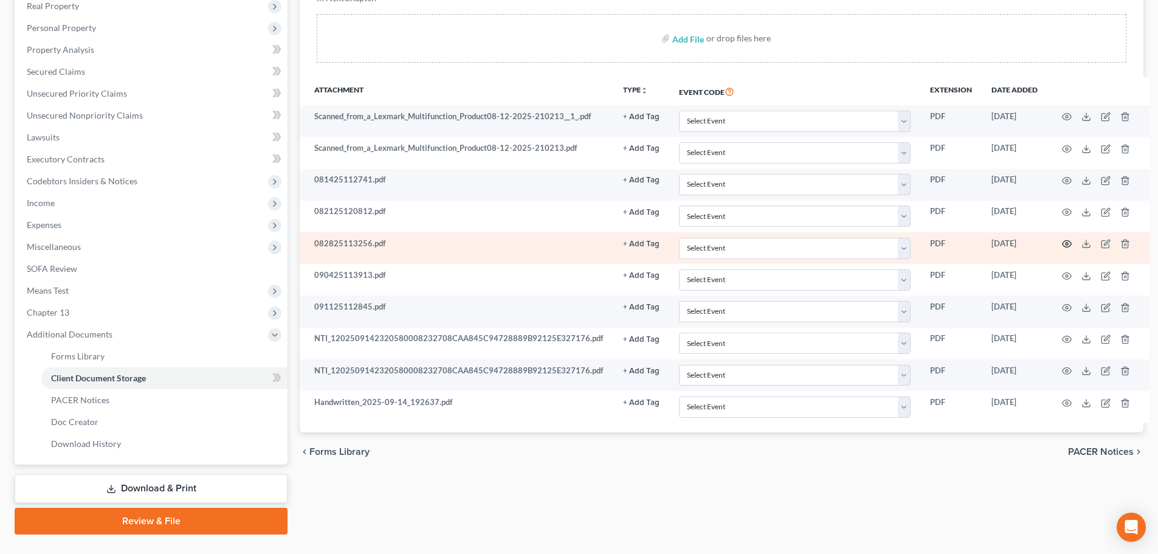
click at [1064, 240] on icon "button" at bounding box center [1067, 244] width 10 height 10
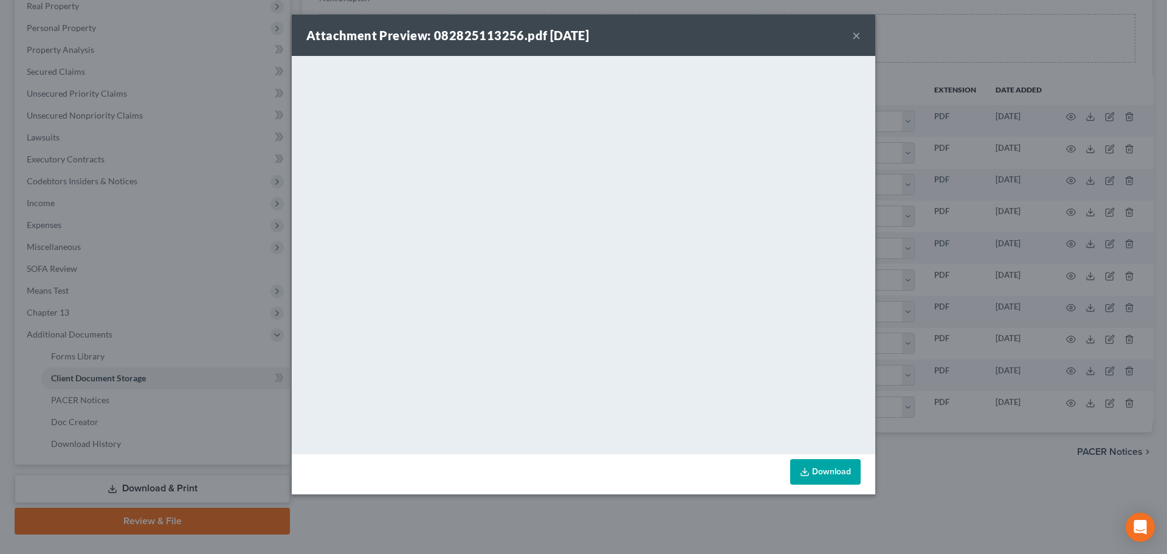
click at [862, 34] on div "Attachment Preview: 082825113256.pdf [DATE] ×" at bounding box center [584, 35] width 584 height 41
click at [860, 34] on button "×" at bounding box center [856, 35] width 9 height 15
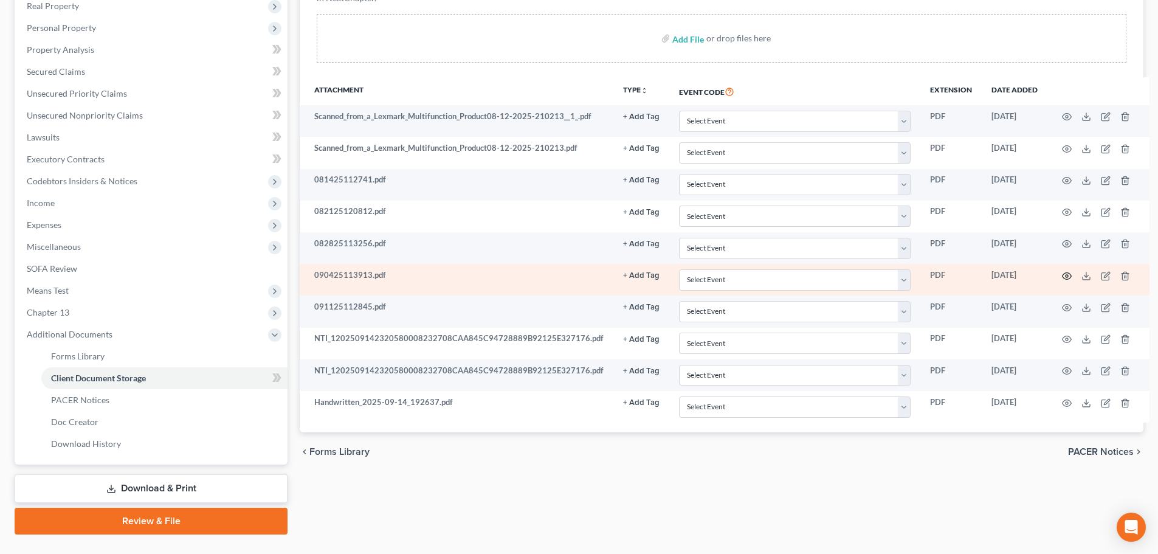
click at [1063, 277] on icon "button" at bounding box center [1067, 276] width 10 height 10
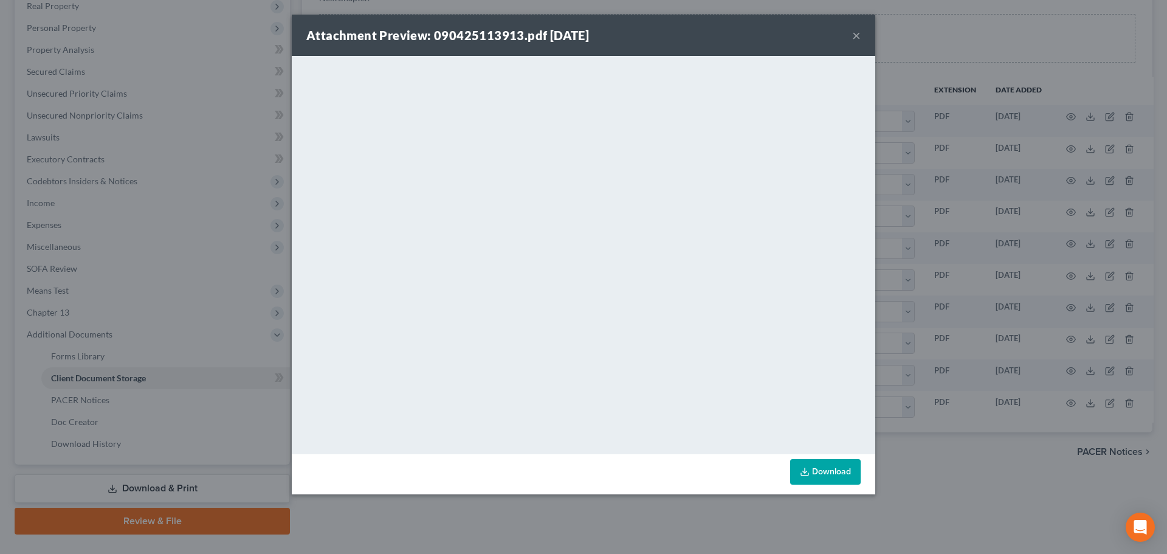
click at [860, 36] on button "×" at bounding box center [856, 35] width 9 height 15
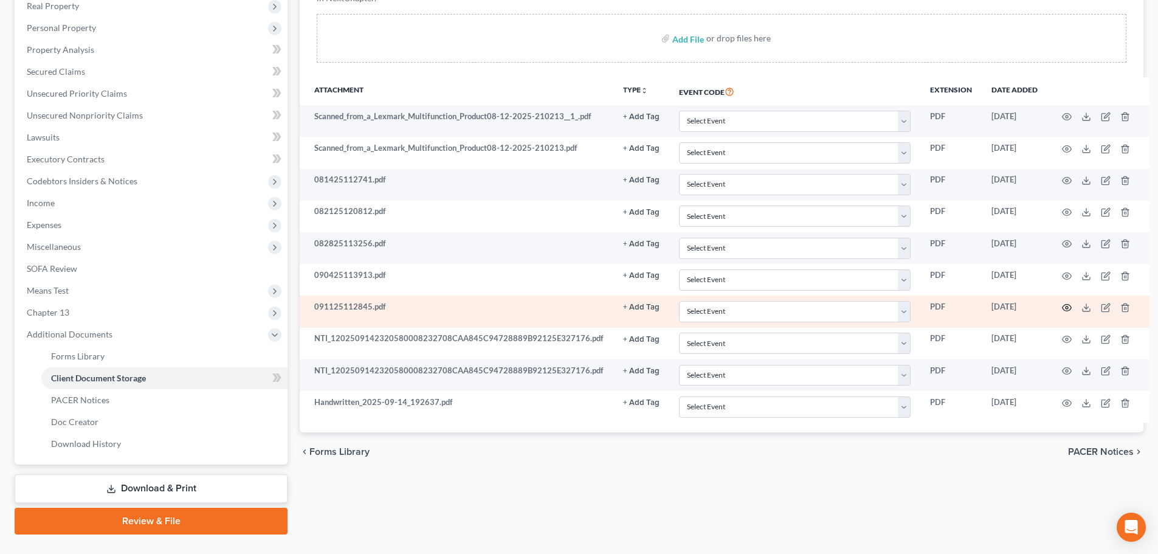
click at [1066, 308] on circle "button" at bounding box center [1067, 307] width 2 height 2
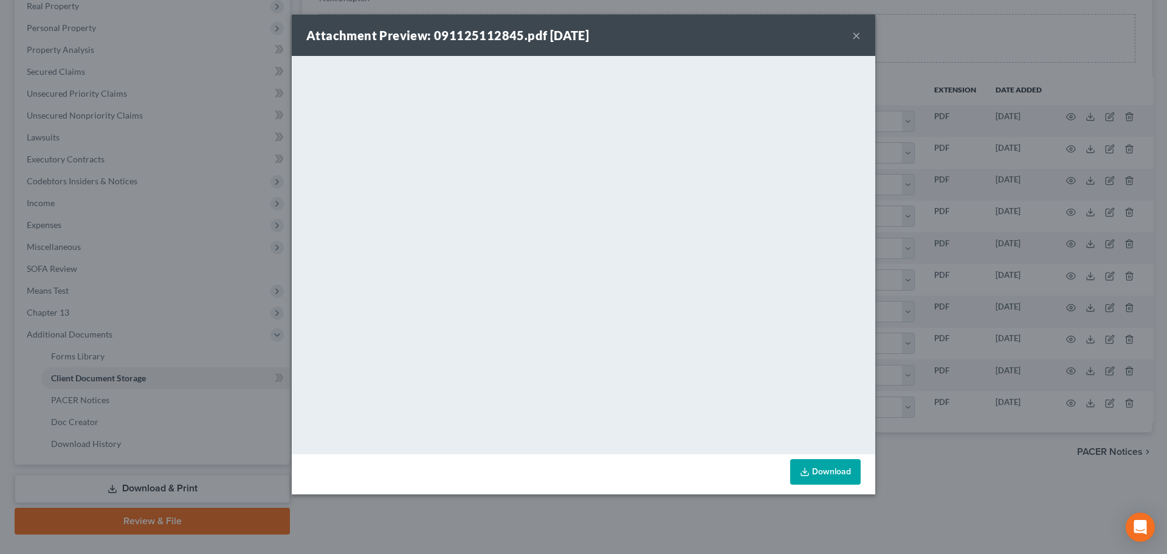
click at [857, 37] on button "×" at bounding box center [856, 35] width 9 height 15
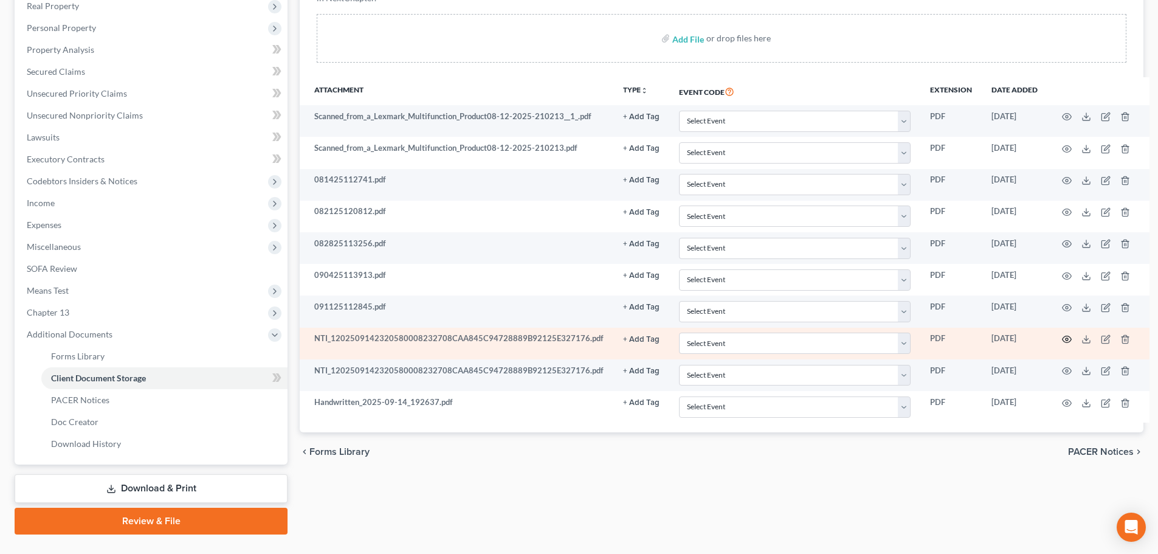
click at [1066, 340] on circle "button" at bounding box center [1067, 339] width 2 height 2
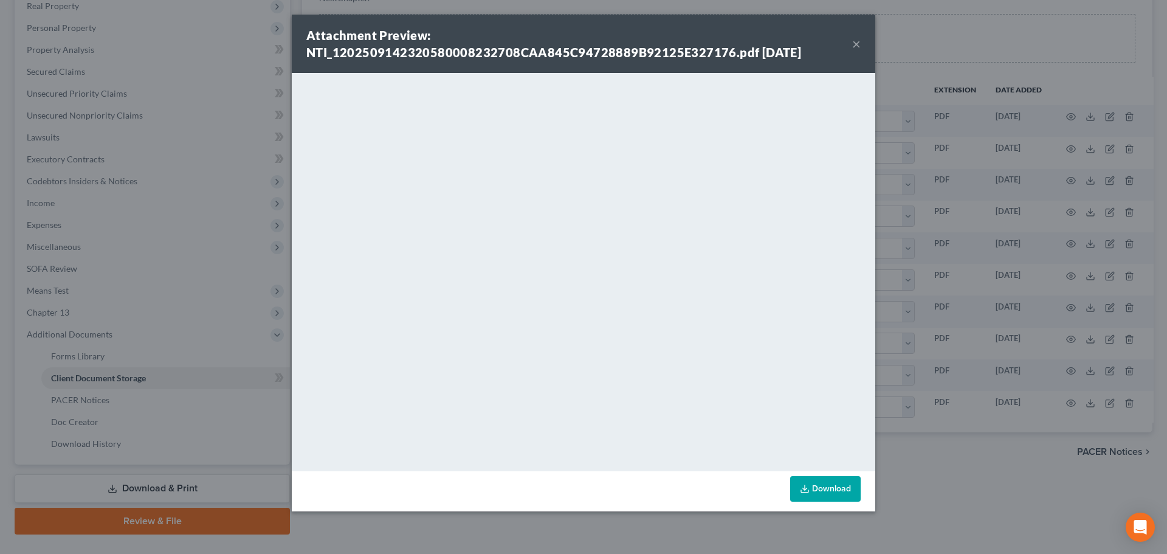
click at [856, 46] on button "×" at bounding box center [856, 43] width 9 height 15
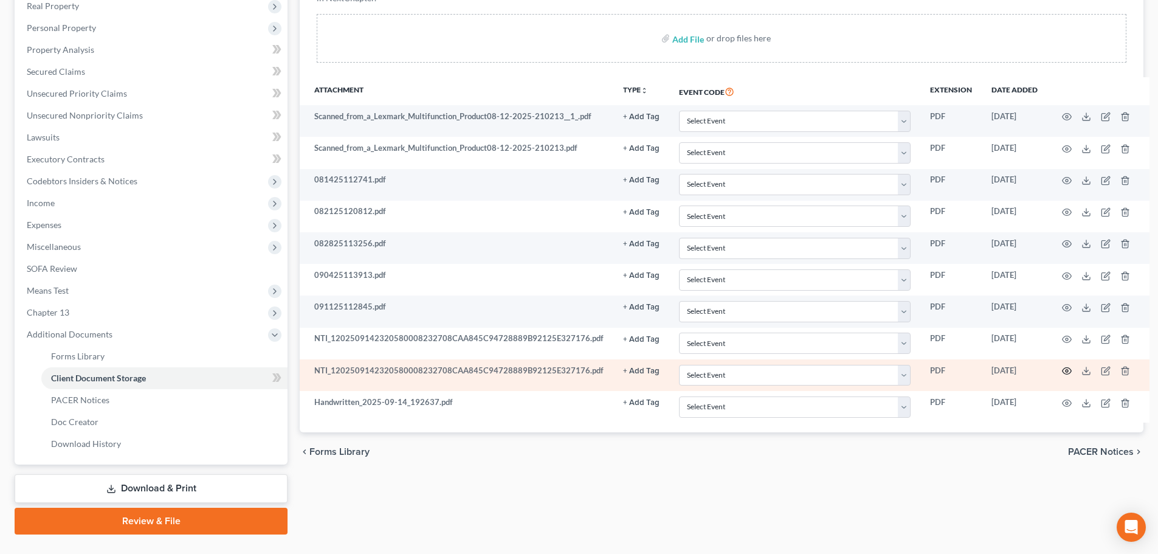
click at [1062, 369] on icon "button" at bounding box center [1067, 371] width 10 height 10
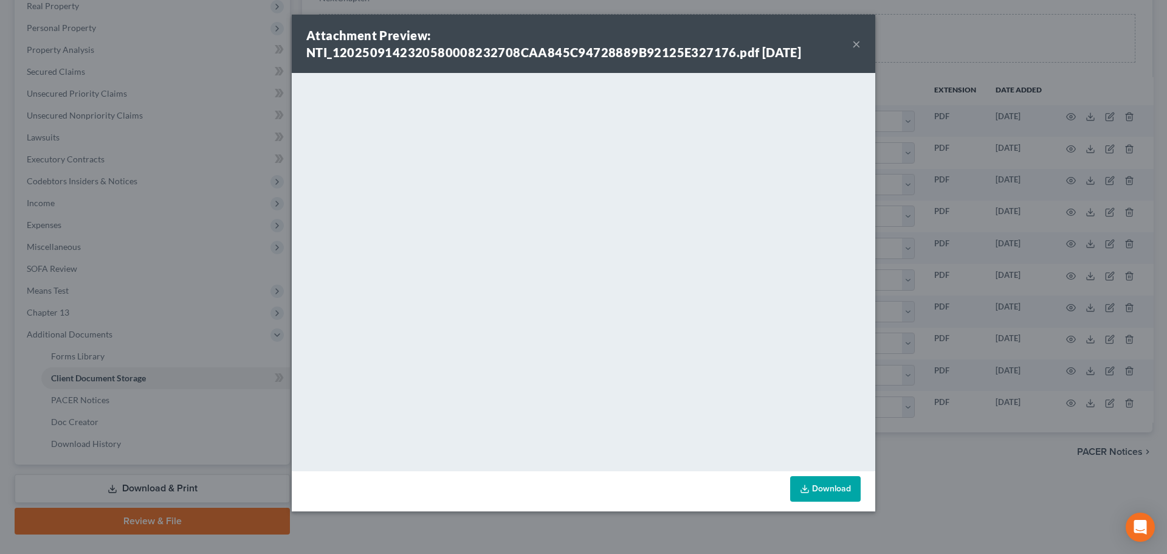
click at [854, 44] on button "×" at bounding box center [856, 43] width 9 height 15
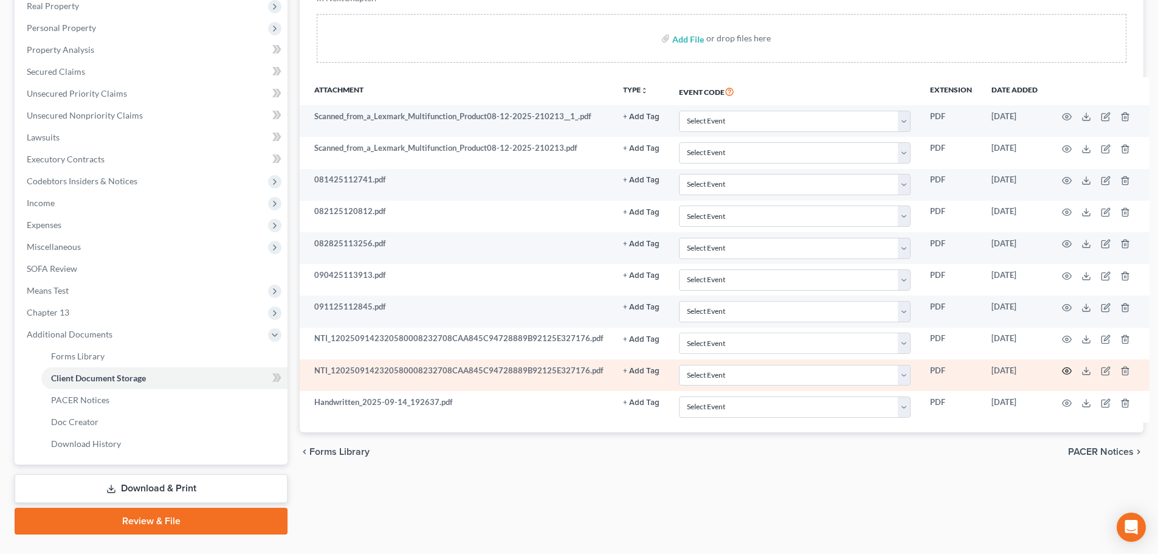
click at [1063, 372] on icon "button" at bounding box center [1067, 371] width 10 height 10
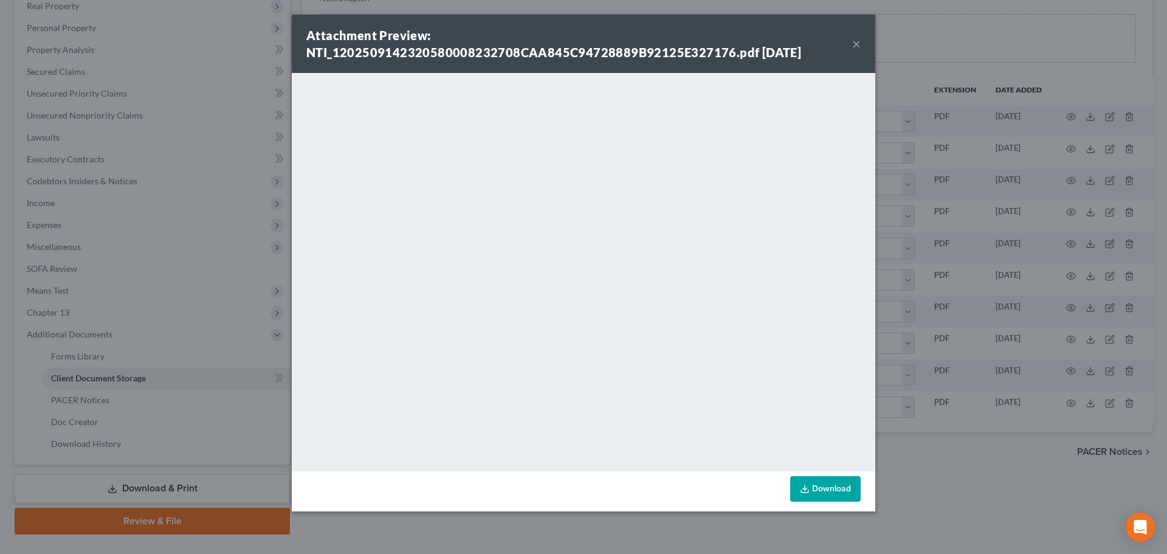
click at [854, 41] on button "×" at bounding box center [856, 43] width 9 height 15
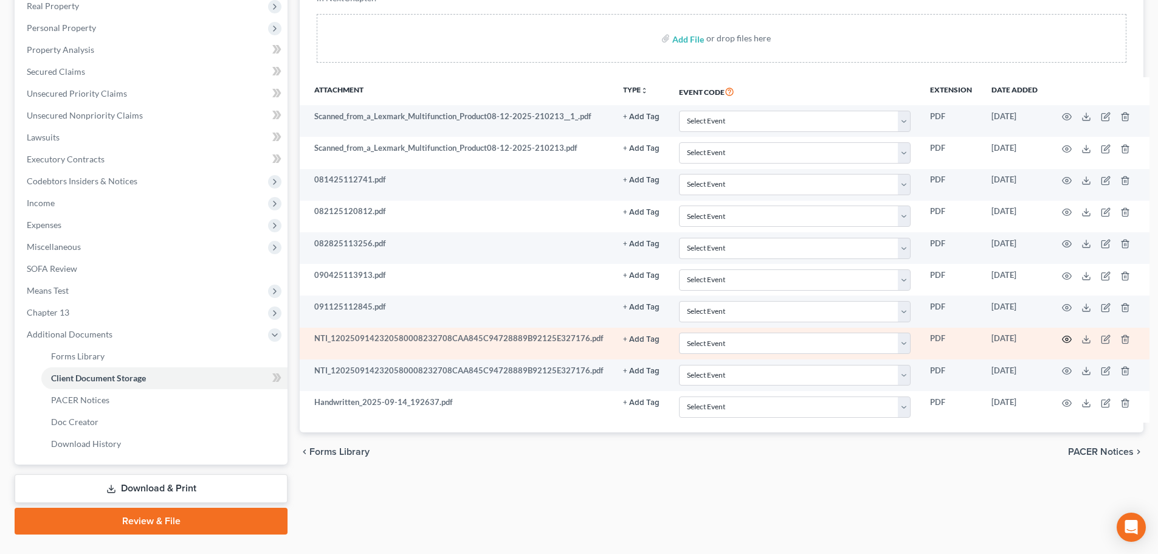
click at [1062, 339] on icon "button" at bounding box center [1067, 339] width 10 height 10
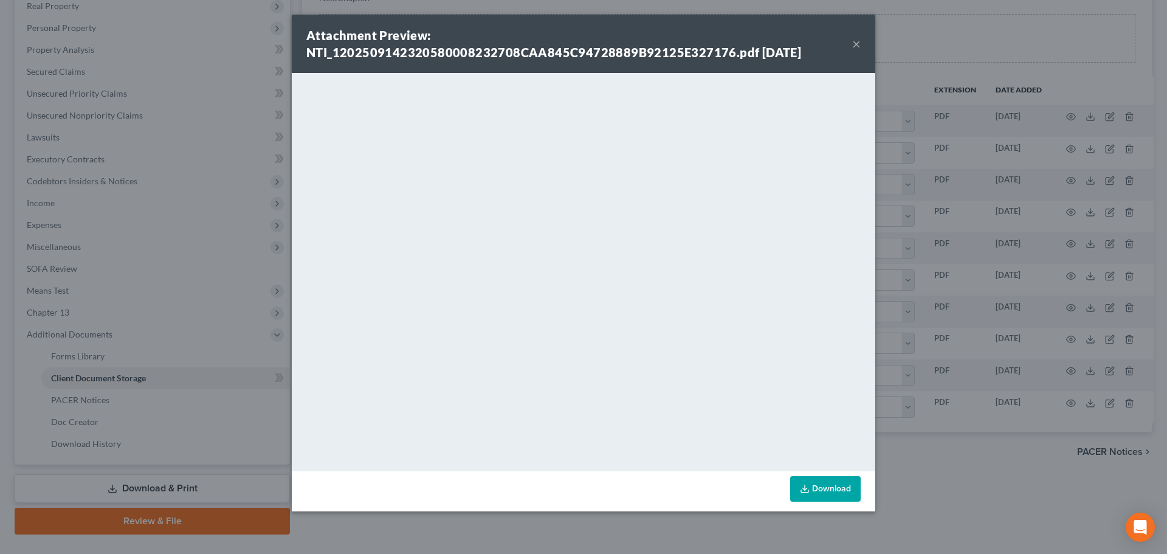
click at [857, 44] on button "×" at bounding box center [856, 43] width 9 height 15
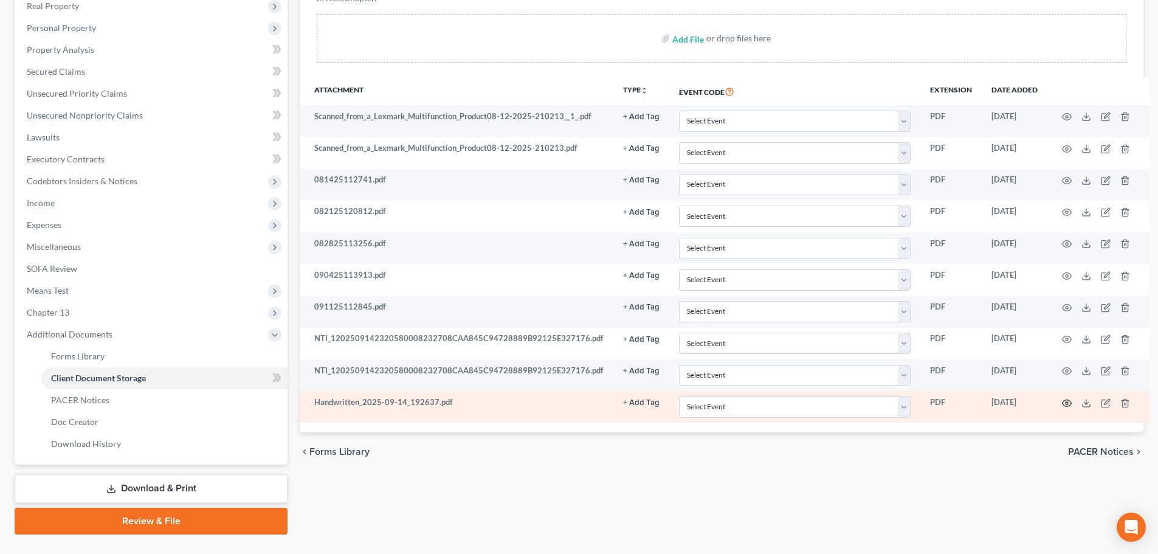
click at [1066, 402] on circle "button" at bounding box center [1067, 403] width 2 height 2
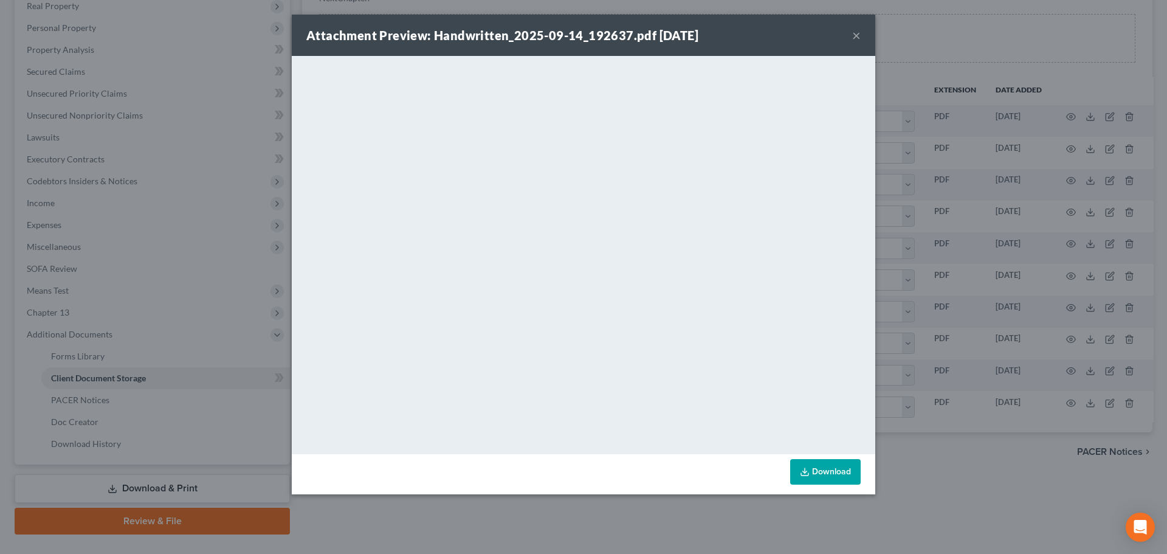
click at [855, 35] on button "×" at bounding box center [856, 35] width 9 height 15
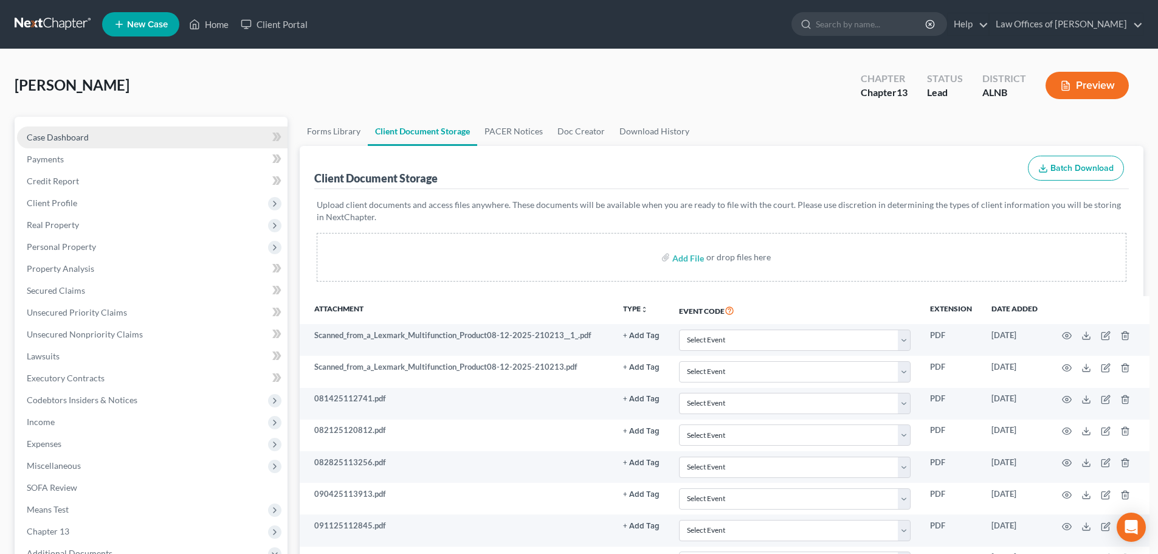
click at [83, 136] on span "Case Dashboard" at bounding box center [58, 137] width 62 height 10
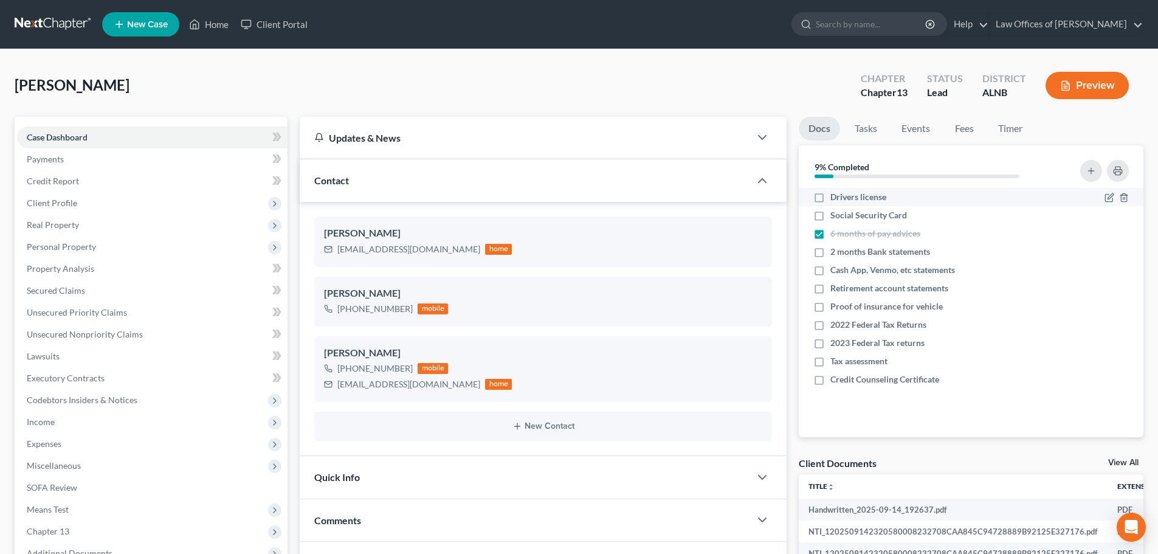
click at [830, 196] on label "Drivers license" at bounding box center [858, 197] width 56 height 12
click at [835, 196] on input "Drivers license" at bounding box center [839, 195] width 8 height 8
checkbox input "true"
drag, startPoint x: 818, startPoint y: 342, endPoint x: 926, endPoint y: 323, distance: 110.3
click at [830, 342] on label "2023 Federal Tax returns" at bounding box center [877, 343] width 94 height 12
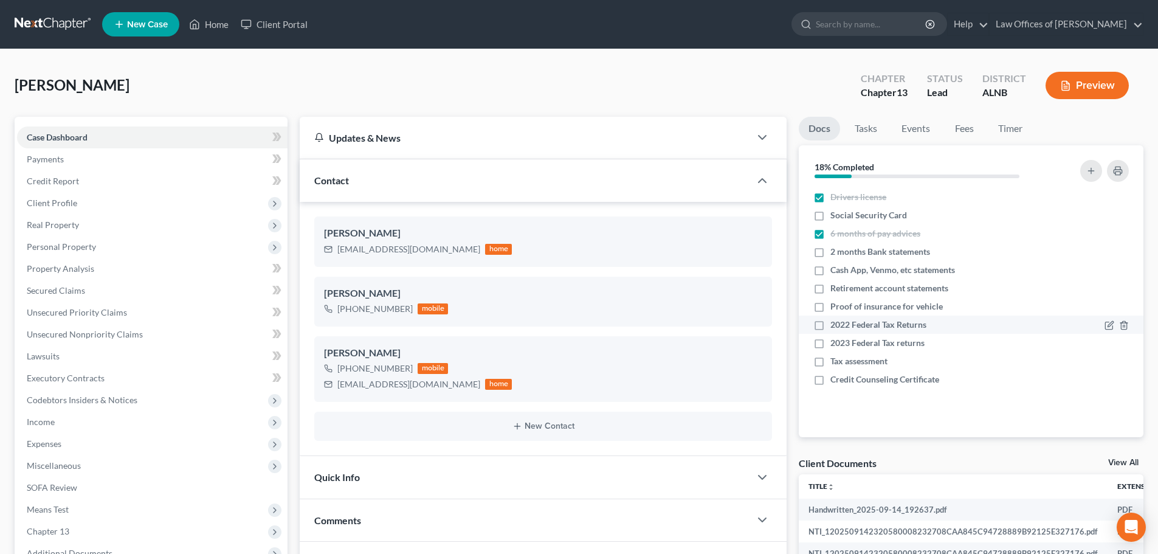
click at [835, 342] on input "2023 Federal Tax returns" at bounding box center [839, 341] width 8 height 8
checkbox input "true"
click at [1108, 328] on icon "button" at bounding box center [1110, 325] width 10 height 10
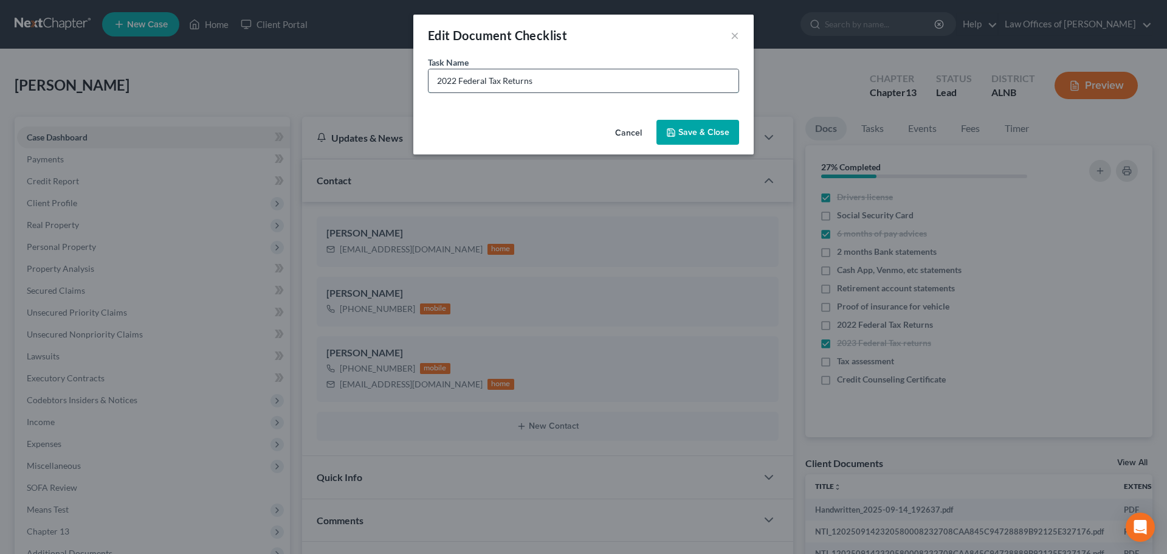
drag, startPoint x: 450, startPoint y: 83, endPoint x: 473, endPoint y: 92, distance: 24.3
click at [451, 83] on input "2022 Federal Tax Returns" at bounding box center [584, 80] width 310 height 23
type input "2024 Federal Tax Returns"
click at [689, 132] on button "Save & Close" at bounding box center [698, 133] width 83 height 26
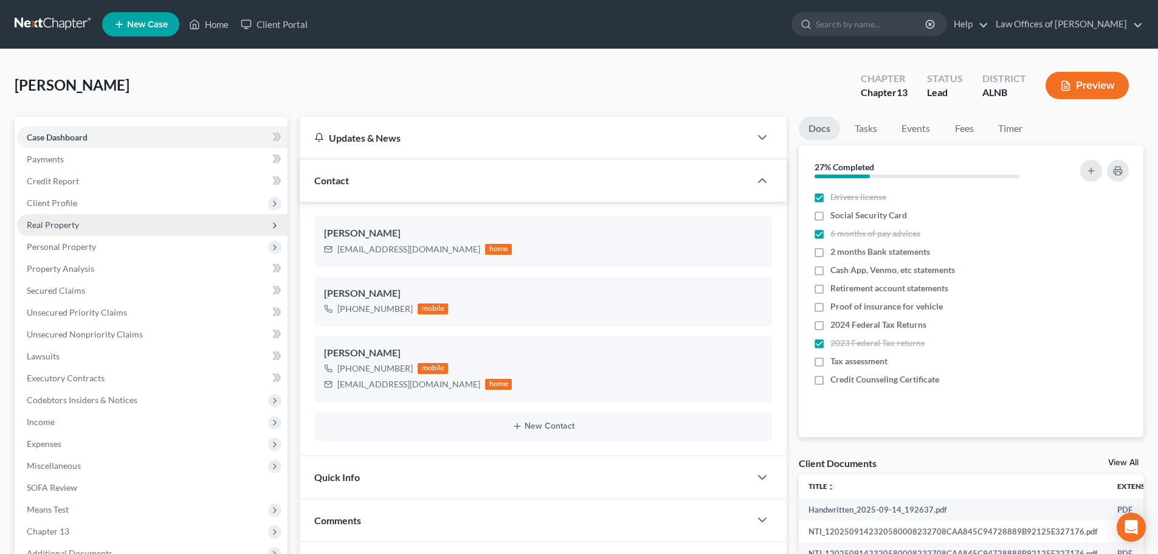
click at [78, 227] on span "Real Property" at bounding box center [53, 224] width 52 height 10
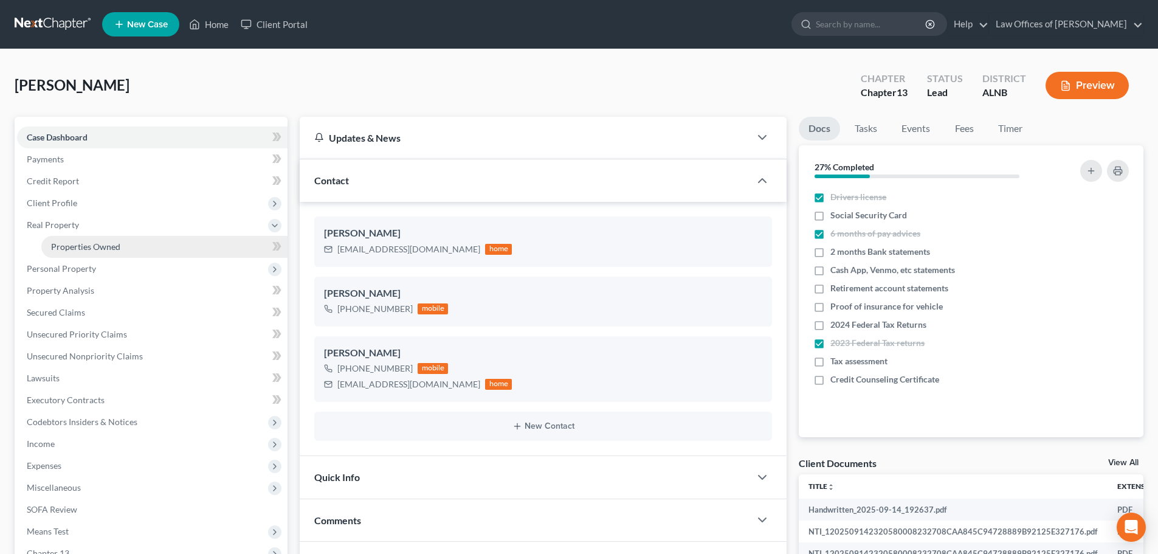
click at [85, 241] on link "Properties Owned" at bounding box center [164, 247] width 246 height 22
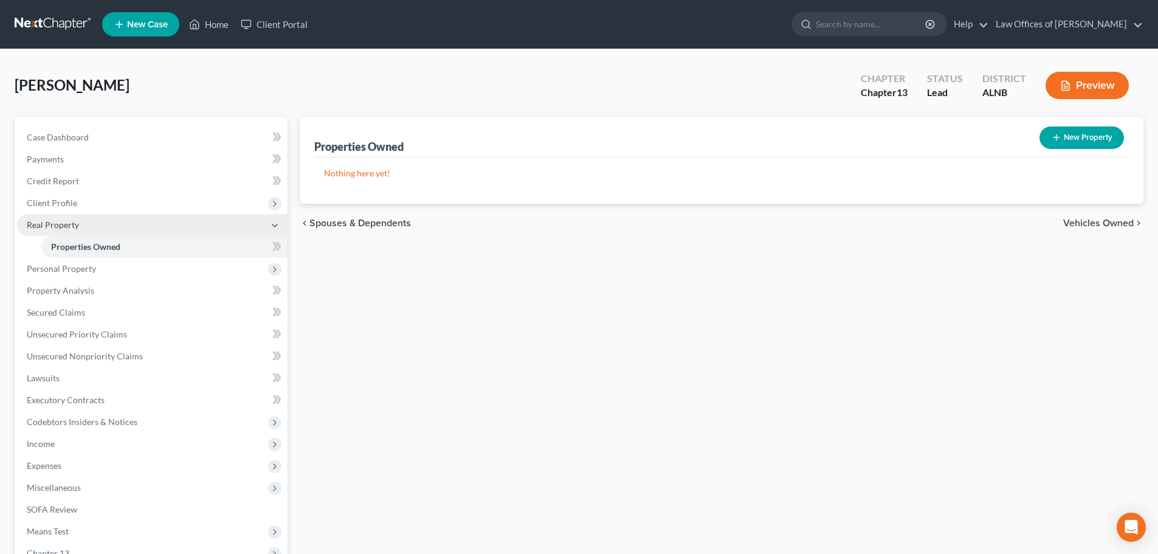
click at [274, 226] on polyline at bounding box center [274, 225] width 5 height 2
click at [145, 249] on span "Personal Property" at bounding box center [152, 247] width 271 height 22
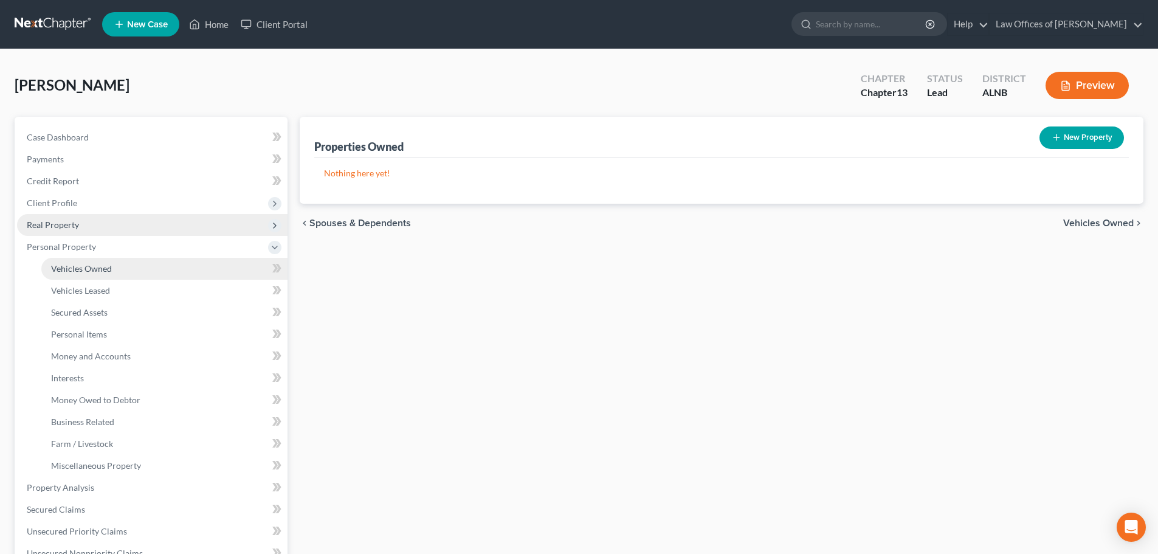
click at [121, 266] on link "Vehicles Owned" at bounding box center [164, 269] width 246 height 22
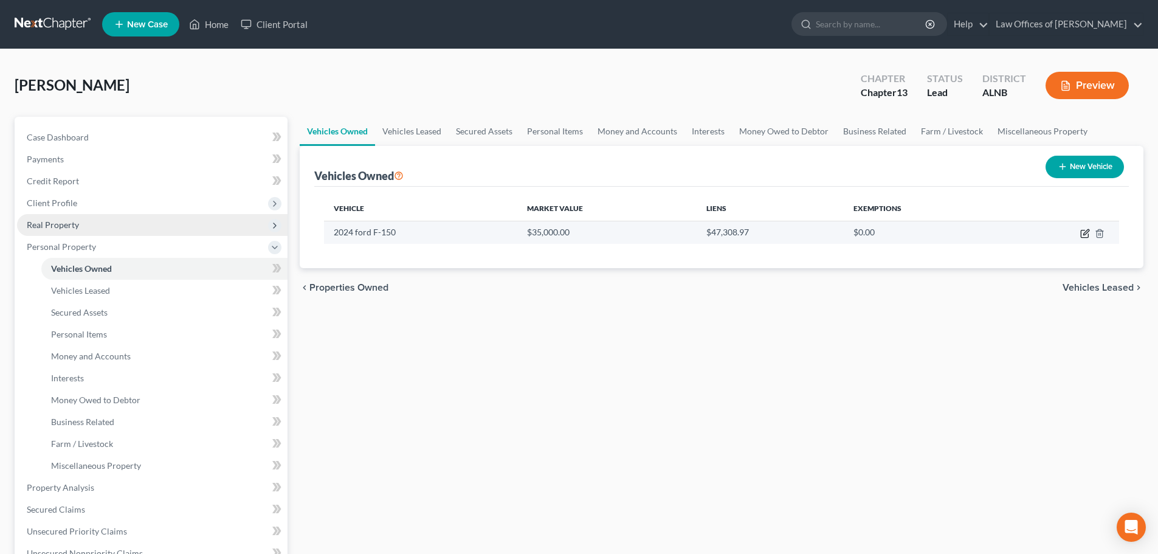
click at [1083, 233] on icon "button" at bounding box center [1085, 234] width 10 height 10
select select "0"
select select "2"
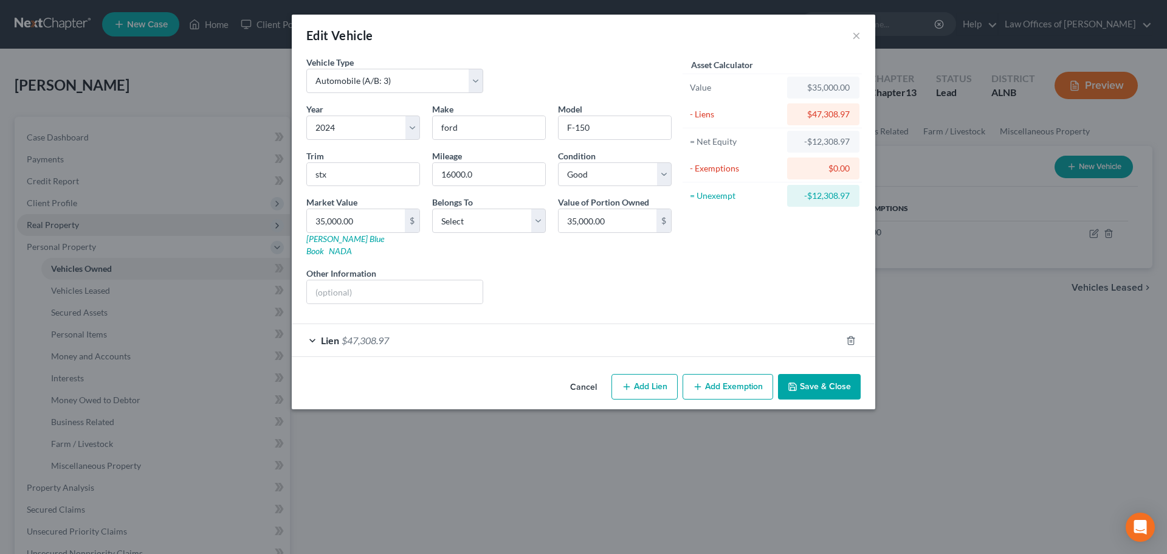
click at [978, 48] on div "Edit Vehicle × Vehicle Type Select Automobile (A/B: 3) Truck (A/B: 3) Trailer (…" at bounding box center [583, 277] width 1167 height 554
click at [278, 249] on div "Edit Vehicle × Vehicle Type Select Automobile (A/B: 3) Truck (A/B: 3) Trailer (…" at bounding box center [583, 277] width 1167 height 554
click at [582, 376] on button "Cancel" at bounding box center [584, 387] width 46 height 24
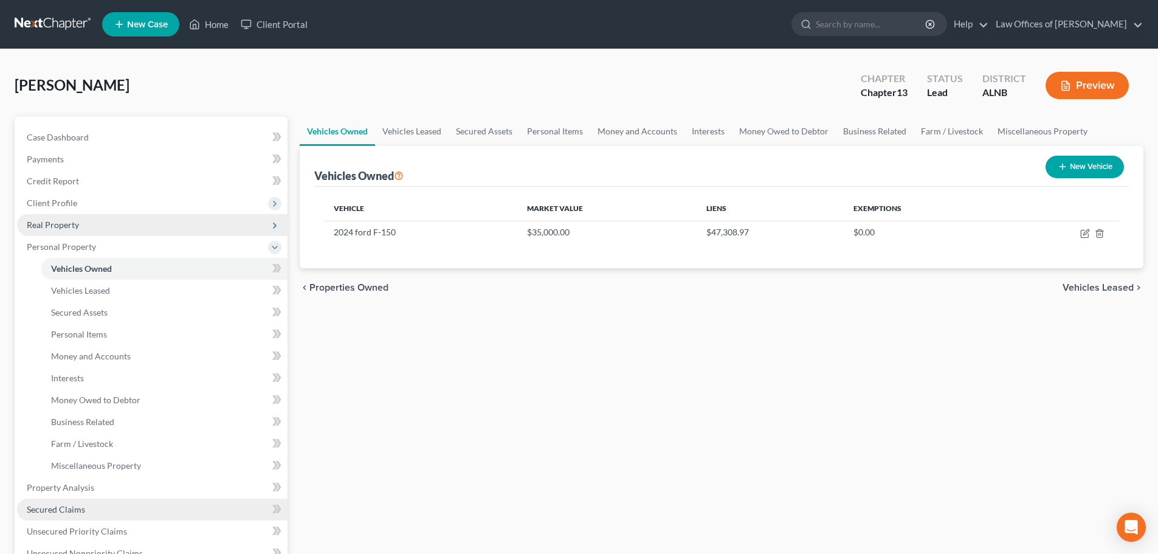
click at [91, 506] on link "Secured Claims" at bounding box center [152, 510] width 271 height 22
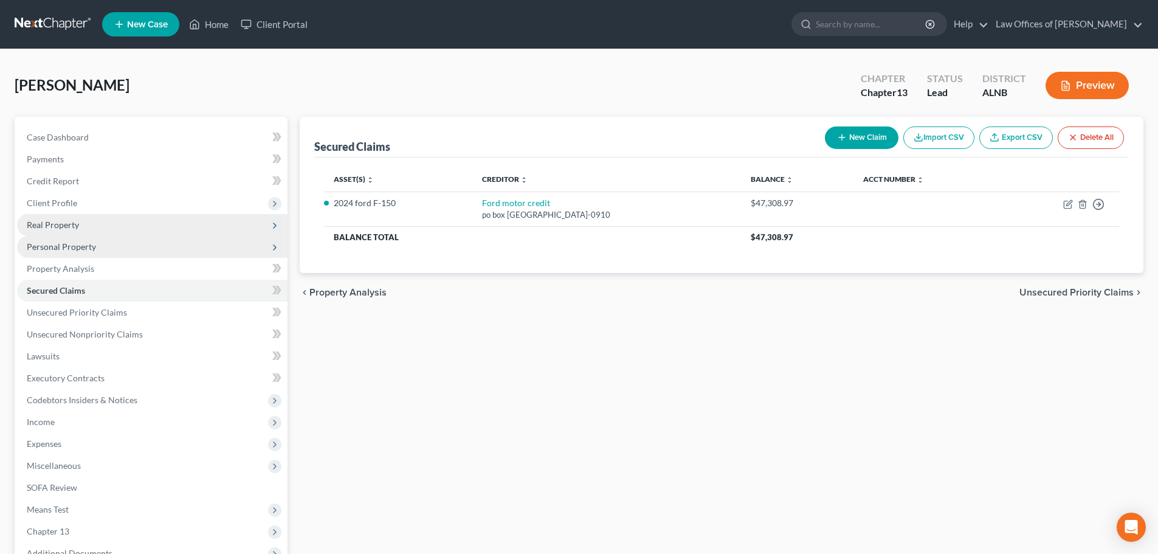
click at [193, 241] on span "Personal Property" at bounding box center [152, 247] width 271 height 22
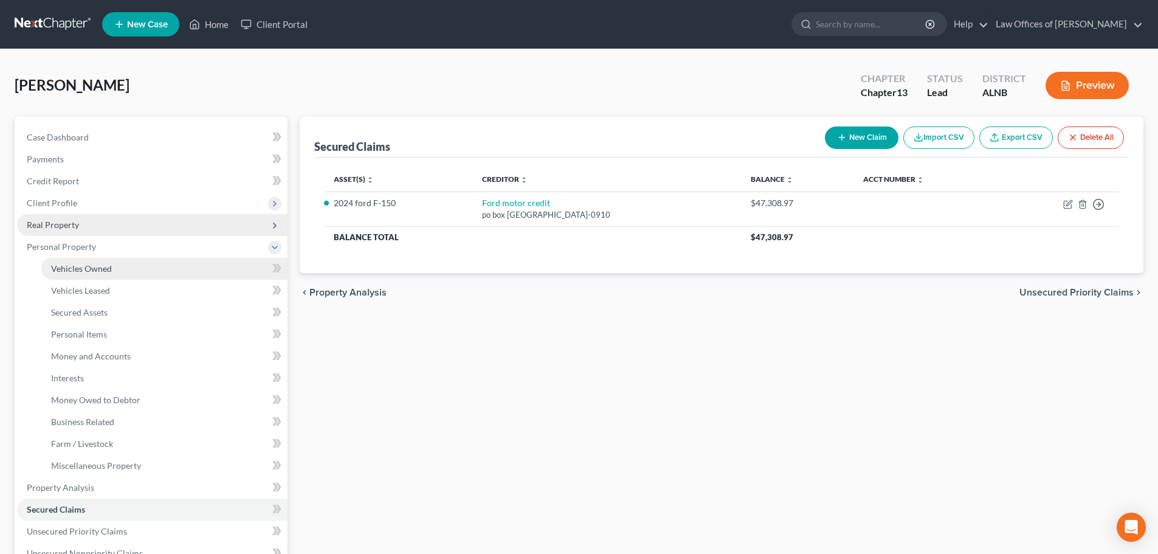
click at [104, 269] on span "Vehicles Owned" at bounding box center [81, 268] width 61 height 10
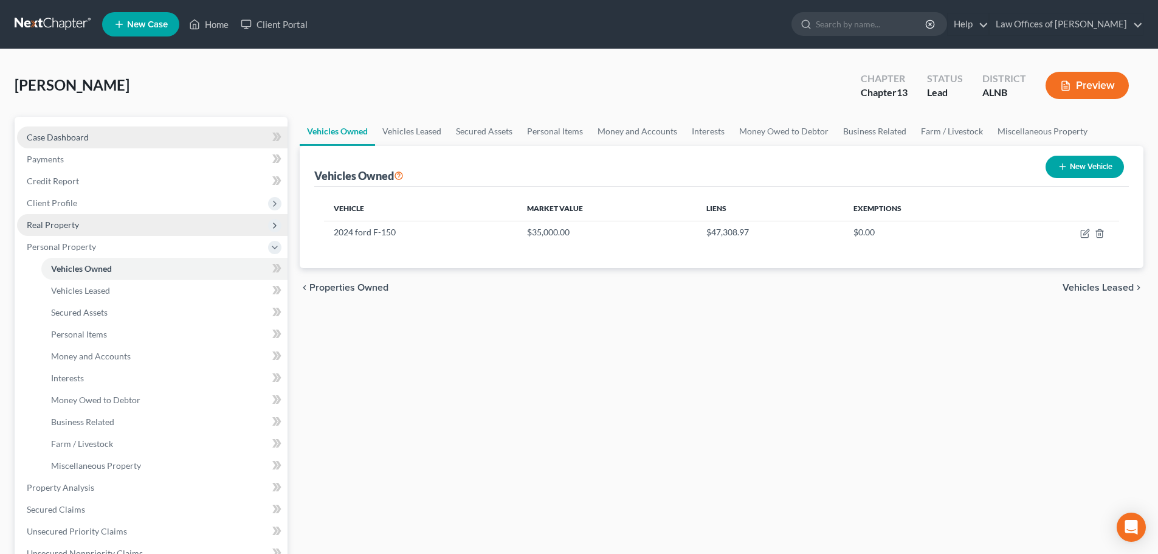
click at [77, 139] on span "Case Dashboard" at bounding box center [58, 137] width 62 height 10
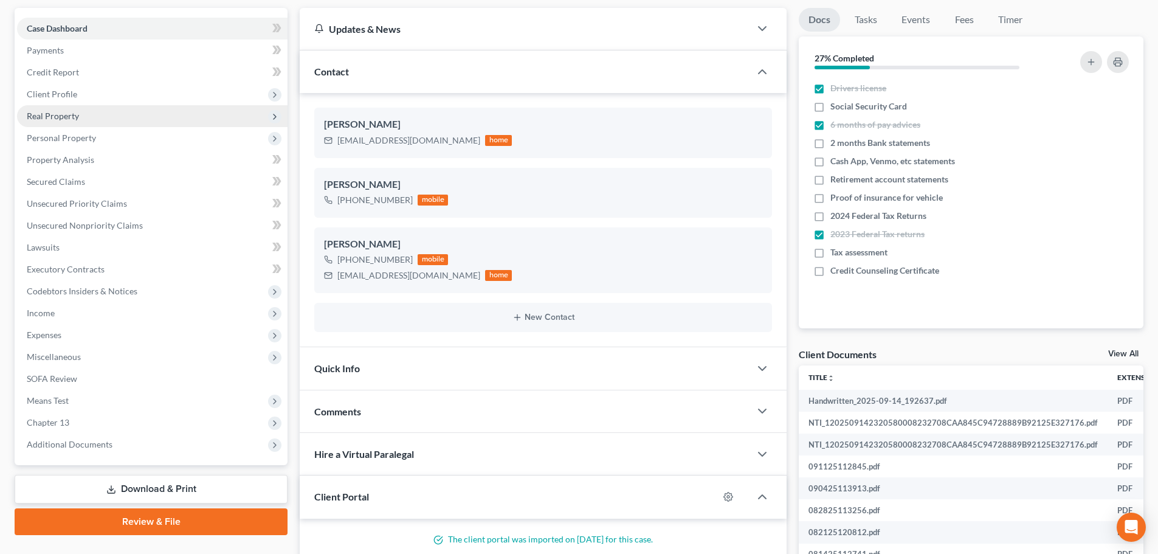
scroll to position [238, 0]
